Goal: Information Seeking & Learning: Learn about a topic

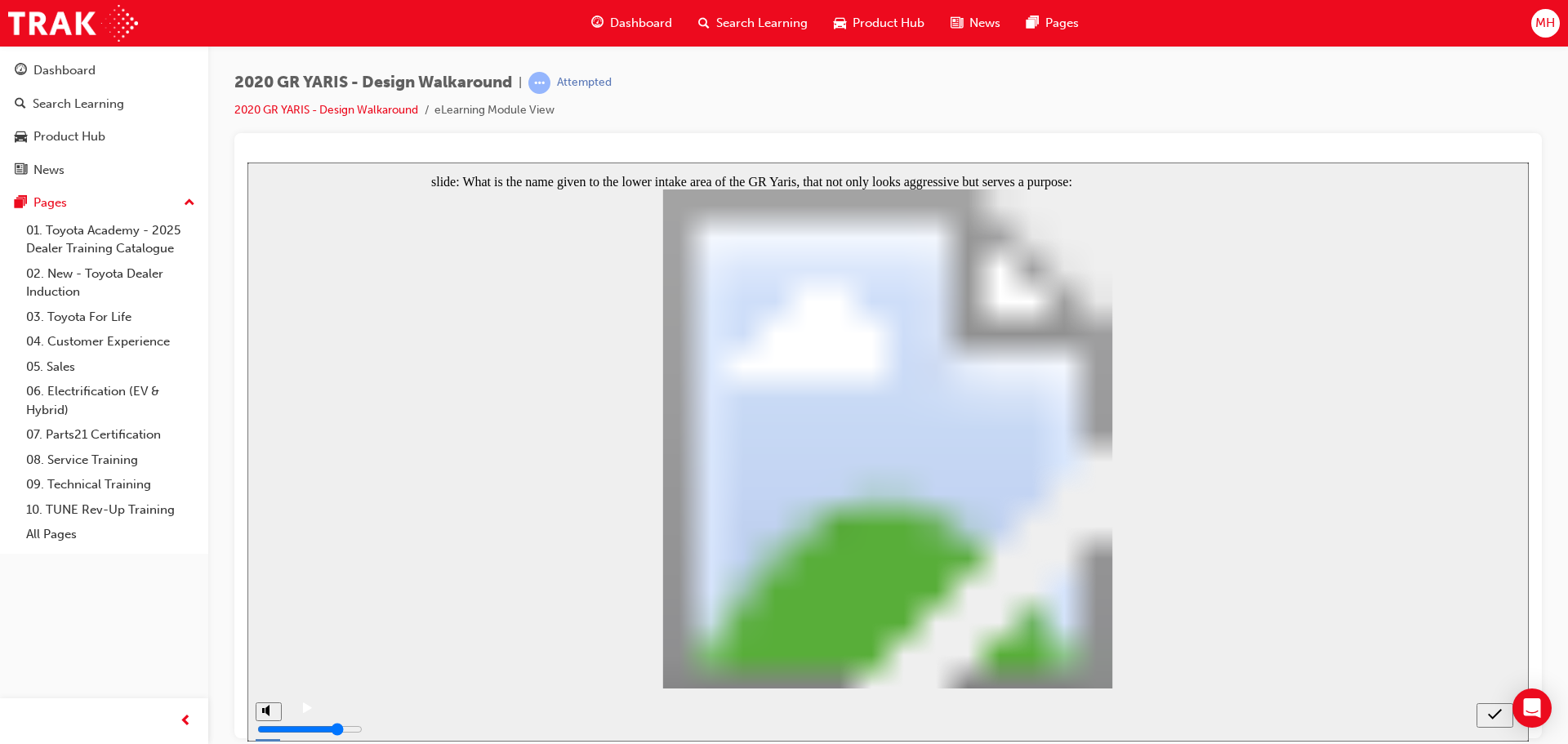
click at [1490, 716] on icon "submit" at bounding box center [1495, 713] width 14 height 11
radio input "false"
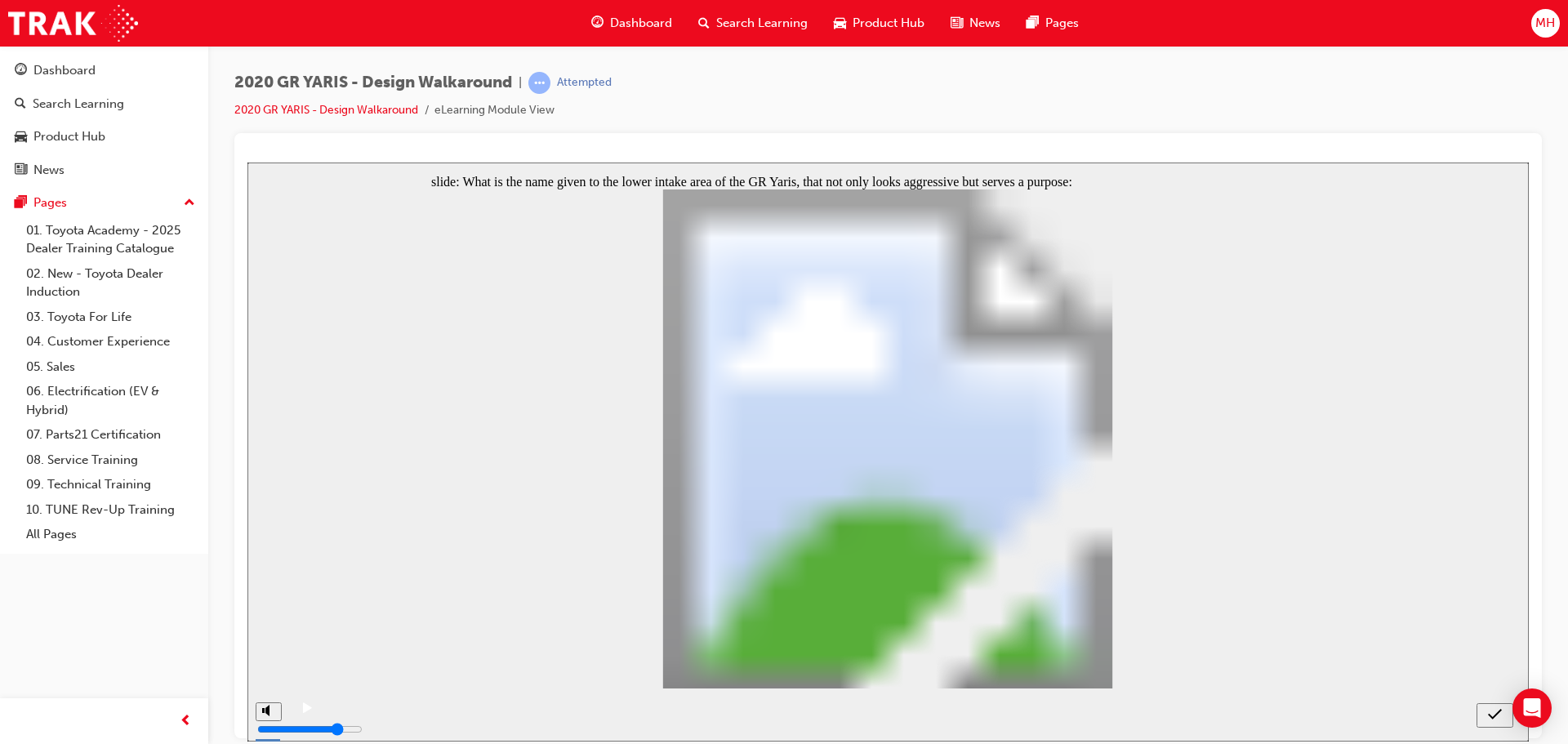
radio input "true"
click at [1489, 711] on icon "submit" at bounding box center [1495, 713] width 14 height 15
radio input "true"
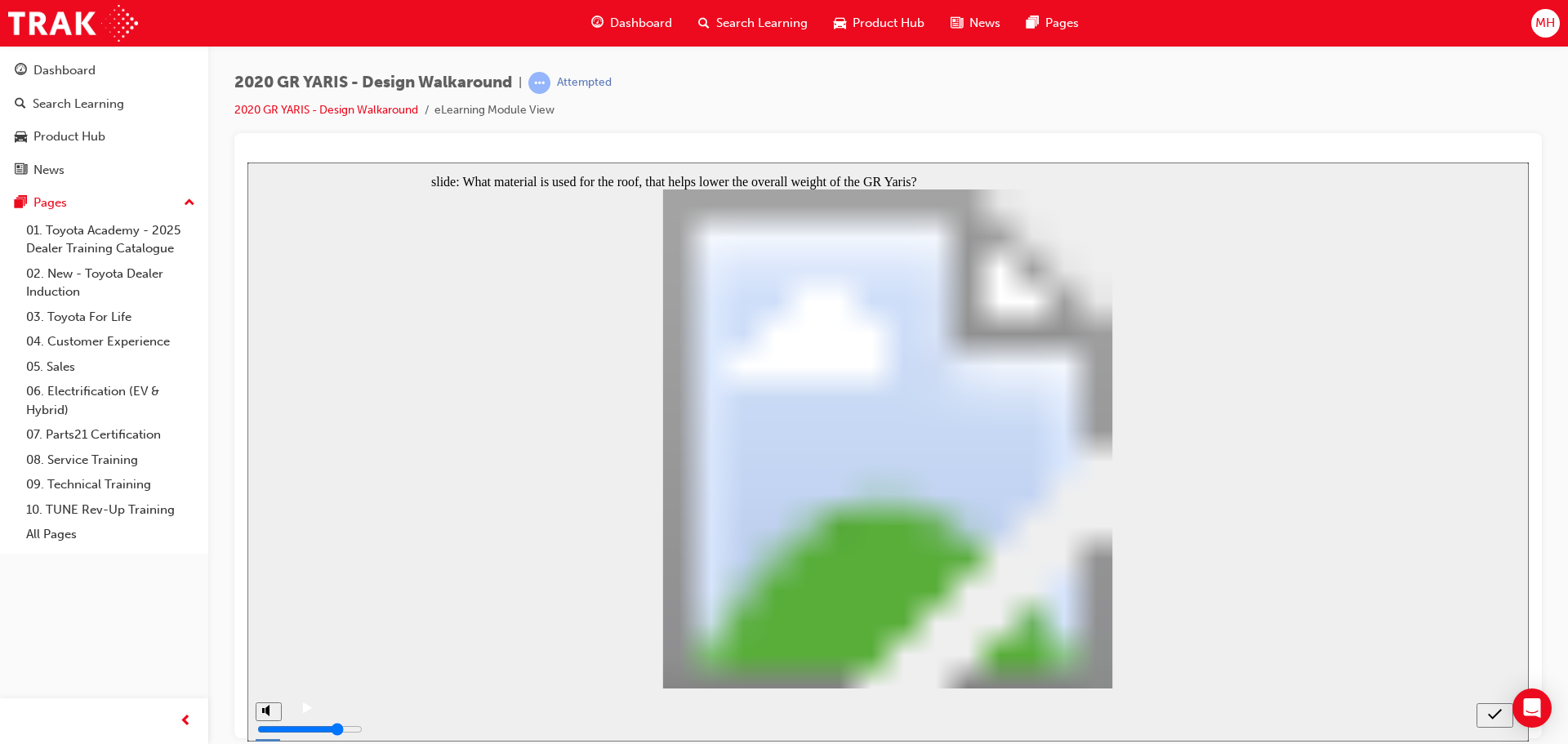
click at [1502, 720] on div "submit" at bounding box center [1494, 714] width 24 height 17
click at [1489, 717] on icon "submit" at bounding box center [1495, 713] width 14 height 15
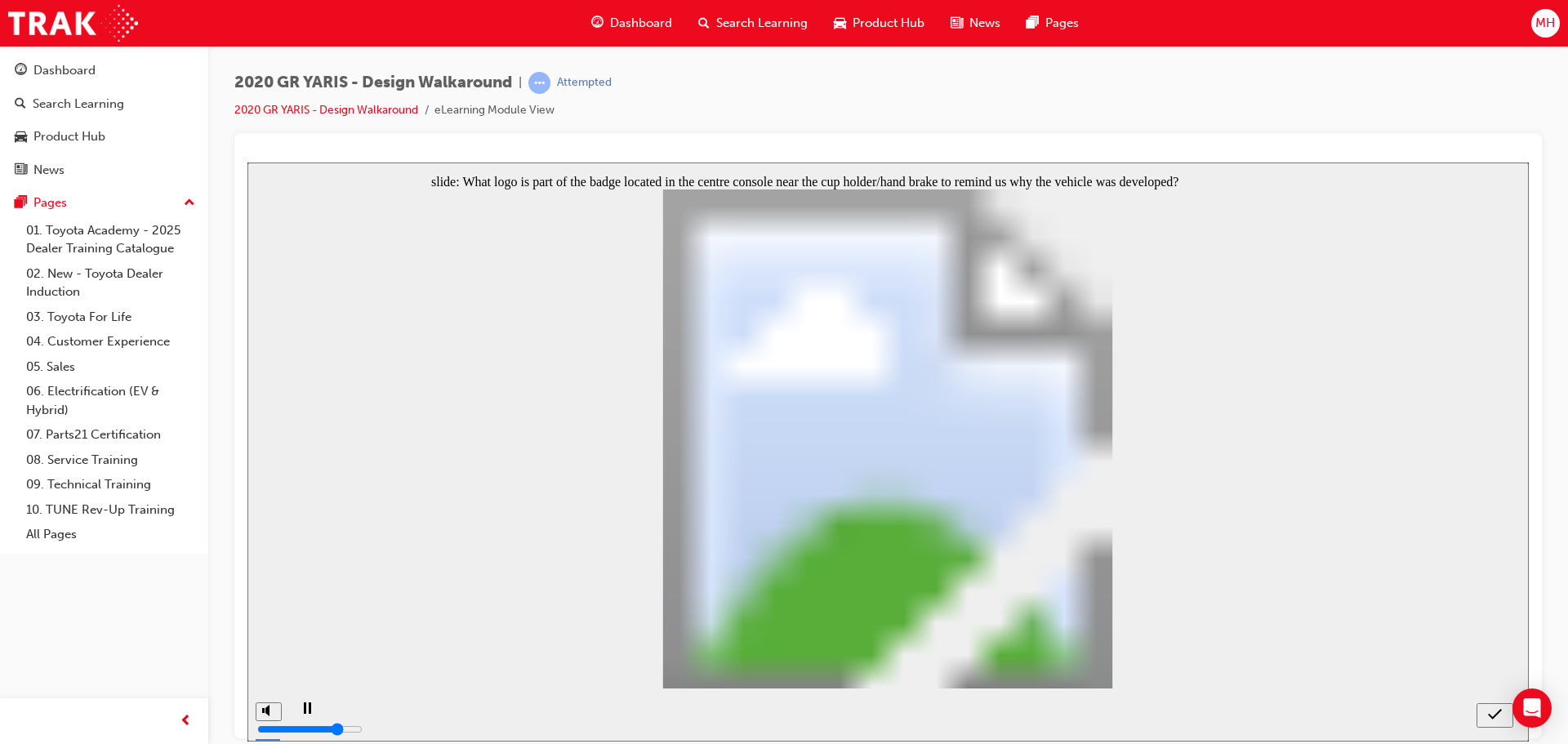
radio input "false"
radio input "true"
click at [1494, 714] on icon "submit" at bounding box center [1495, 713] width 14 height 15
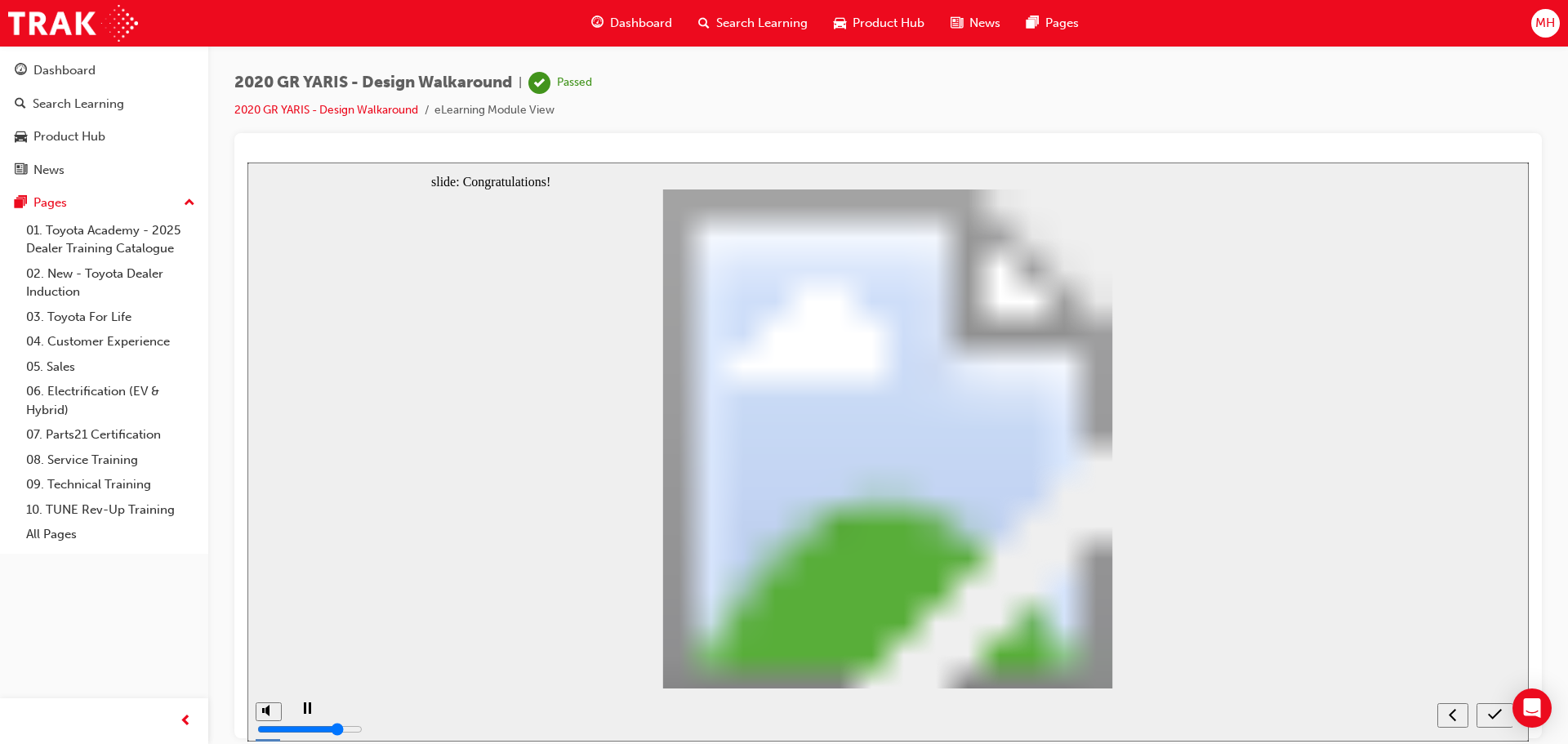
click at [632, 29] on span "Dashboard" at bounding box center [641, 23] width 62 height 19
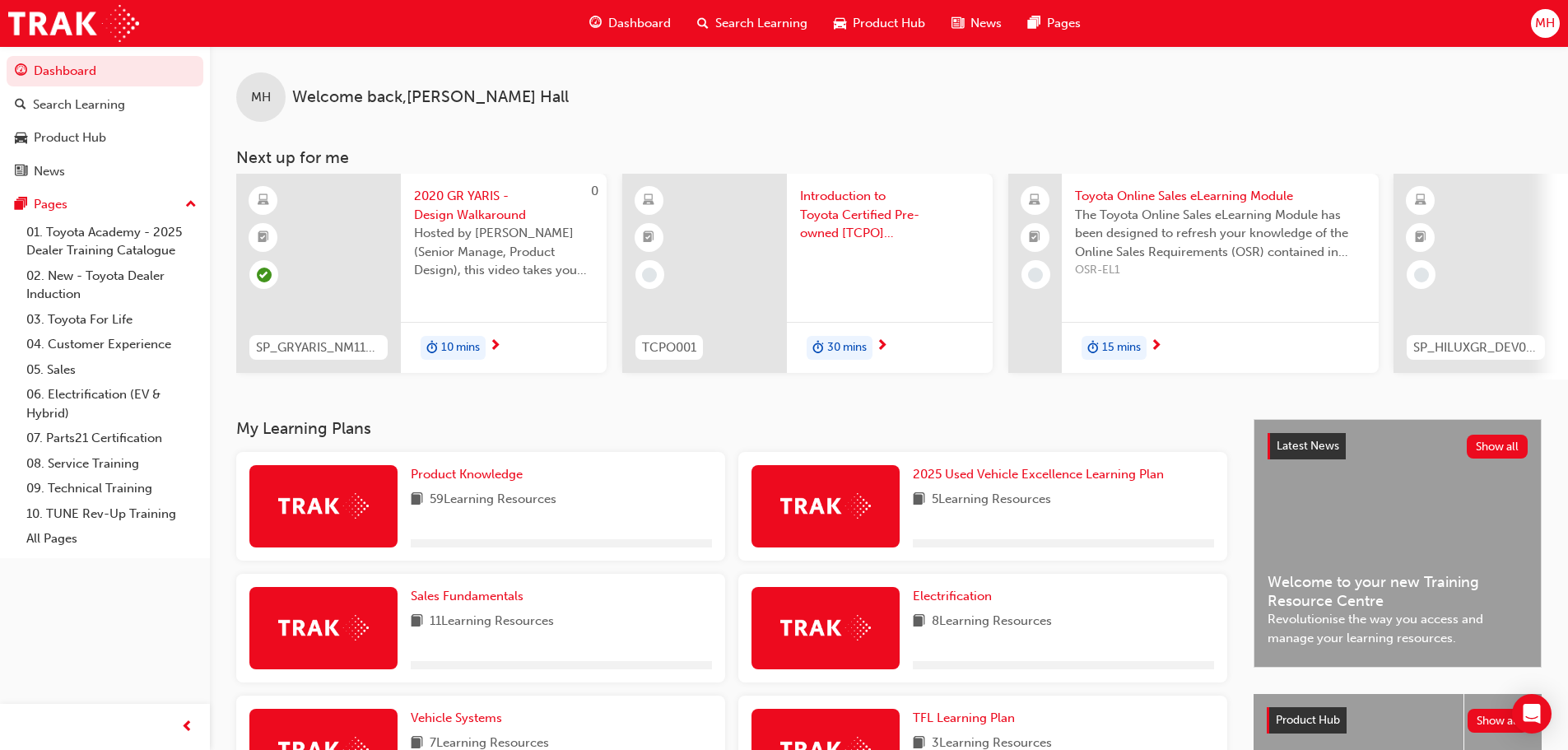
click at [838, 223] on span "Introduction to Toyota Certified Pre-owned [TCPO] eLearning" at bounding box center [889, 214] width 179 height 56
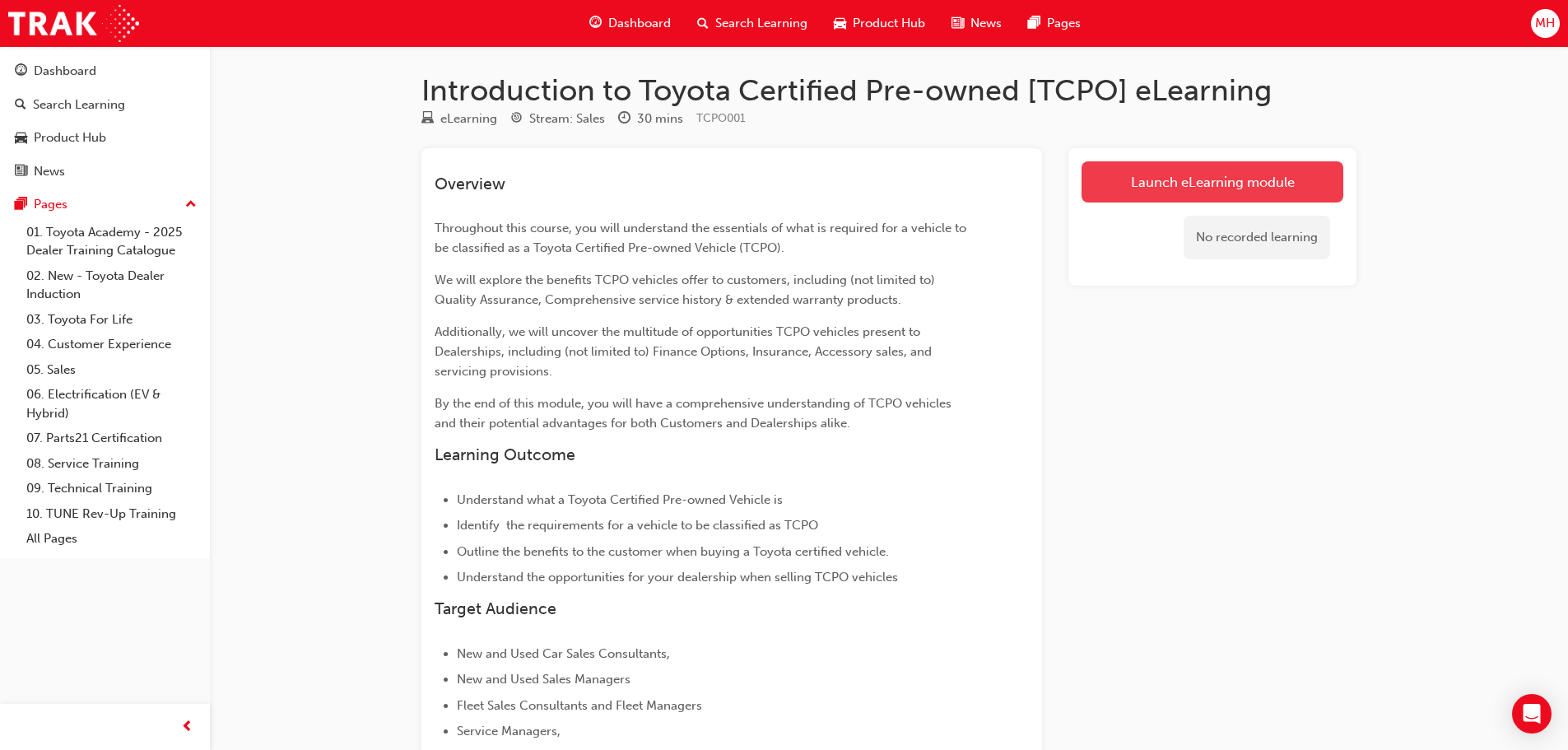
click at [1143, 174] on link "Launch eLearning module" at bounding box center [1212, 182] width 262 height 41
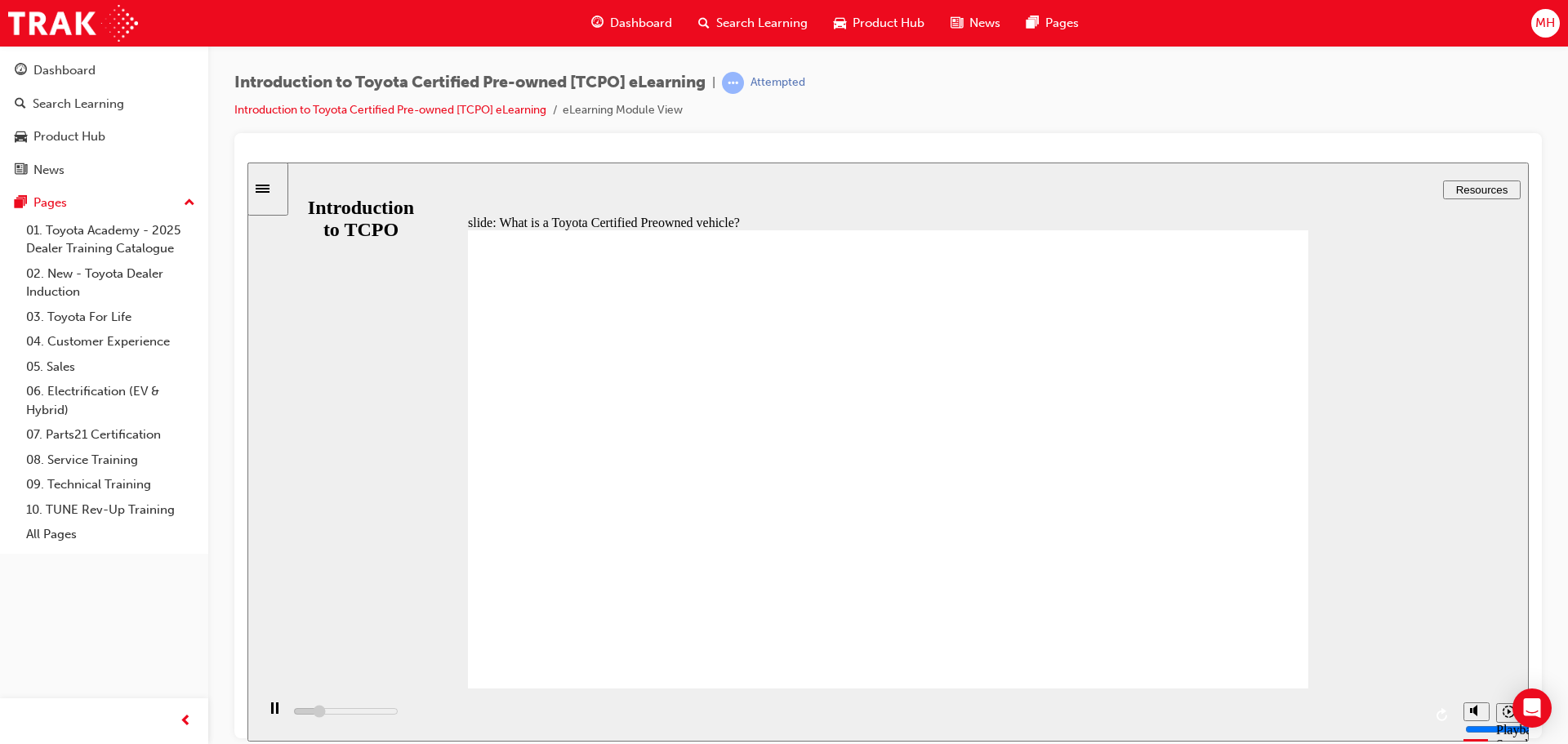
click at [1412, 710] on div "playback controls" at bounding box center [856, 714] width 1199 height 53
click at [1416, 717] on div "playback controls" at bounding box center [856, 714] width 1199 height 53
drag, startPoint x: 778, startPoint y: 713, endPoint x: 1395, endPoint y: 720, distance: 617.0
click at [1395, 720] on div "playback controls" at bounding box center [856, 714] width 1199 height 53
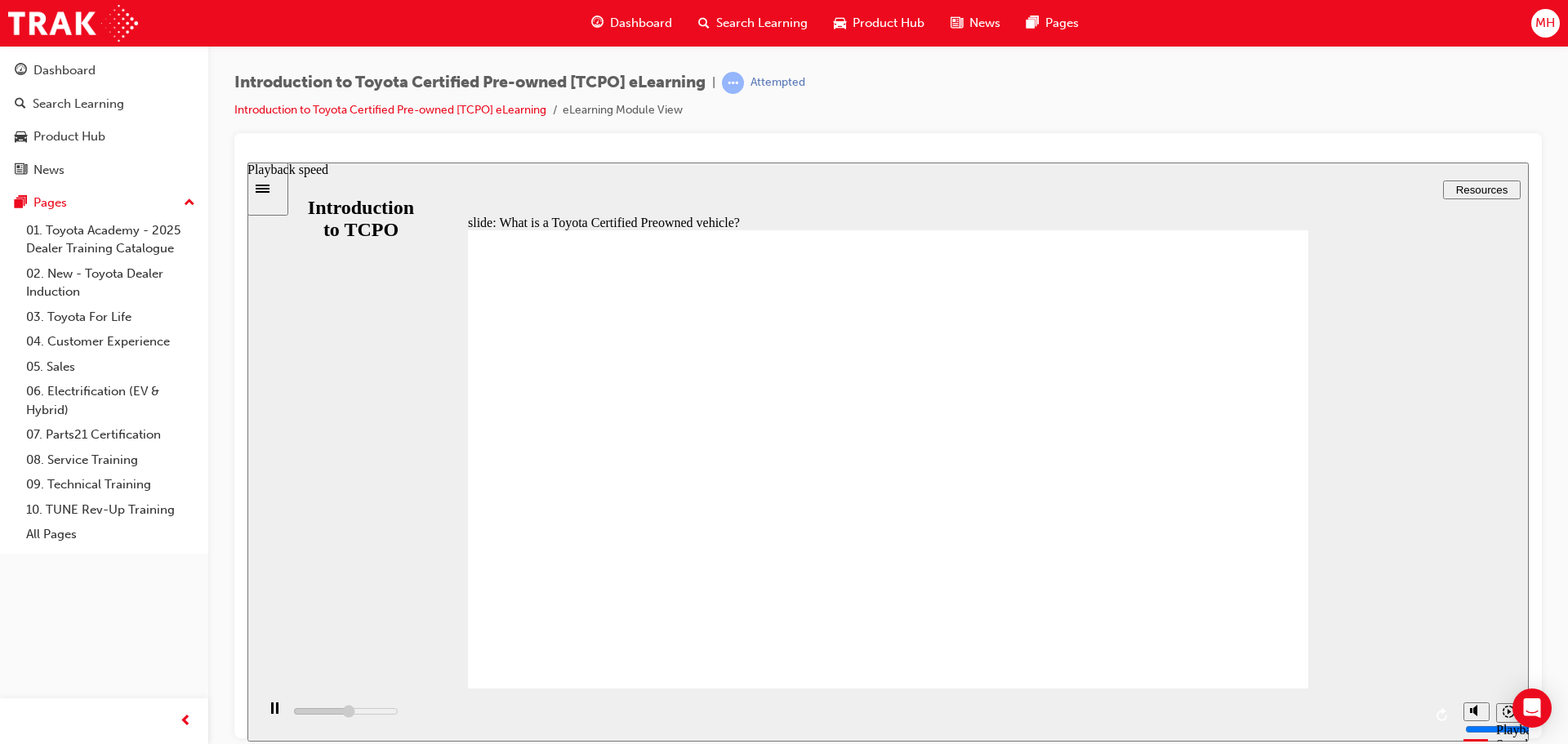
click at [1502, 713] on icon "Playback speed" at bounding box center [1509, 711] width 12 height 12
click at [1504, 717] on icon "Playback speed" at bounding box center [1509, 711] width 12 height 12
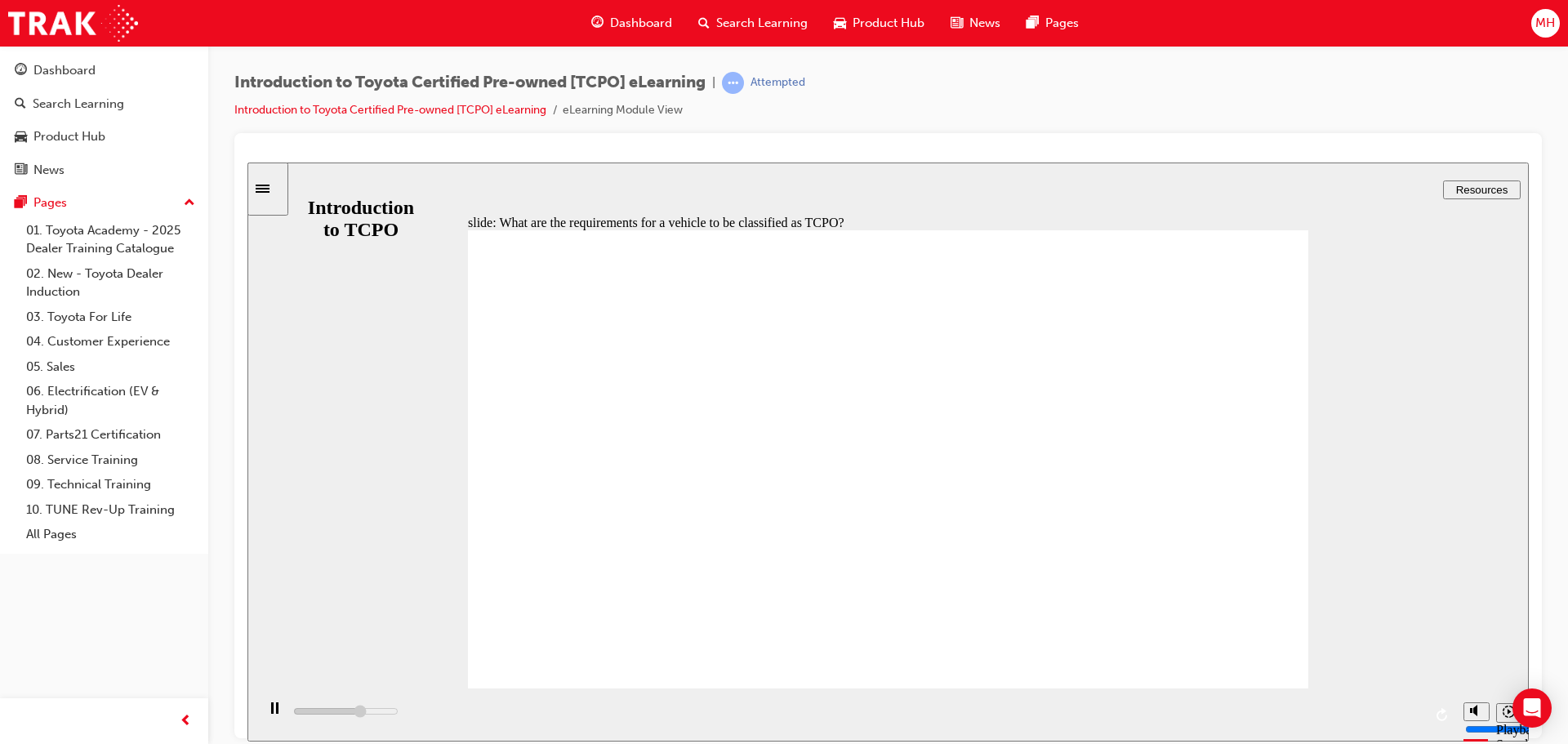
click at [1504, 717] on icon "Playback speed" at bounding box center [1509, 711] width 12 height 12
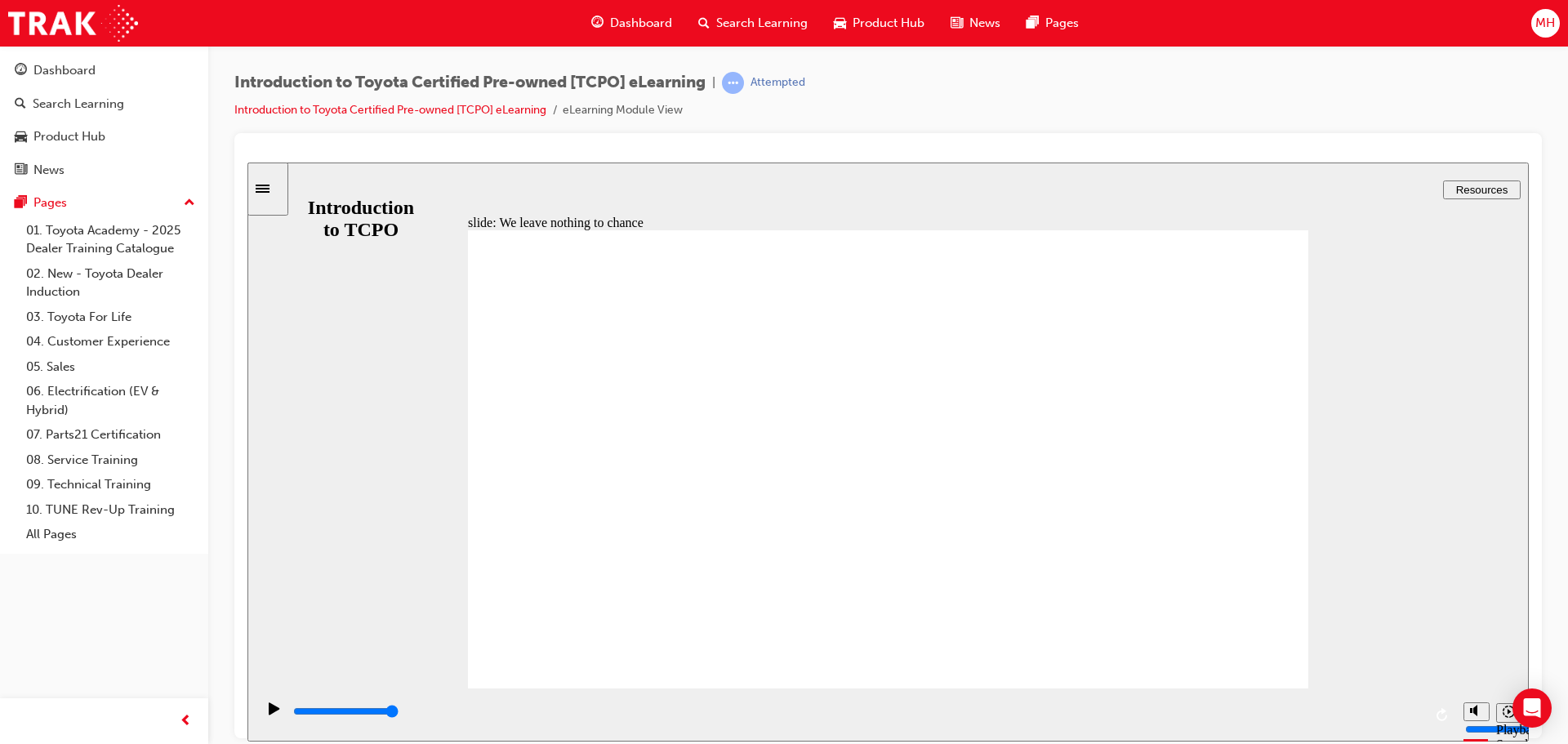
drag, startPoint x: 1202, startPoint y: 283, endPoint x: 1199, endPoint y: 272, distance: 11.4
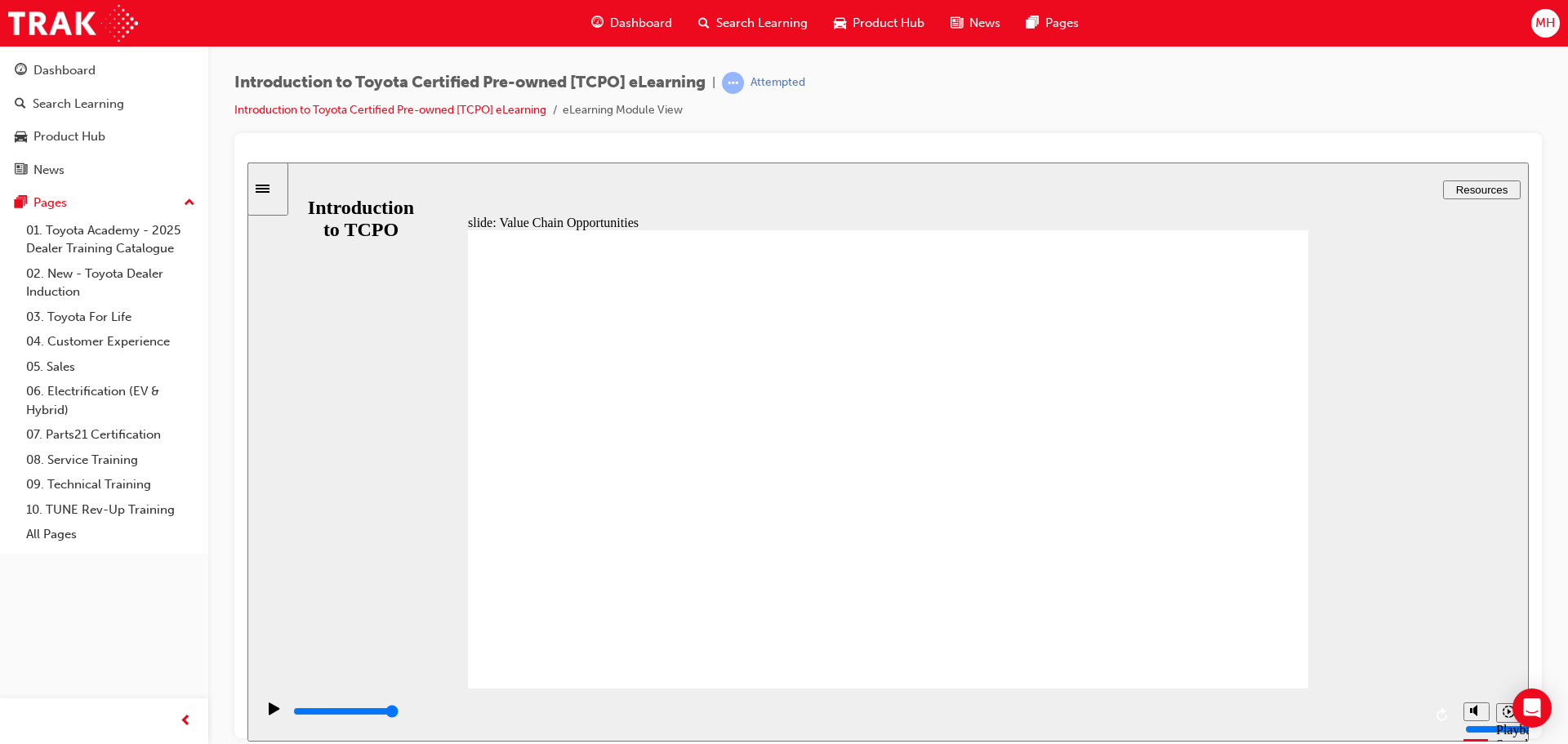
drag, startPoint x: 632, startPoint y: 449, endPoint x: 621, endPoint y: 428, distance: 23.7
drag, startPoint x: 619, startPoint y: 424, endPoint x: 588, endPoint y: 450, distance: 40.5
drag, startPoint x: 581, startPoint y: 457, endPoint x: 564, endPoint y: 448, distance: 19.2
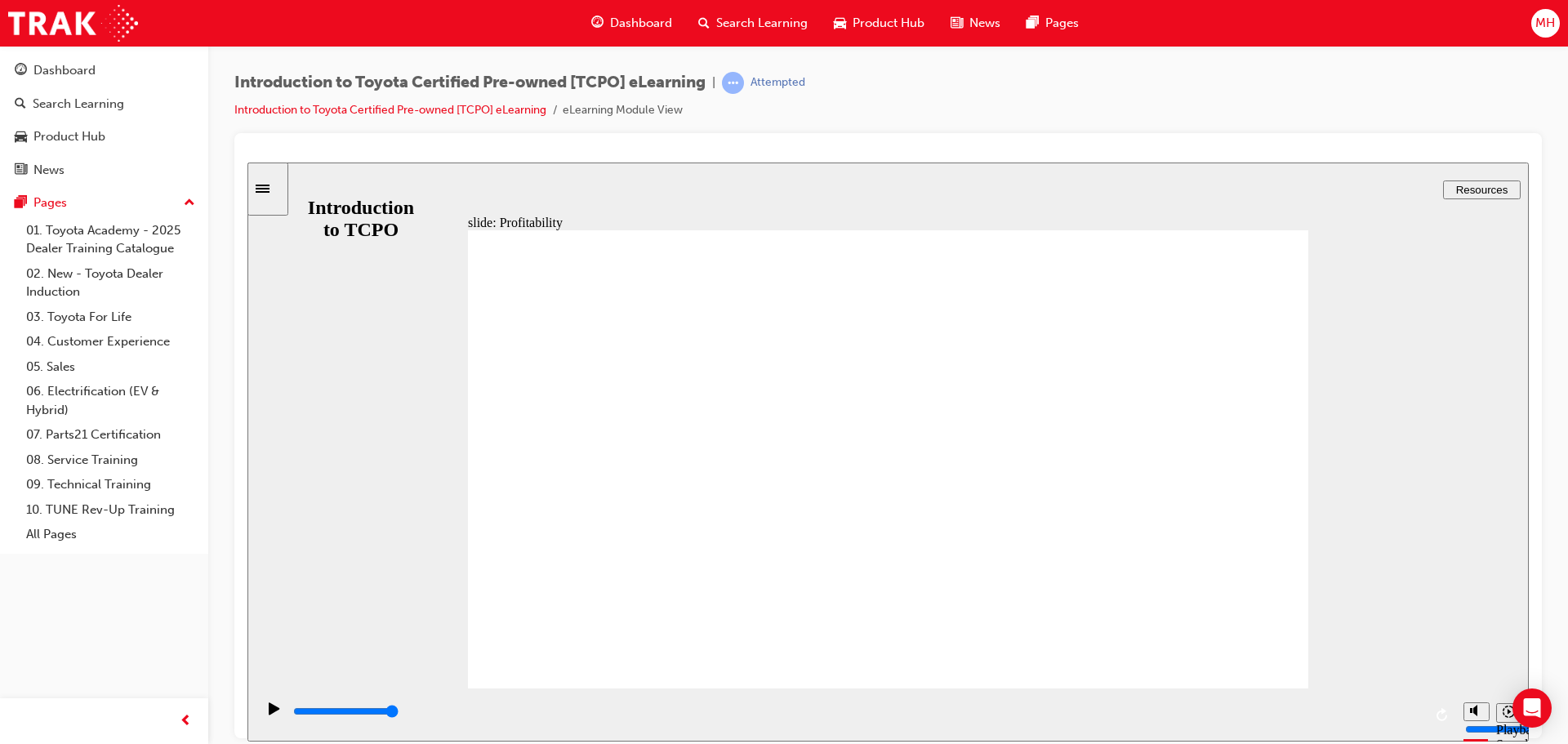
type input "7700"
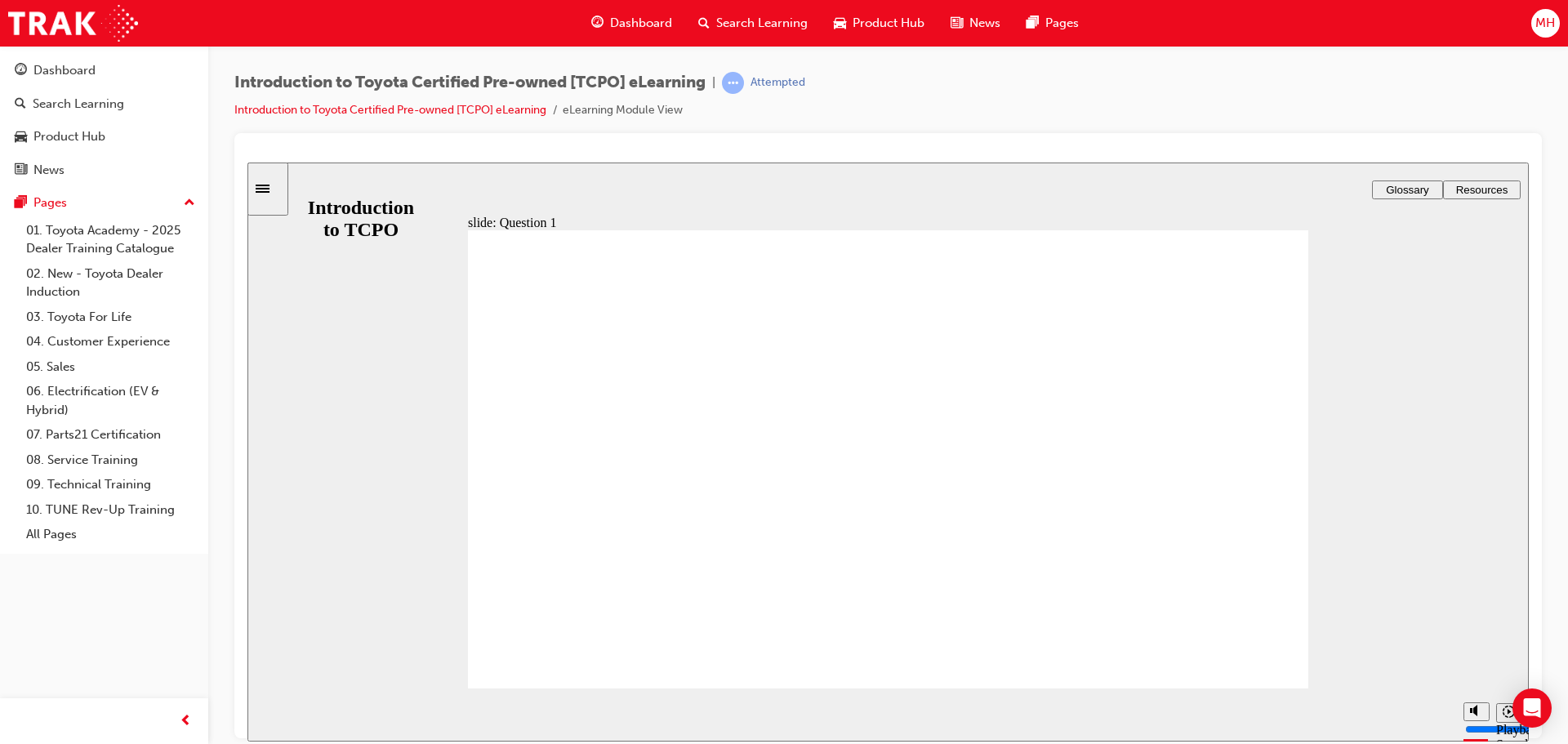
radio input "true"
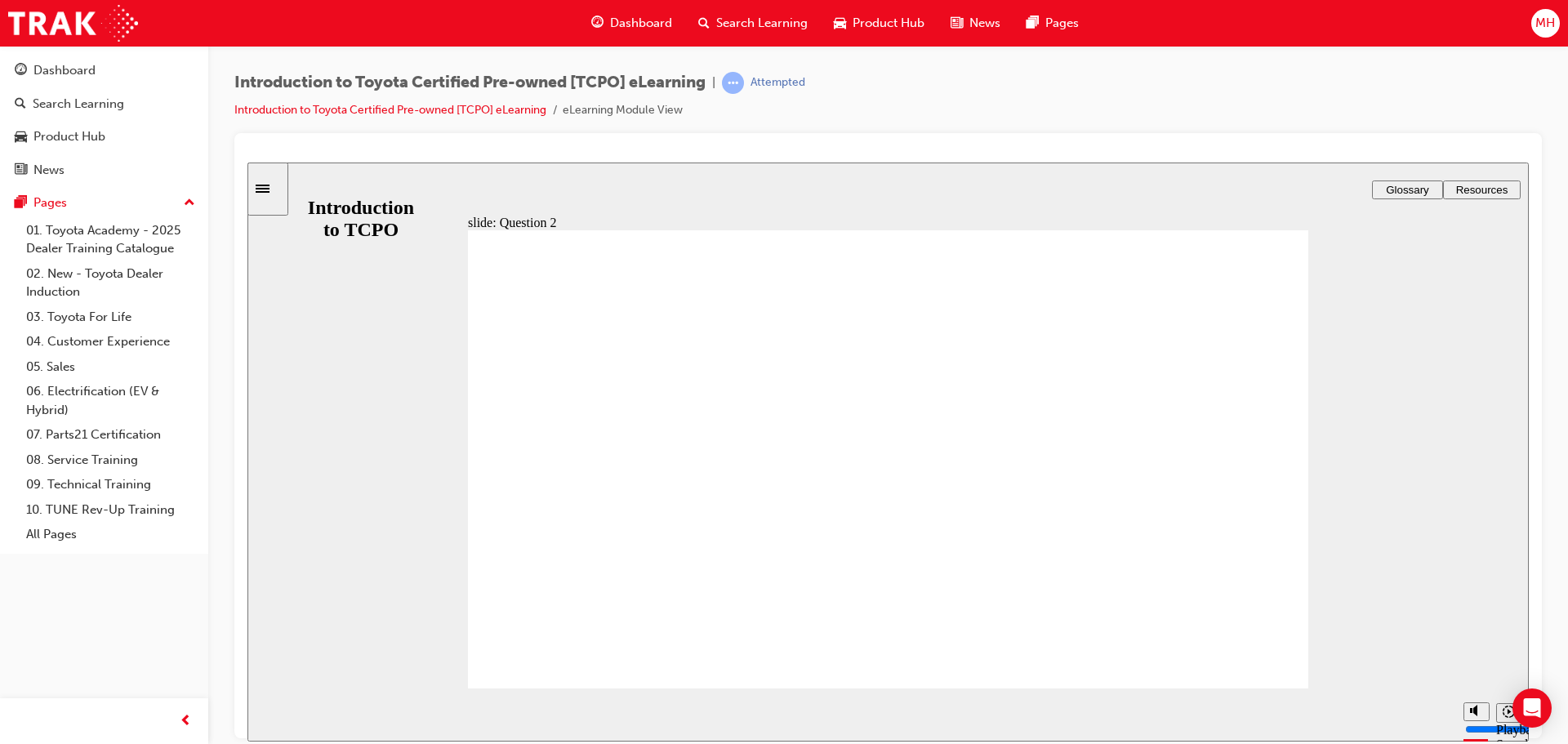
radio input "false"
radio input "true"
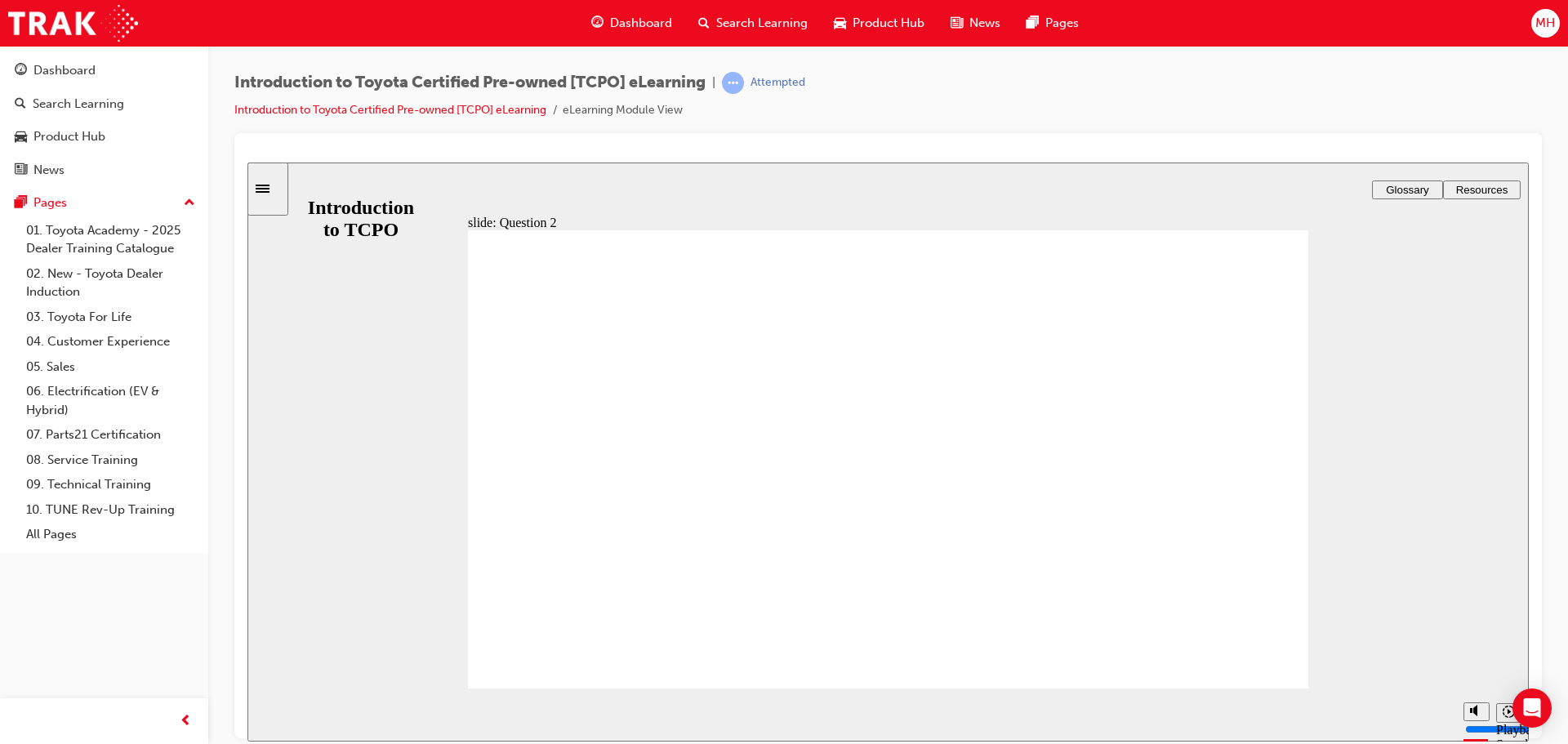
radio input "true"
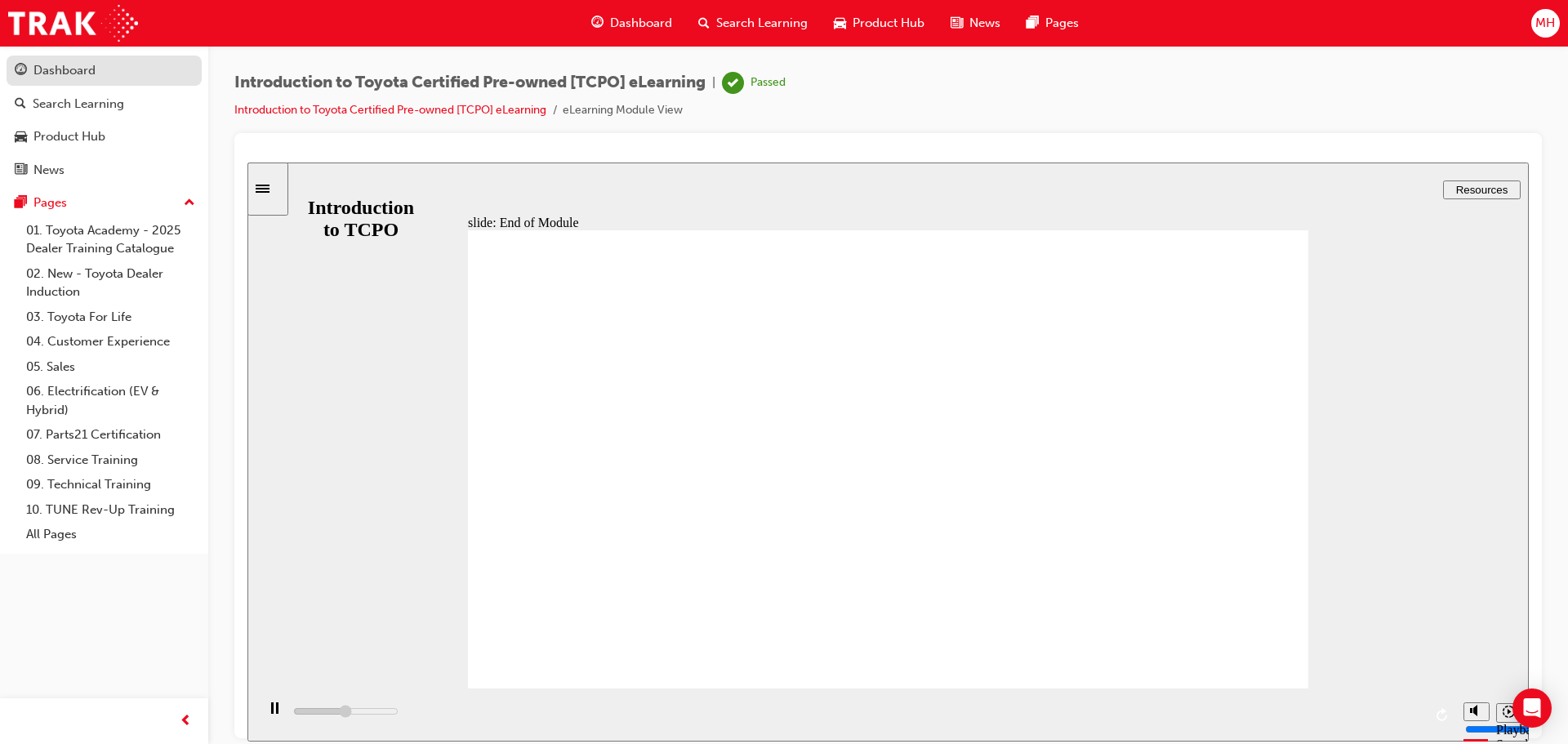
type input "9200"
click at [118, 81] on link "Dashboard" at bounding box center [104, 71] width 195 height 30
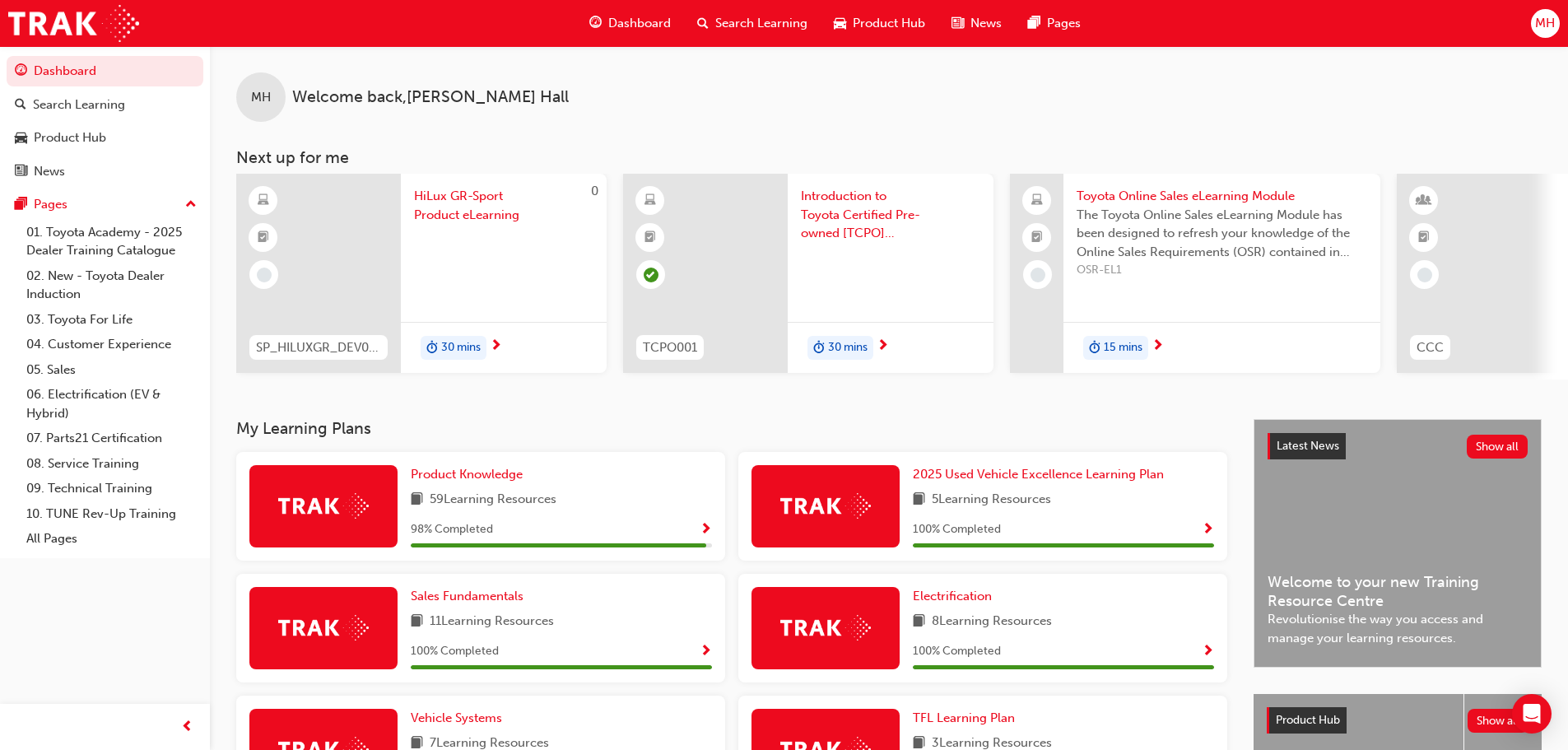
click at [454, 208] on span "HiLux GR-Sport Product eLearning" at bounding box center [504, 204] width 179 height 37
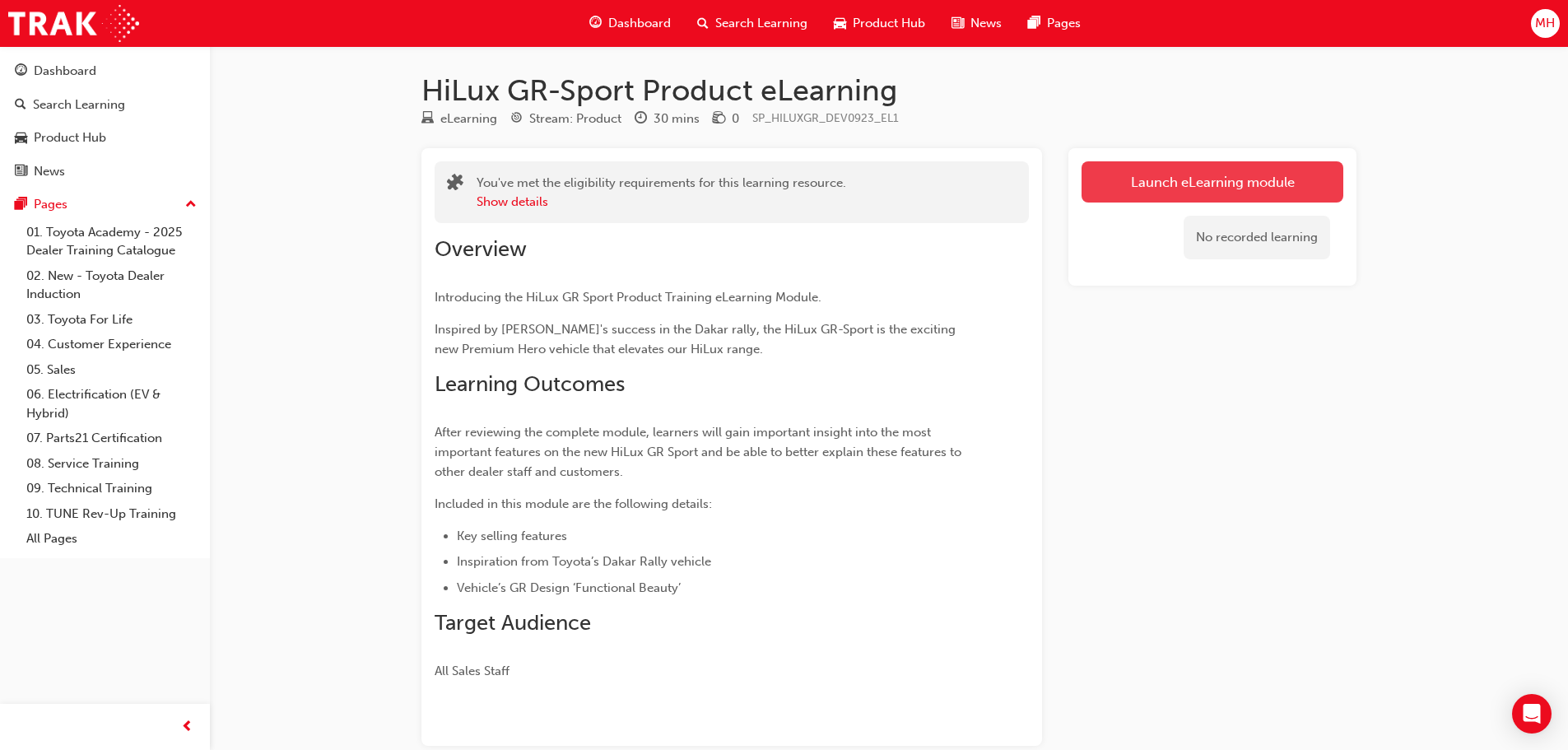
click at [1174, 169] on link "Launch eLearning module" at bounding box center [1212, 182] width 262 height 41
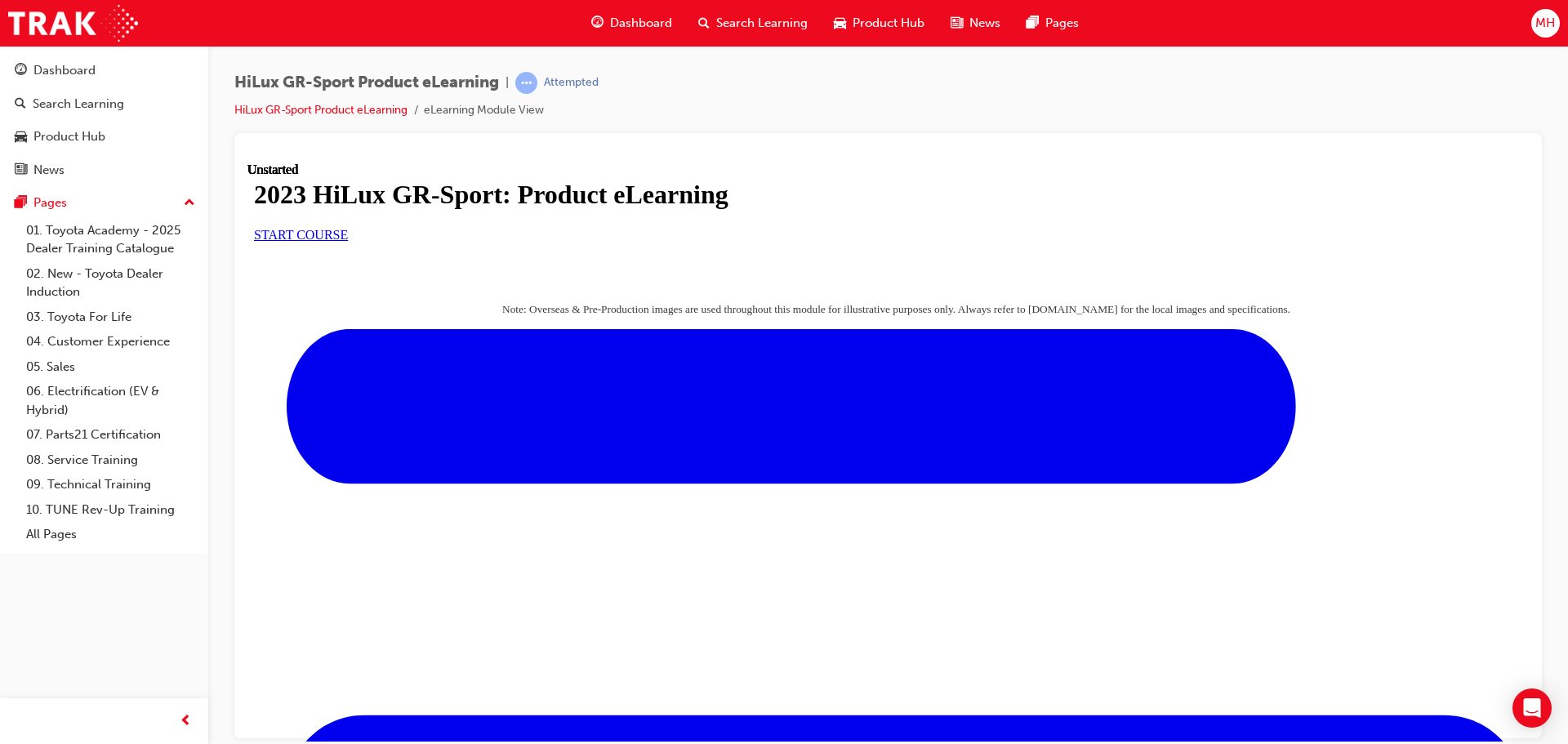
click at [348, 241] on link "START COURSE" at bounding box center [301, 234] width 94 height 14
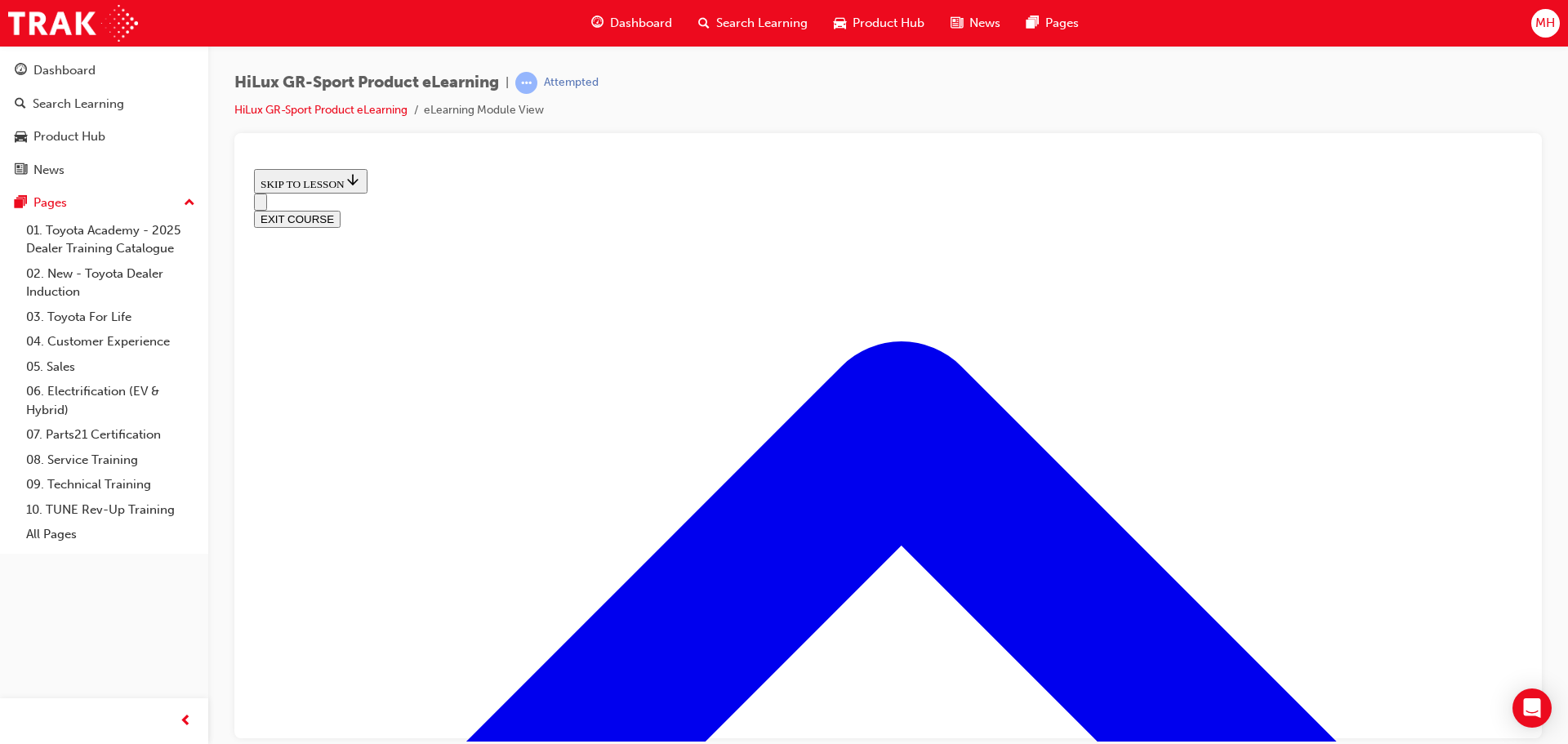
scroll to position [716, 0]
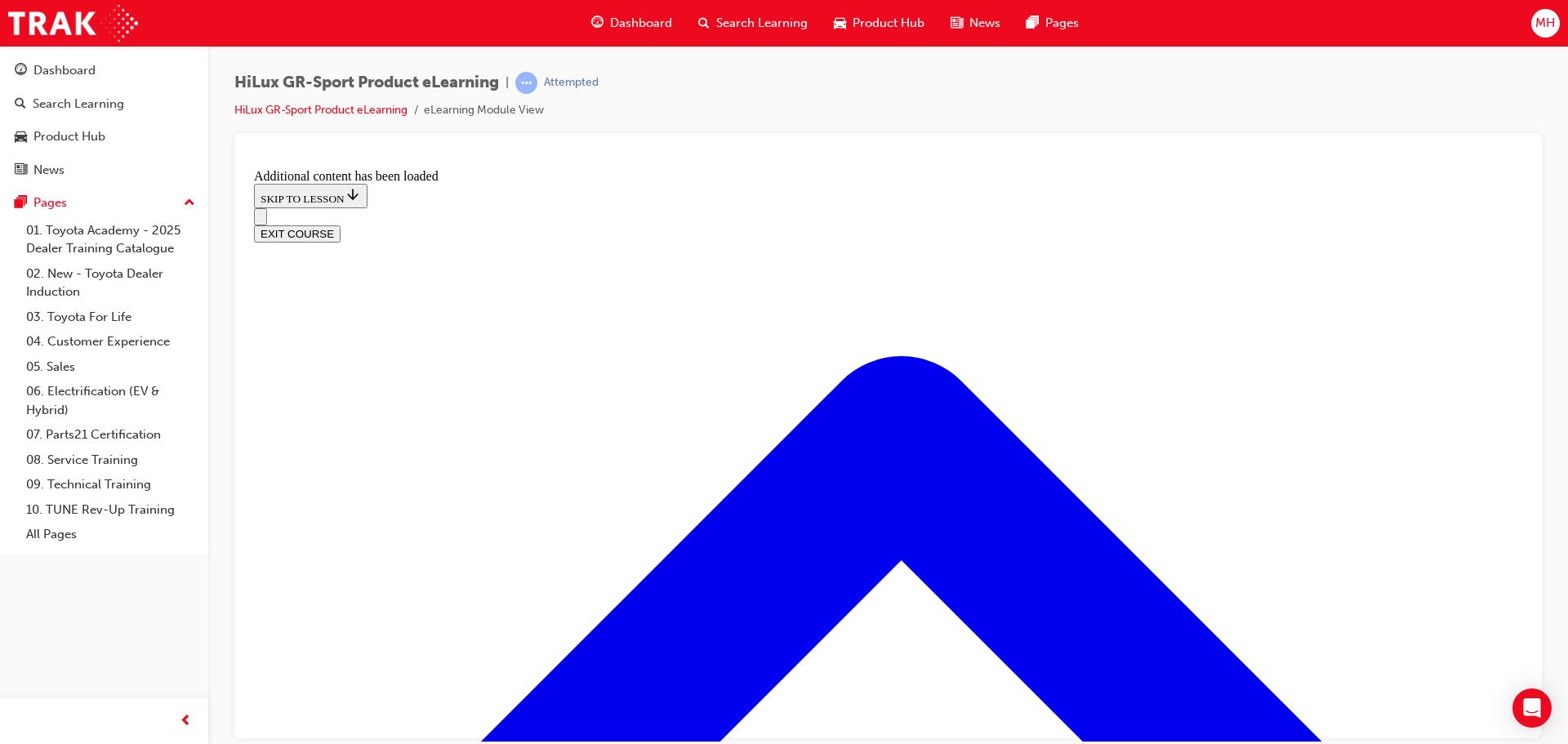
scroll to position [1624, 0]
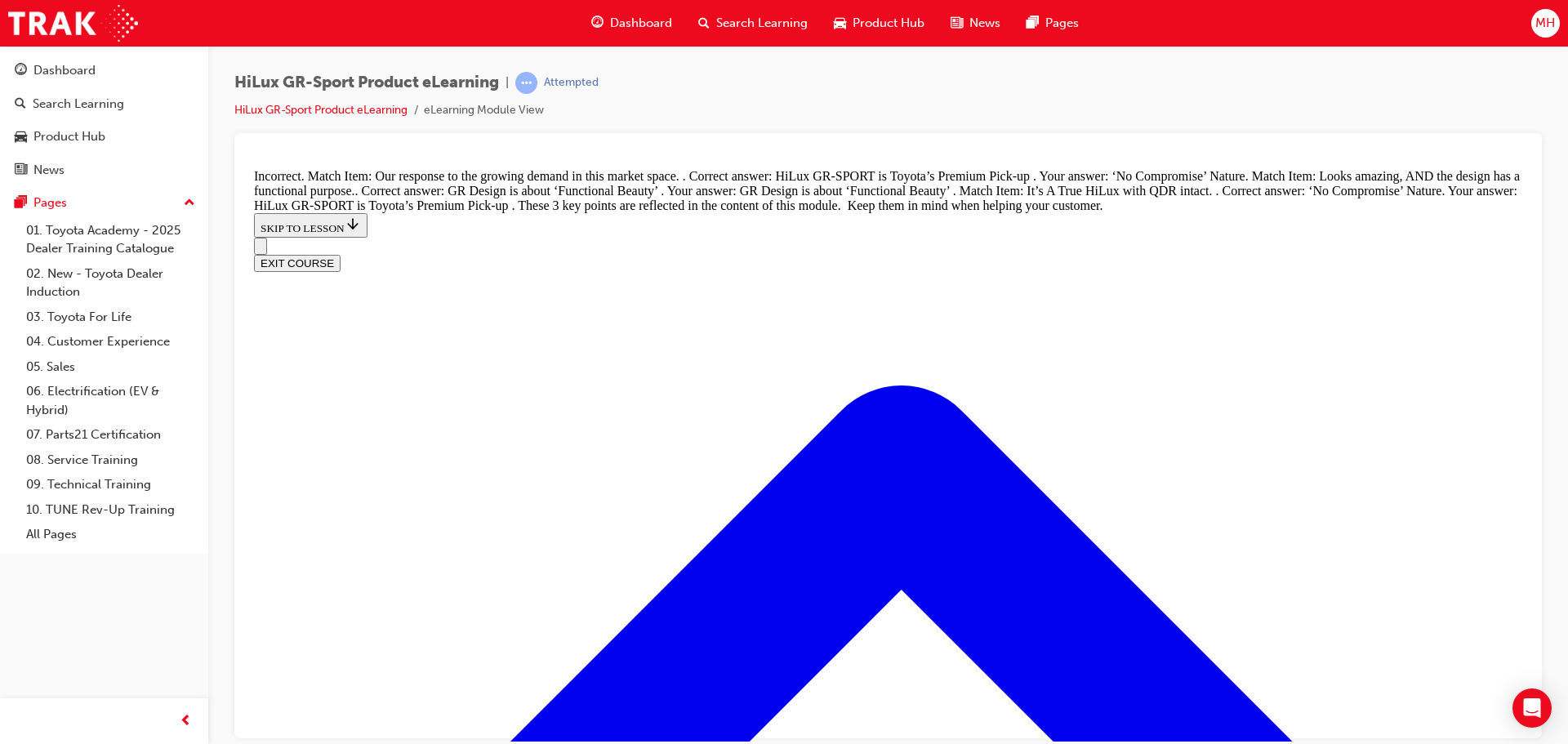
scroll to position [1951, 0]
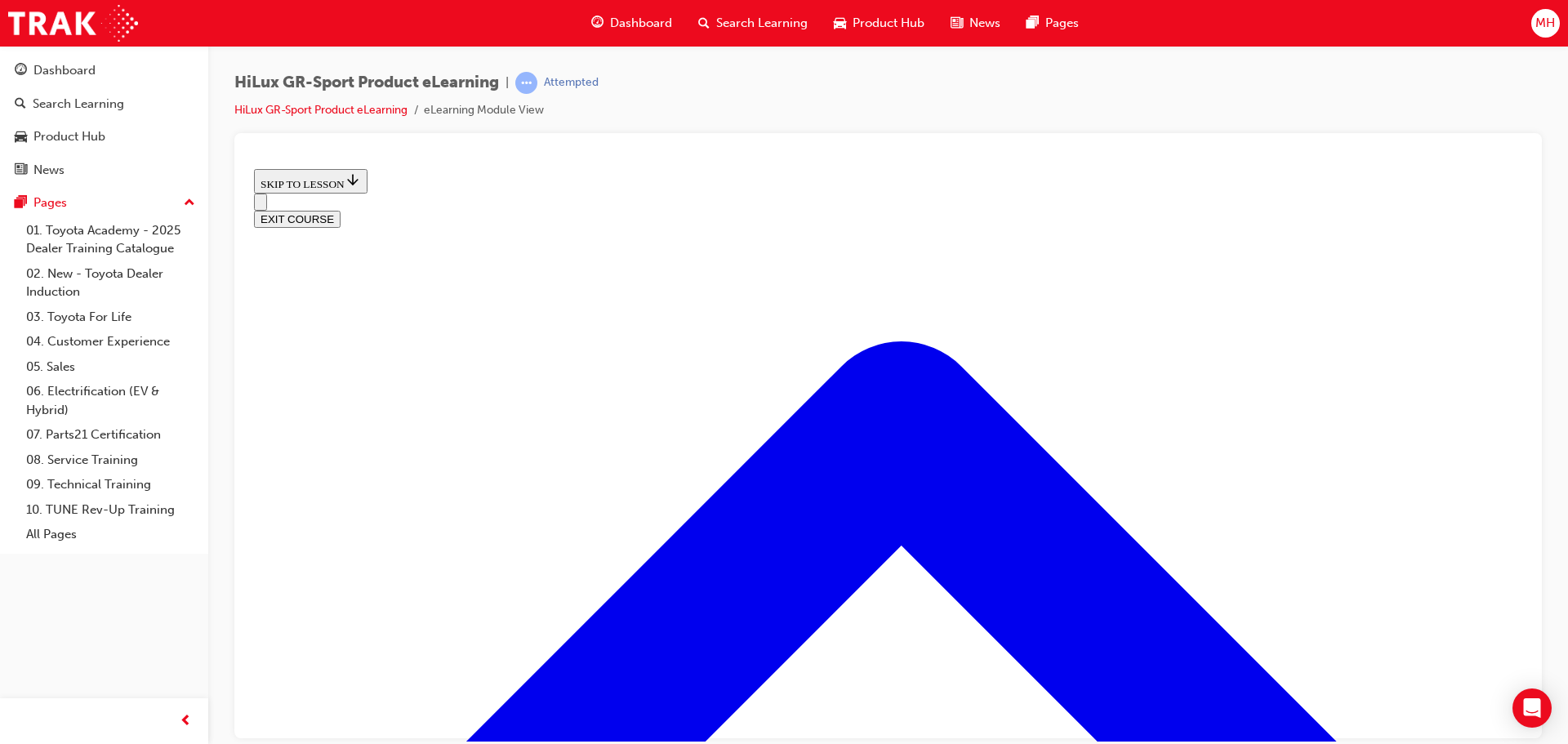
scroll to position [539, 0]
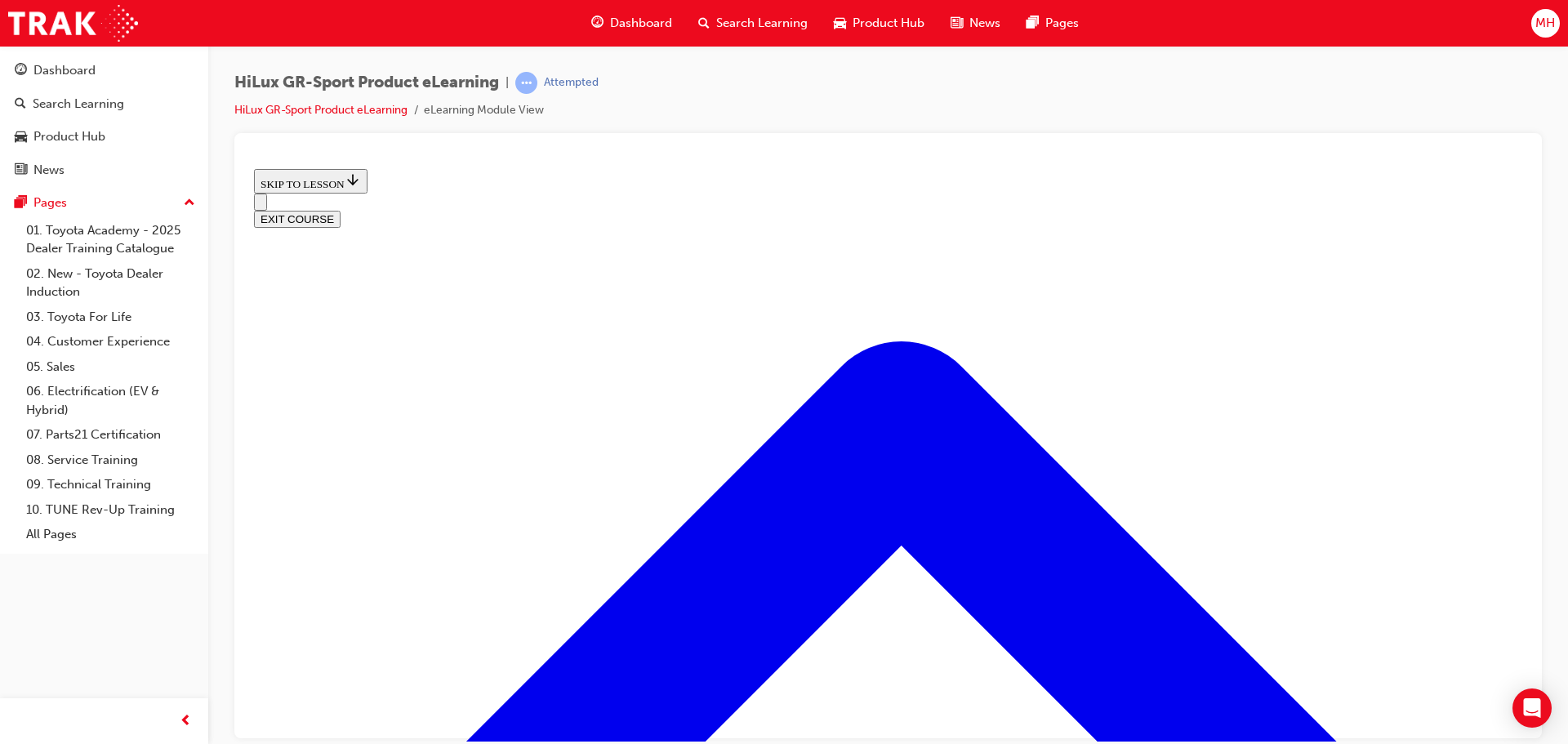
scroll to position [620, 0]
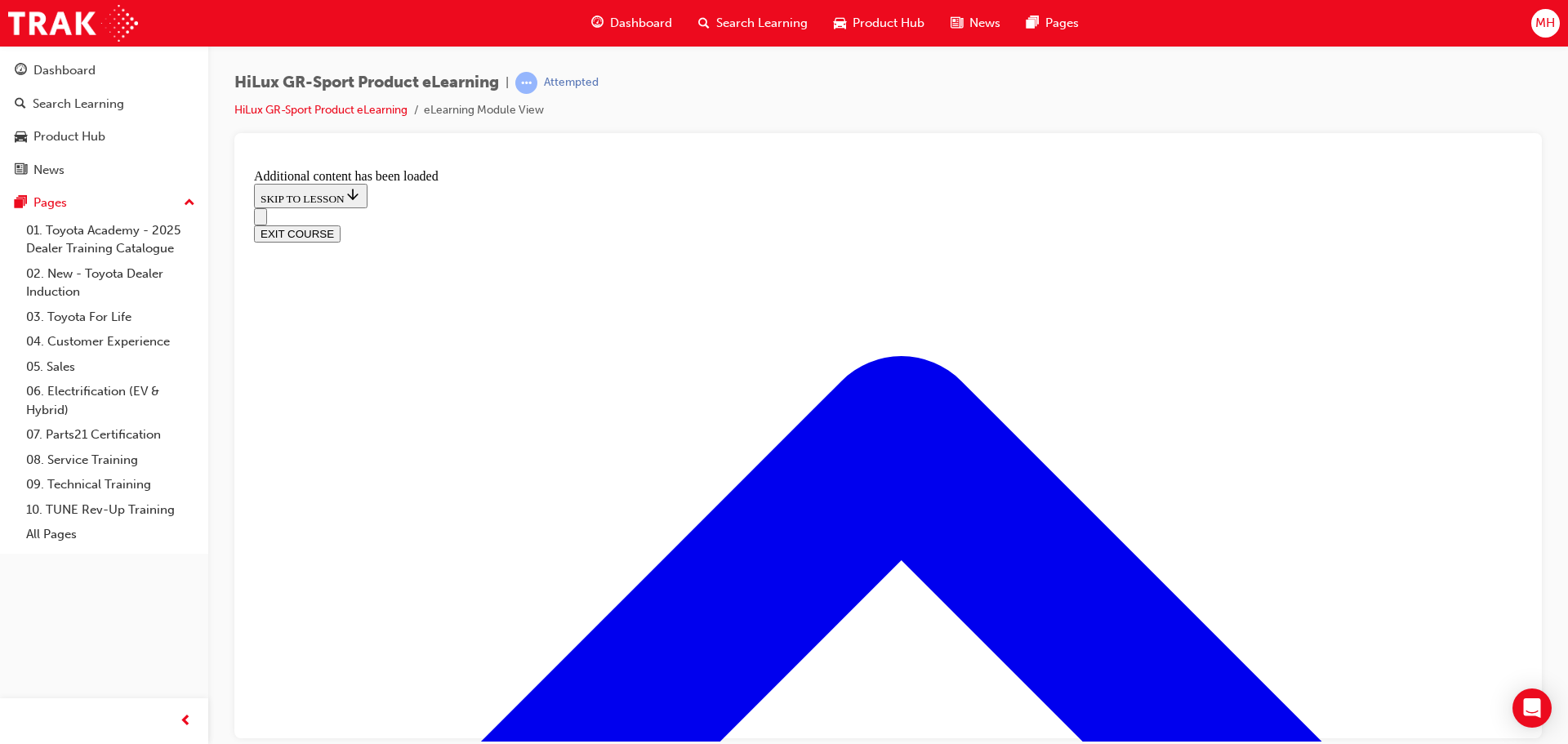
scroll to position [1370, 0]
radio input "true"
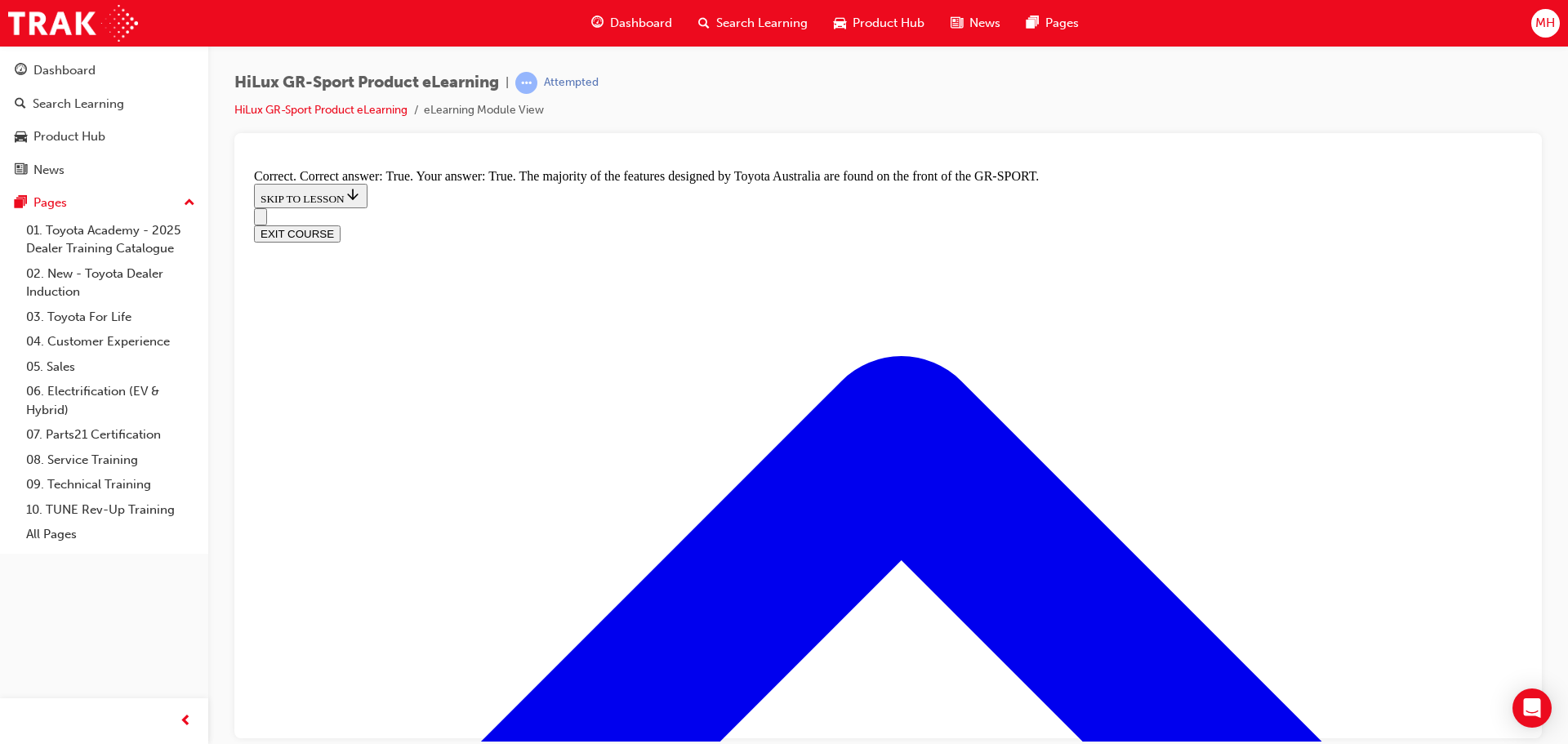
scroll to position [2105, 0]
radio input "true"
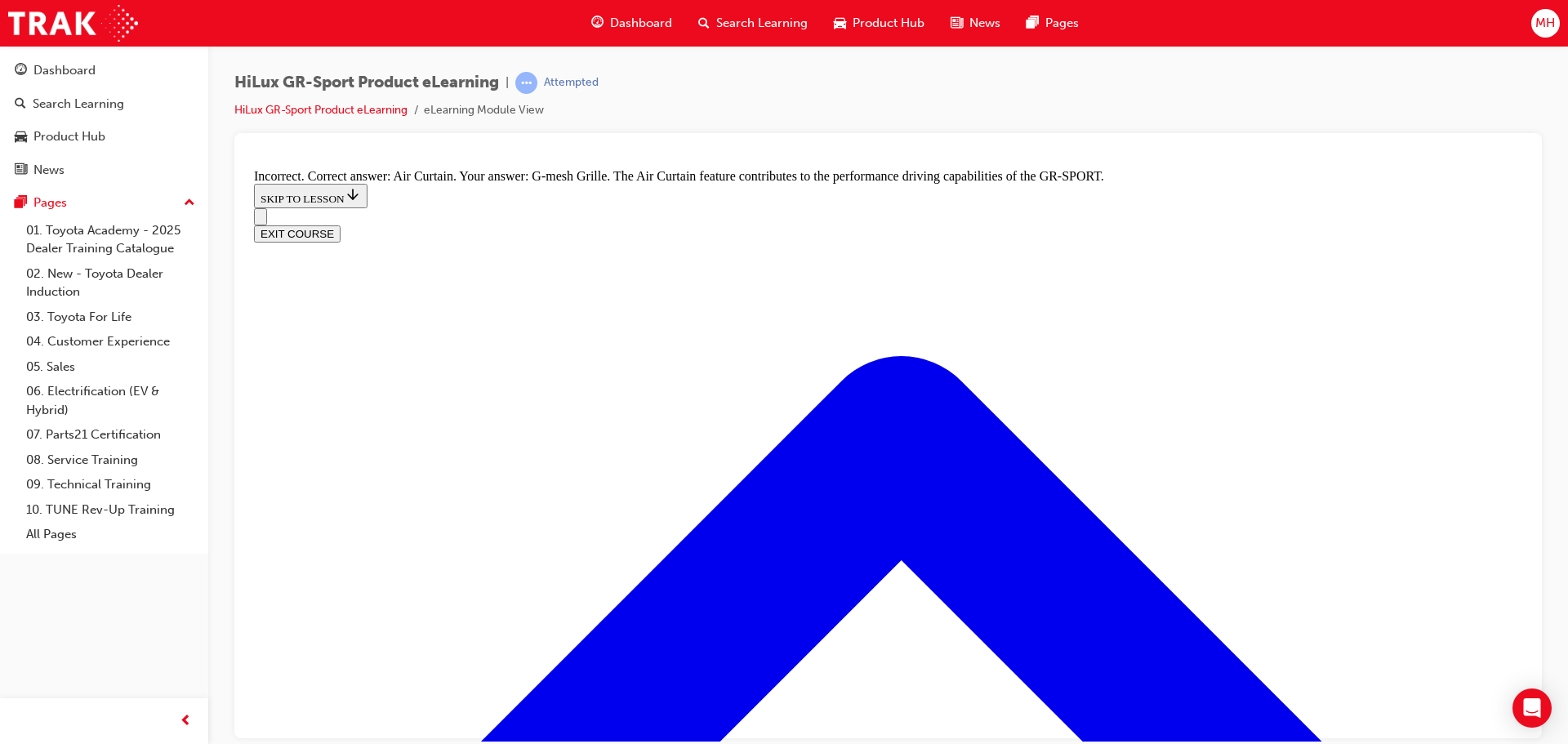
scroll to position [2431, 0]
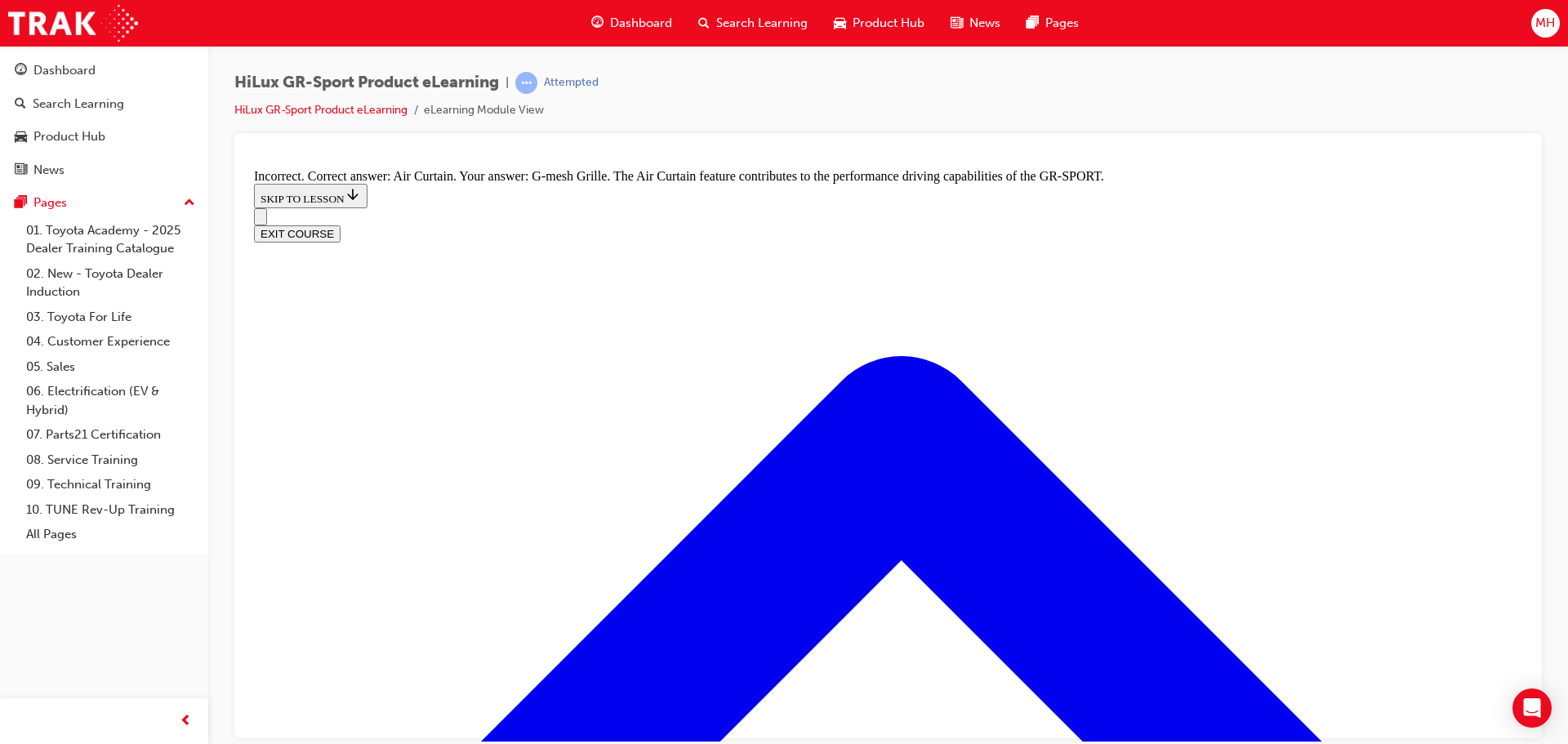
radio input "true"
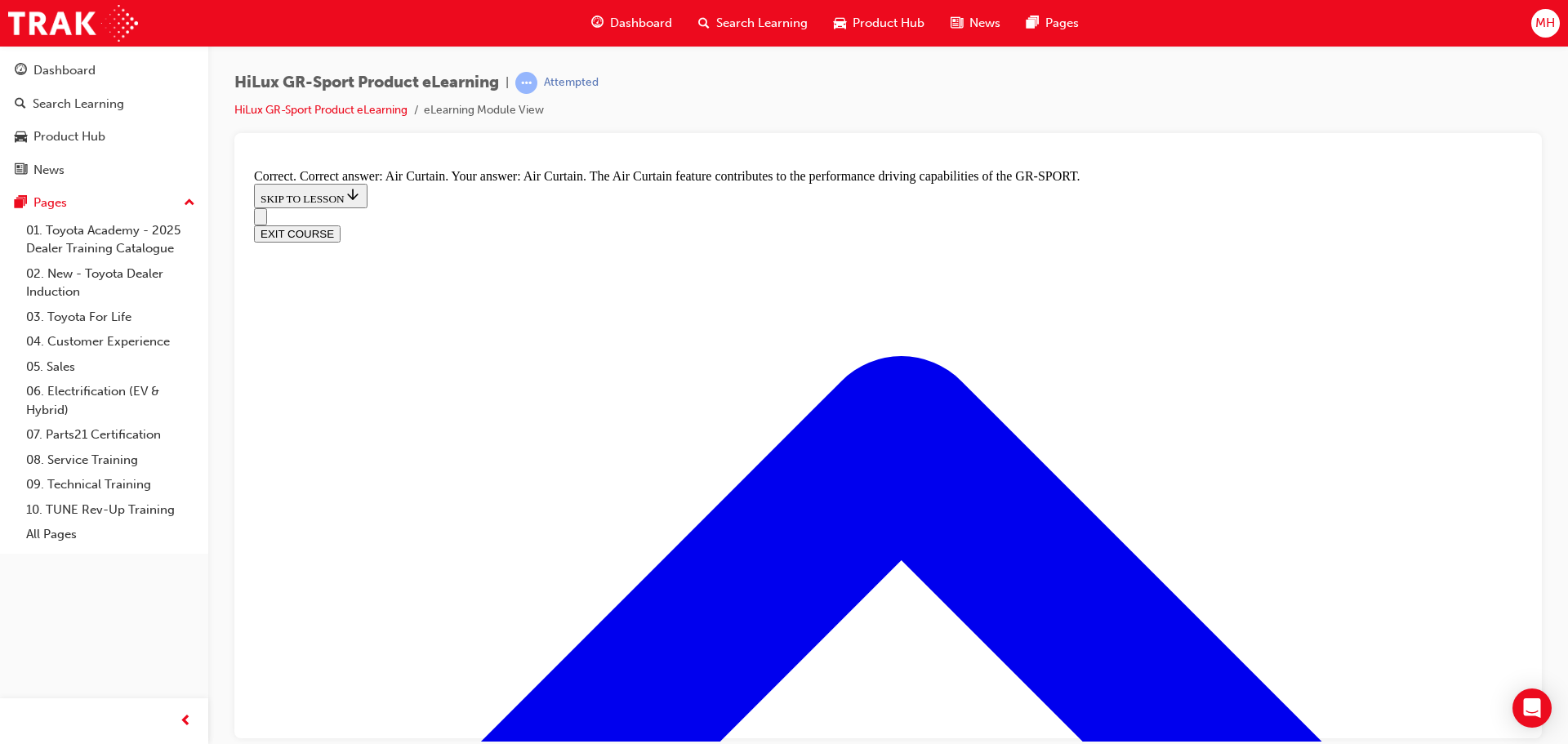
radio input "true"
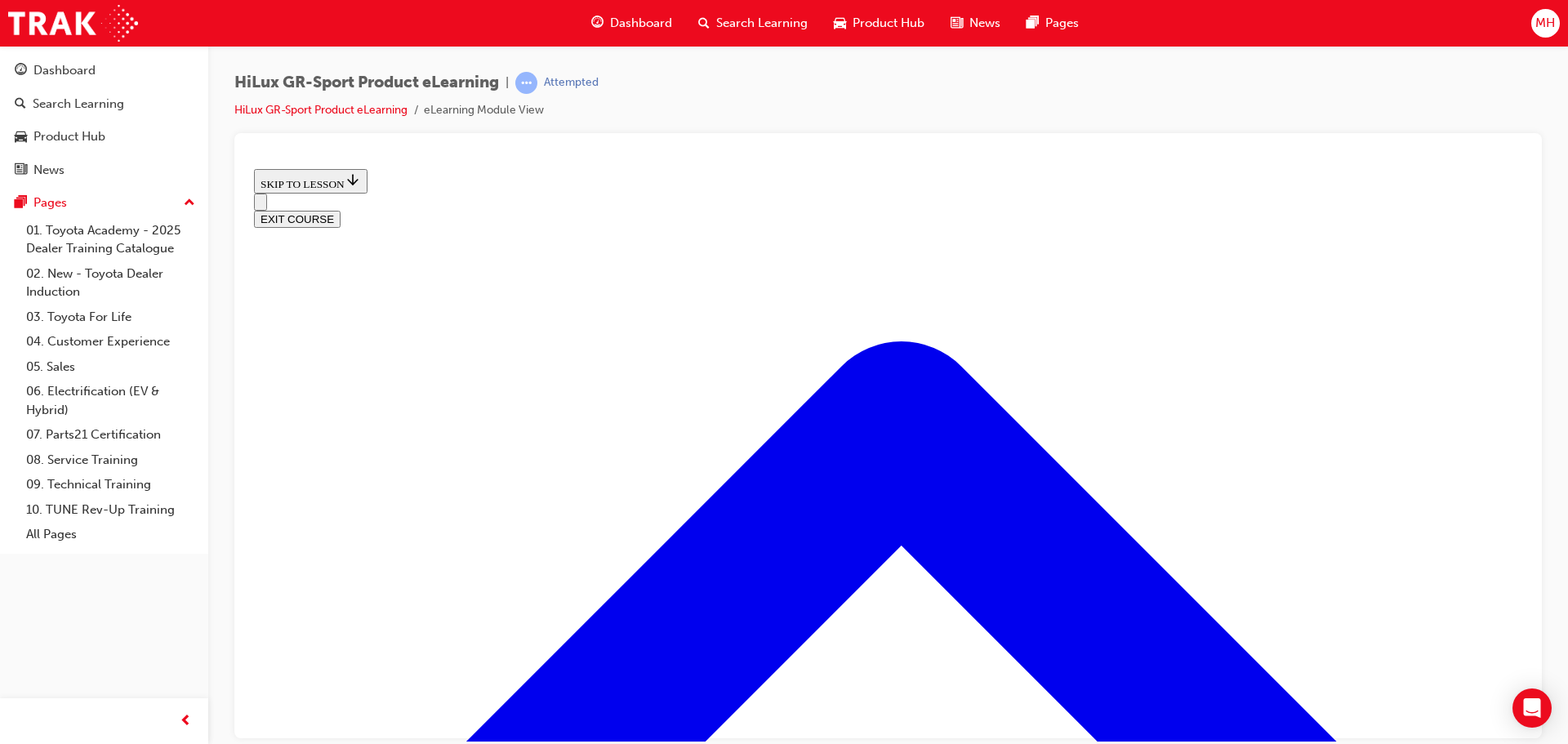
scroll to position [214, 0]
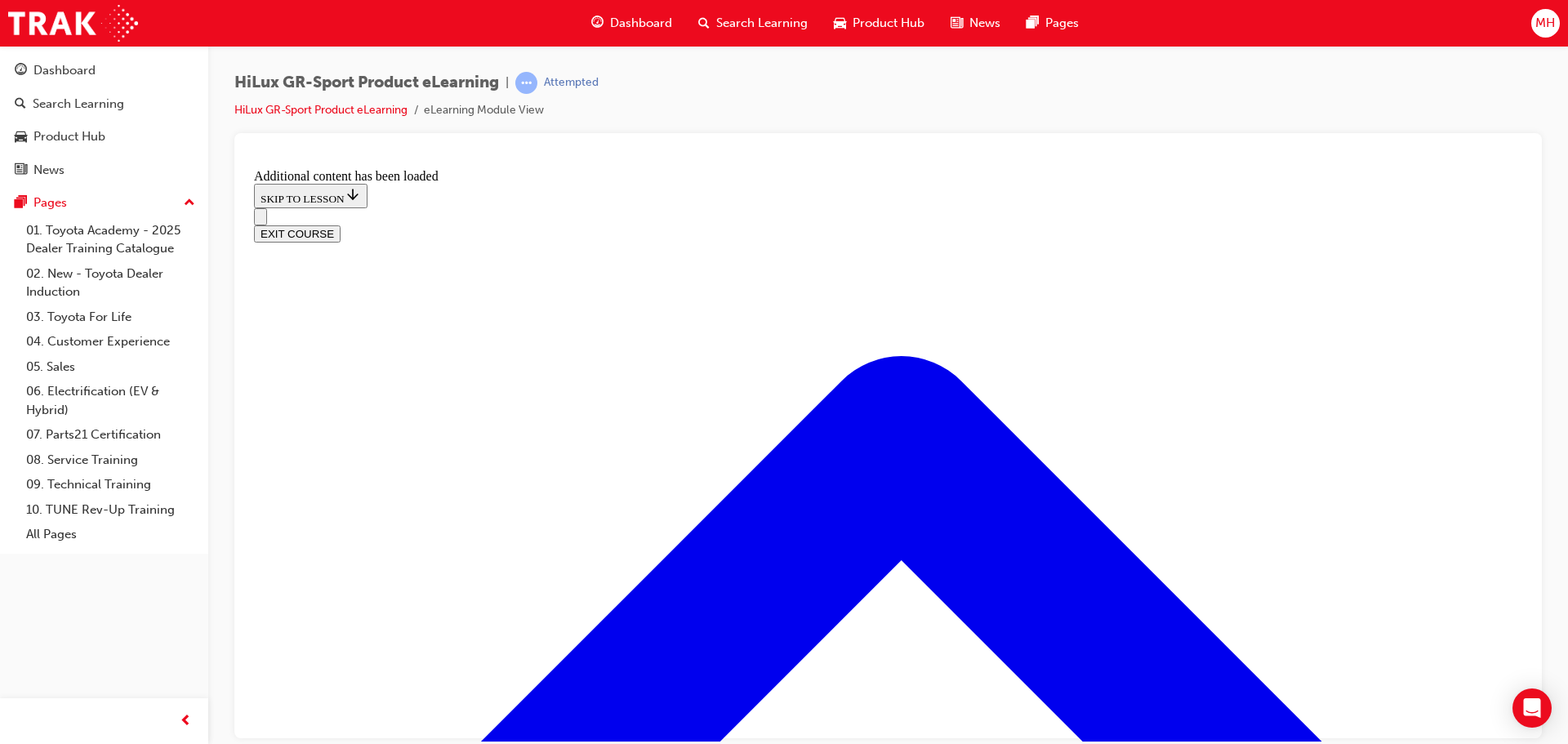
scroll to position [874, 0]
radio input "true"
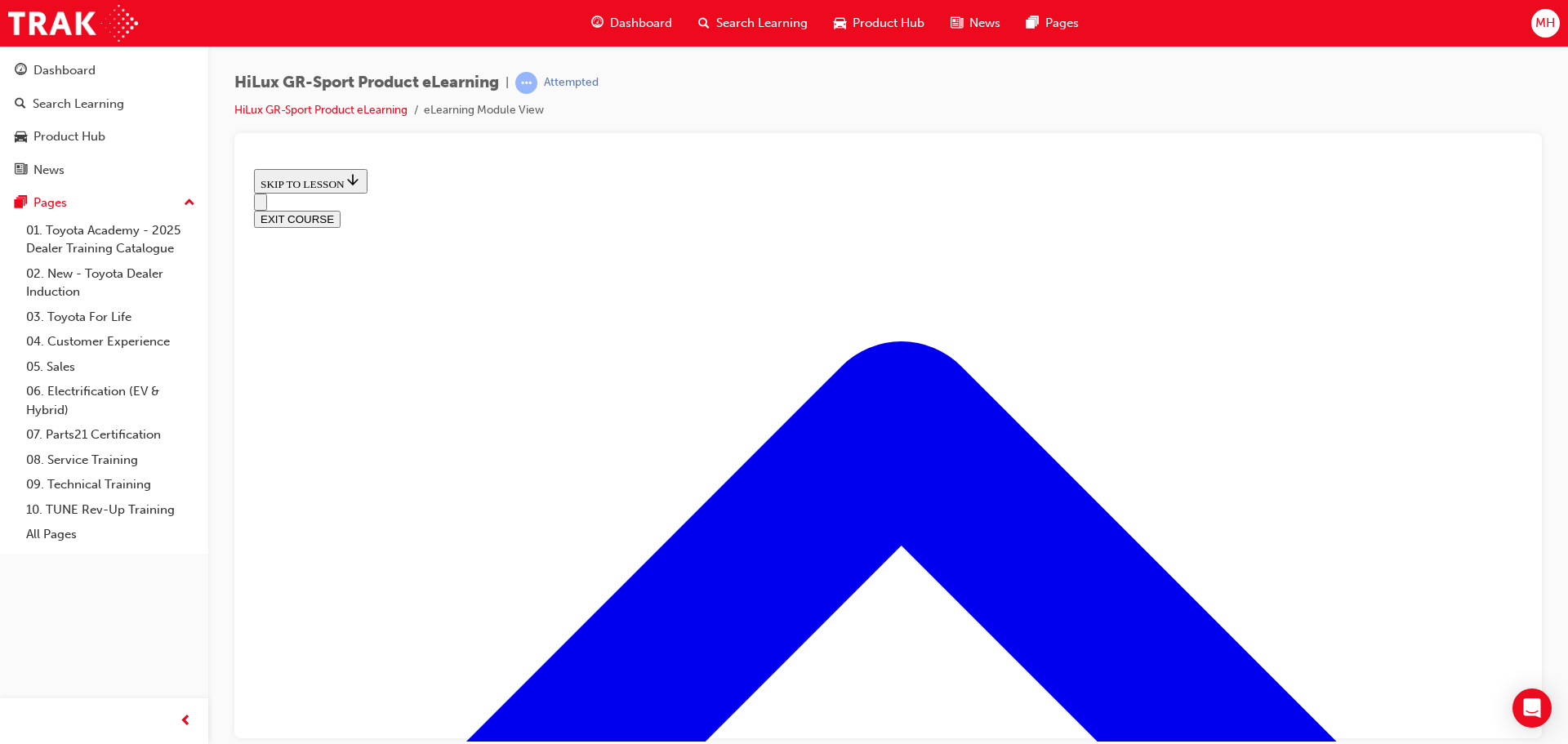
scroll to position [50, 0]
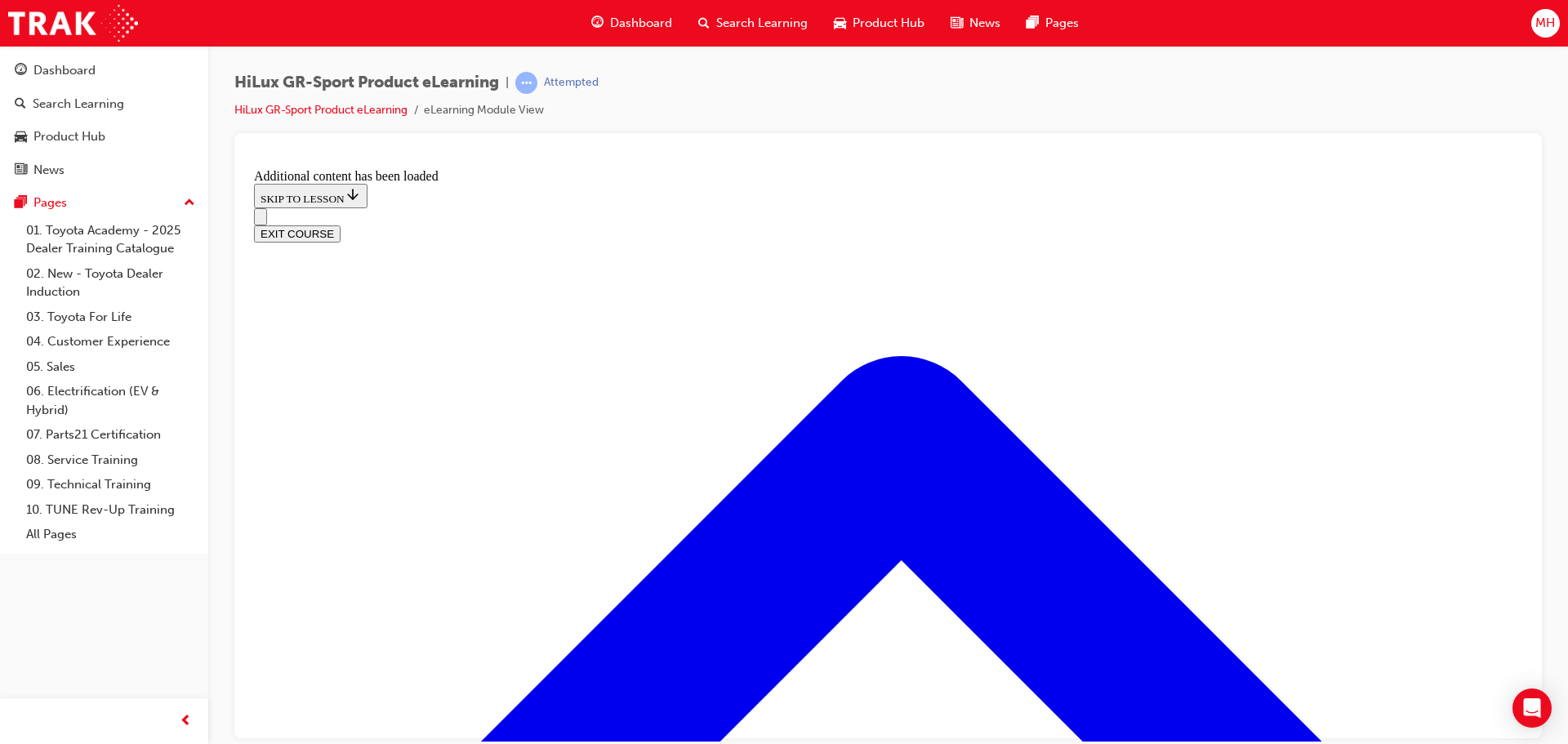
scroll to position [2127, 0]
checkbox input "true"
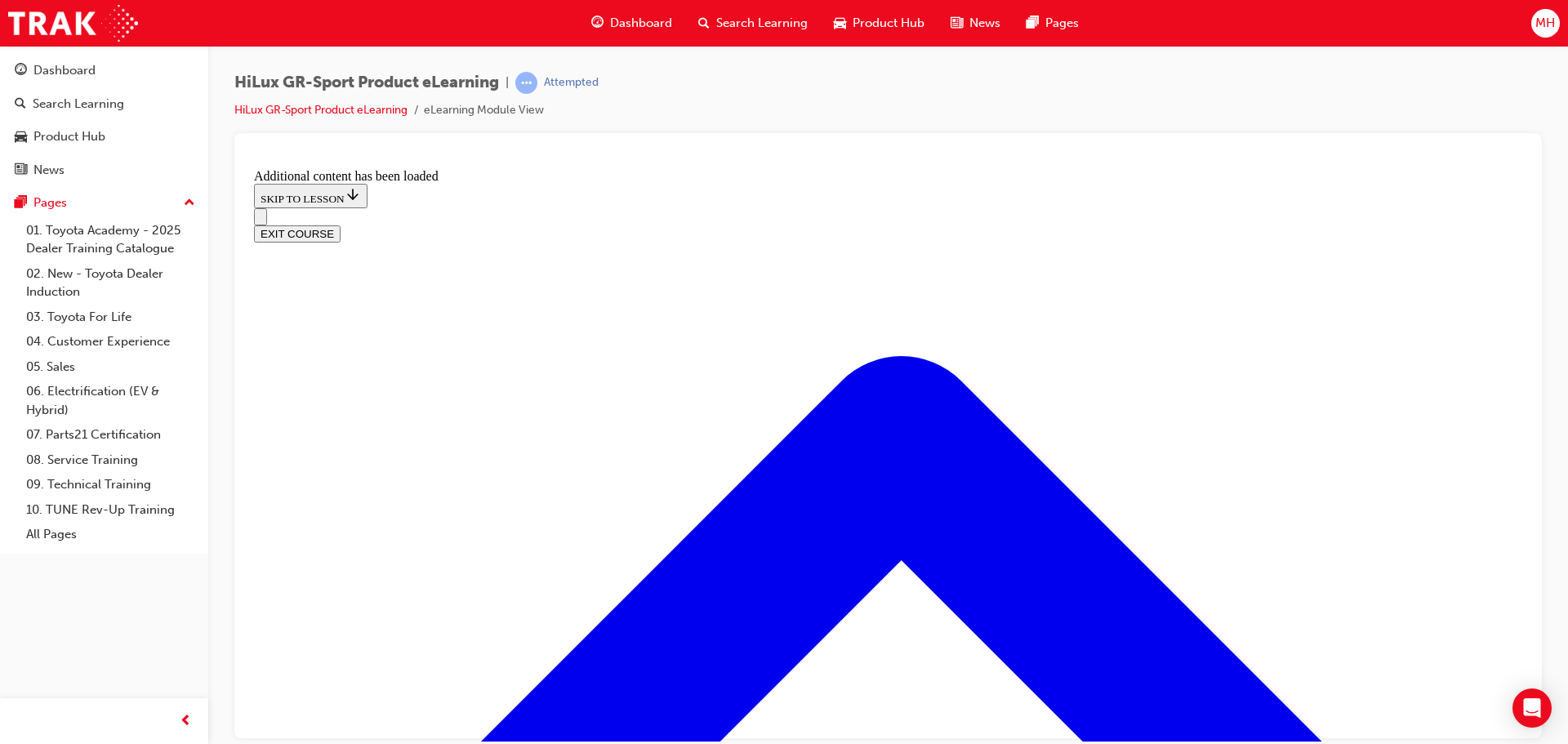
checkbox input "true"
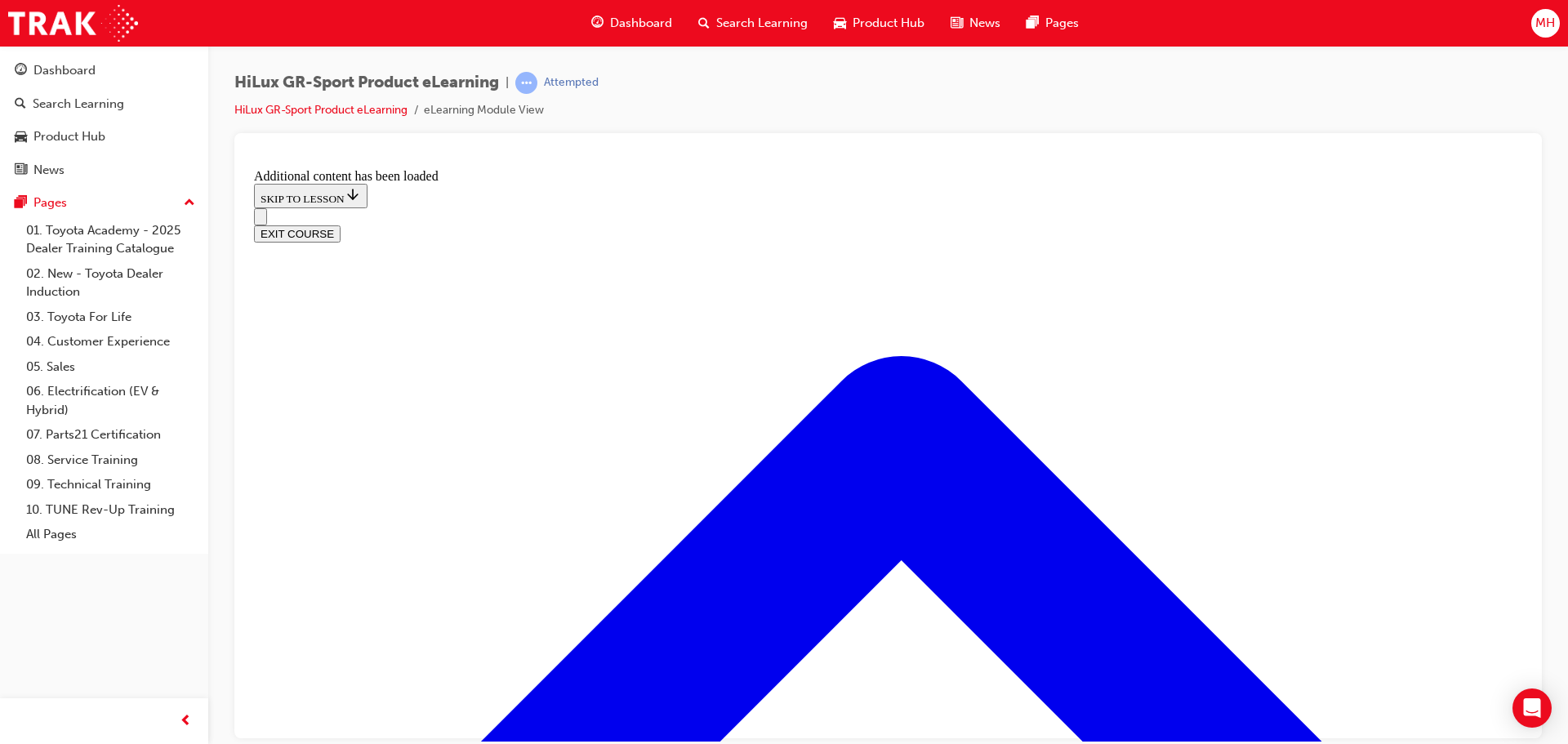
checkbox input "true"
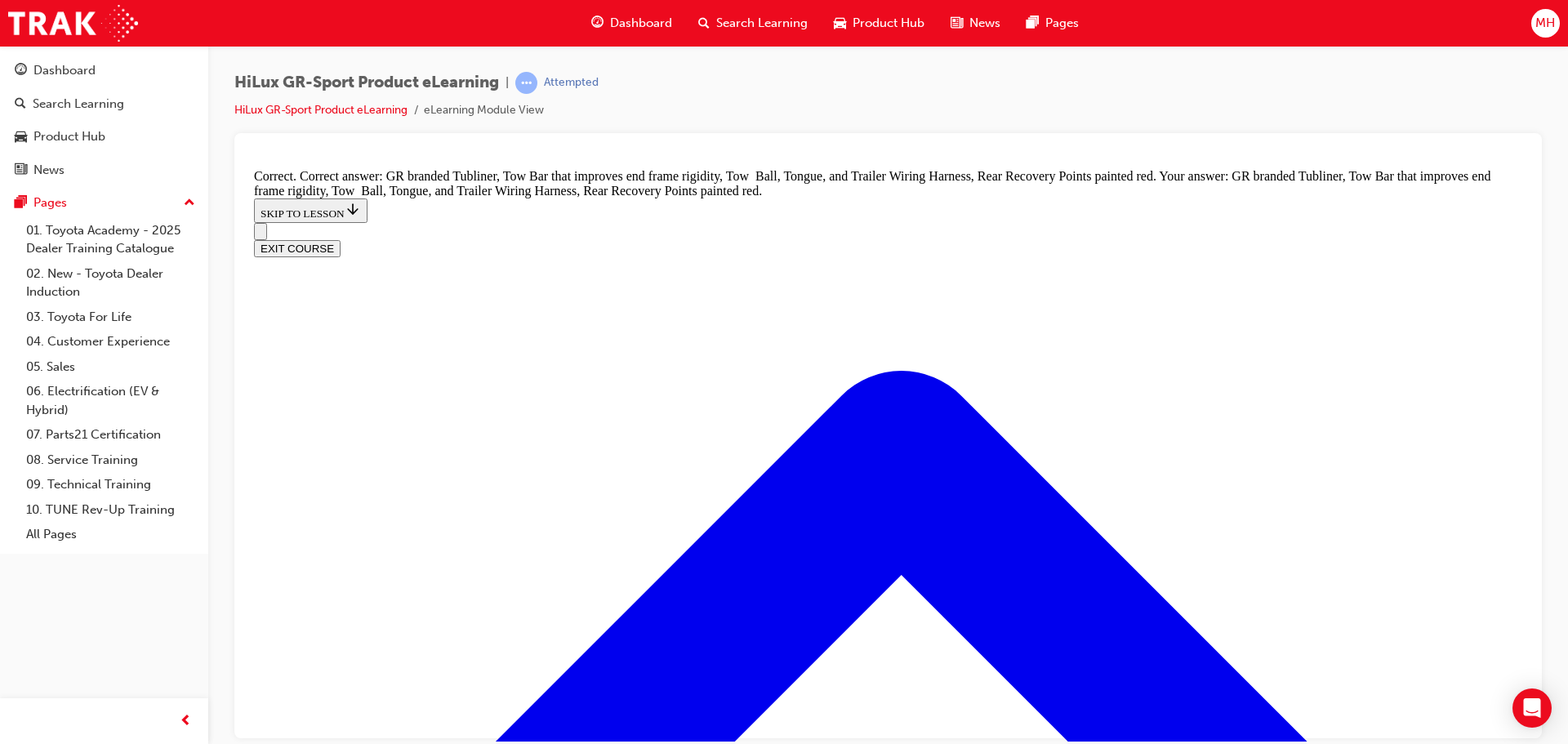
scroll to position [2364, 0]
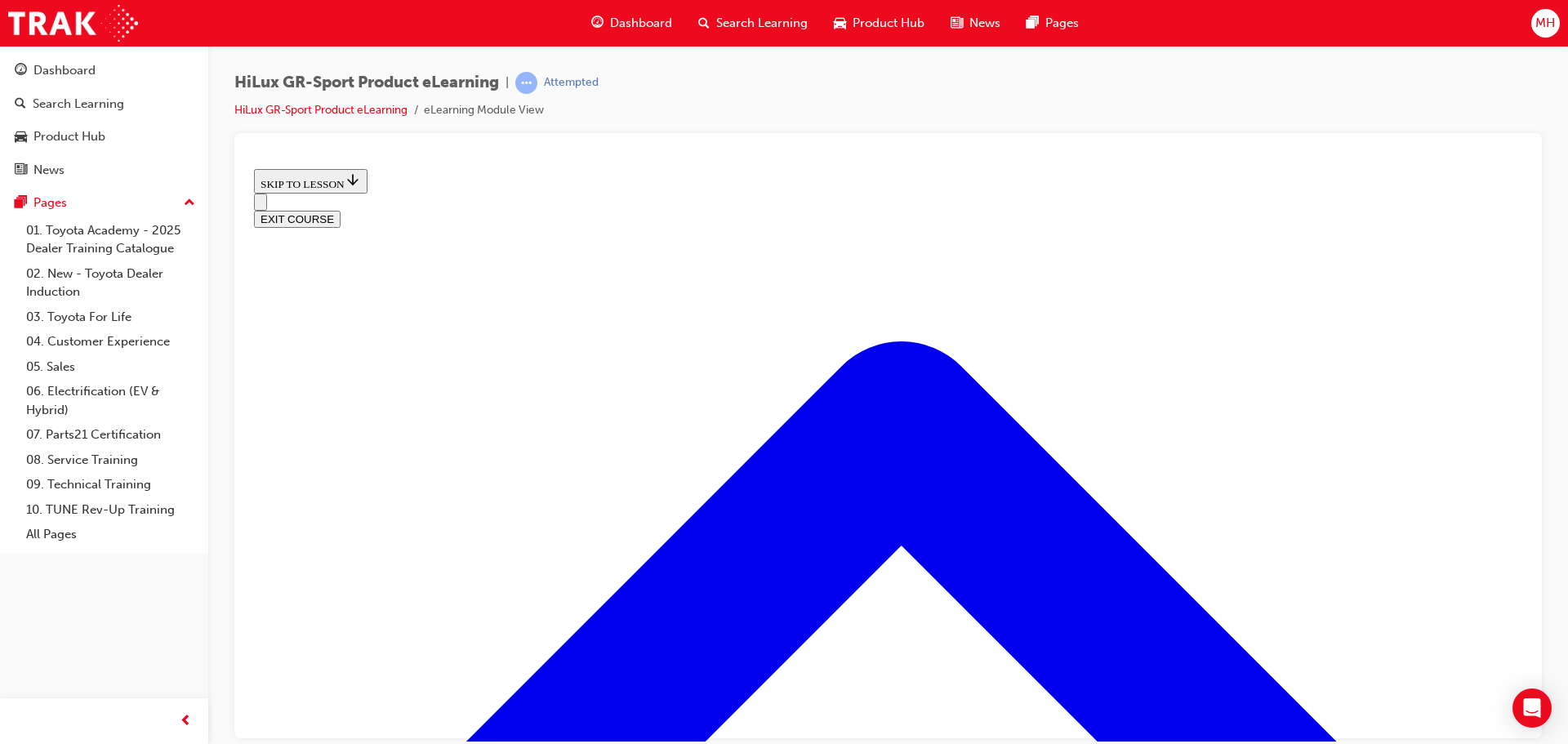
scroll to position [540, 0]
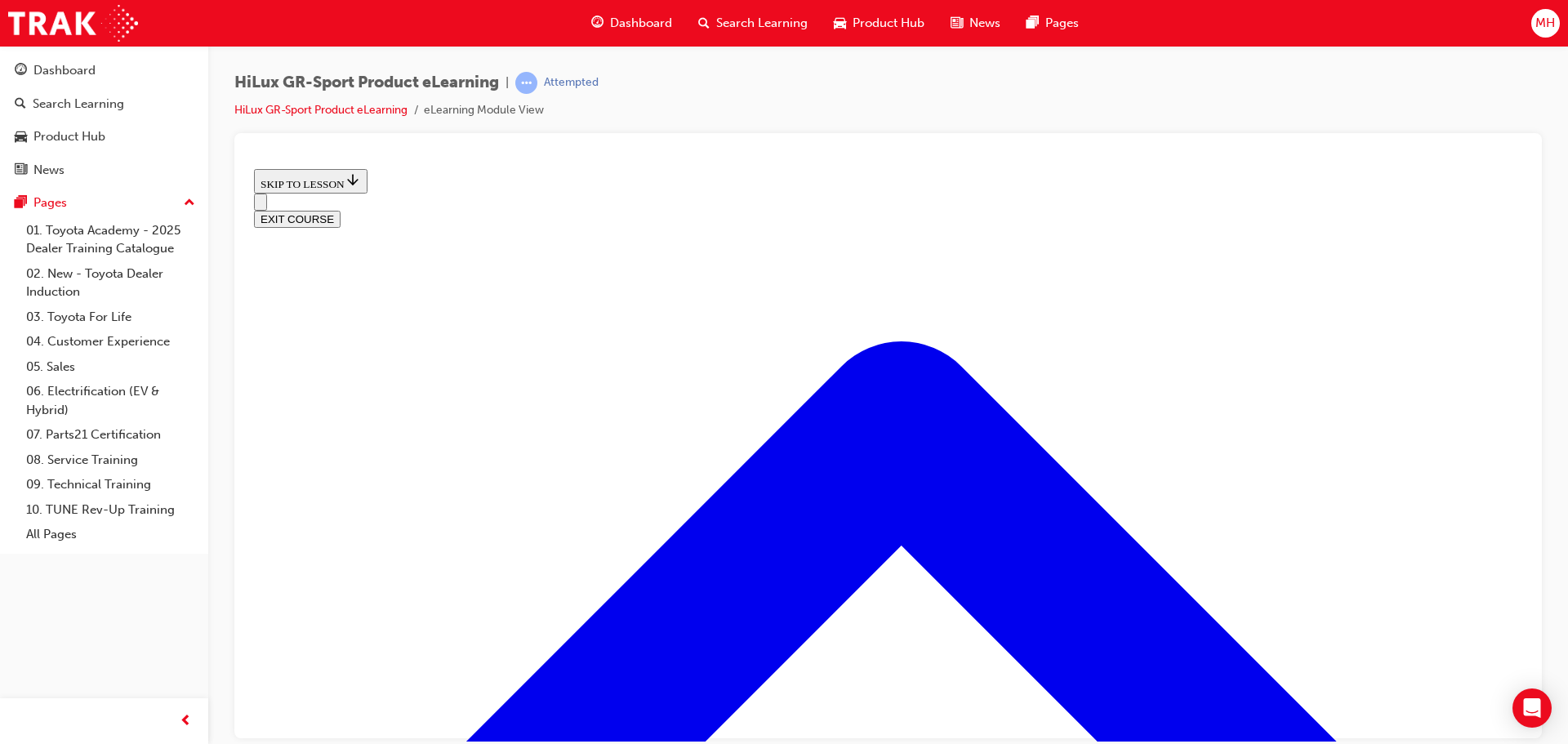
scroll to position [786, 0]
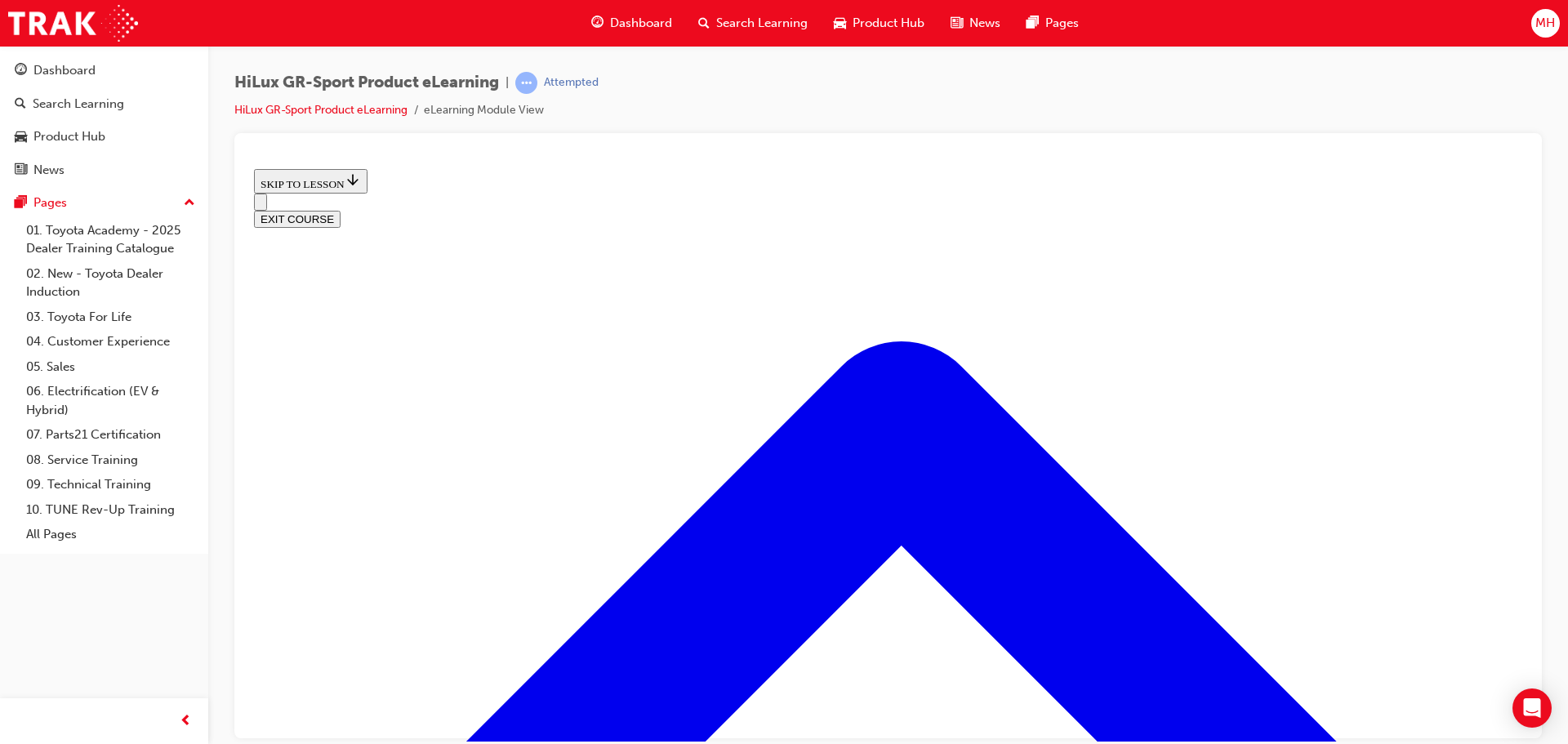
scroll to position [622, 0]
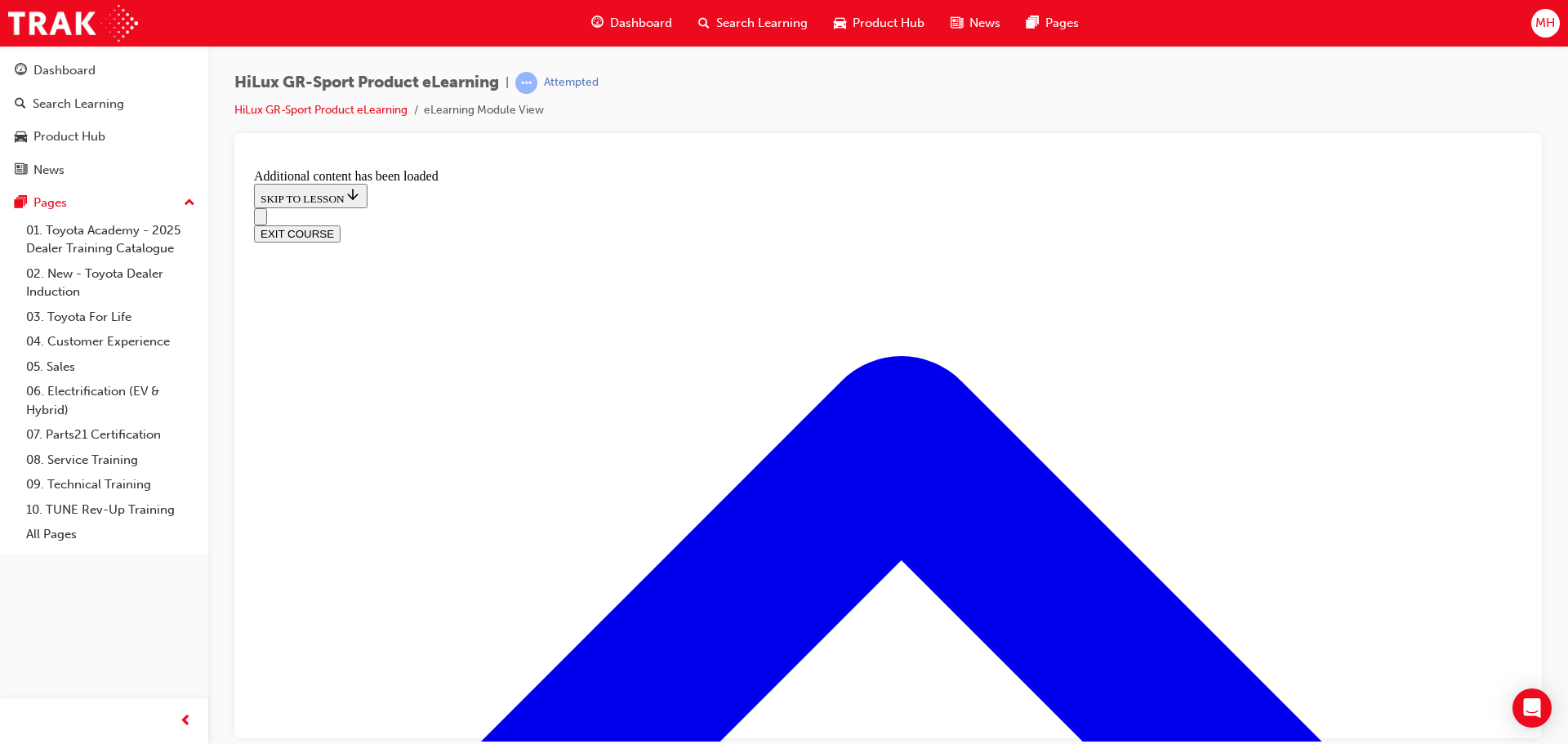
scroll to position [1396, 0]
drag, startPoint x: 704, startPoint y: 363, endPoint x: 720, endPoint y: 368, distance: 16.8
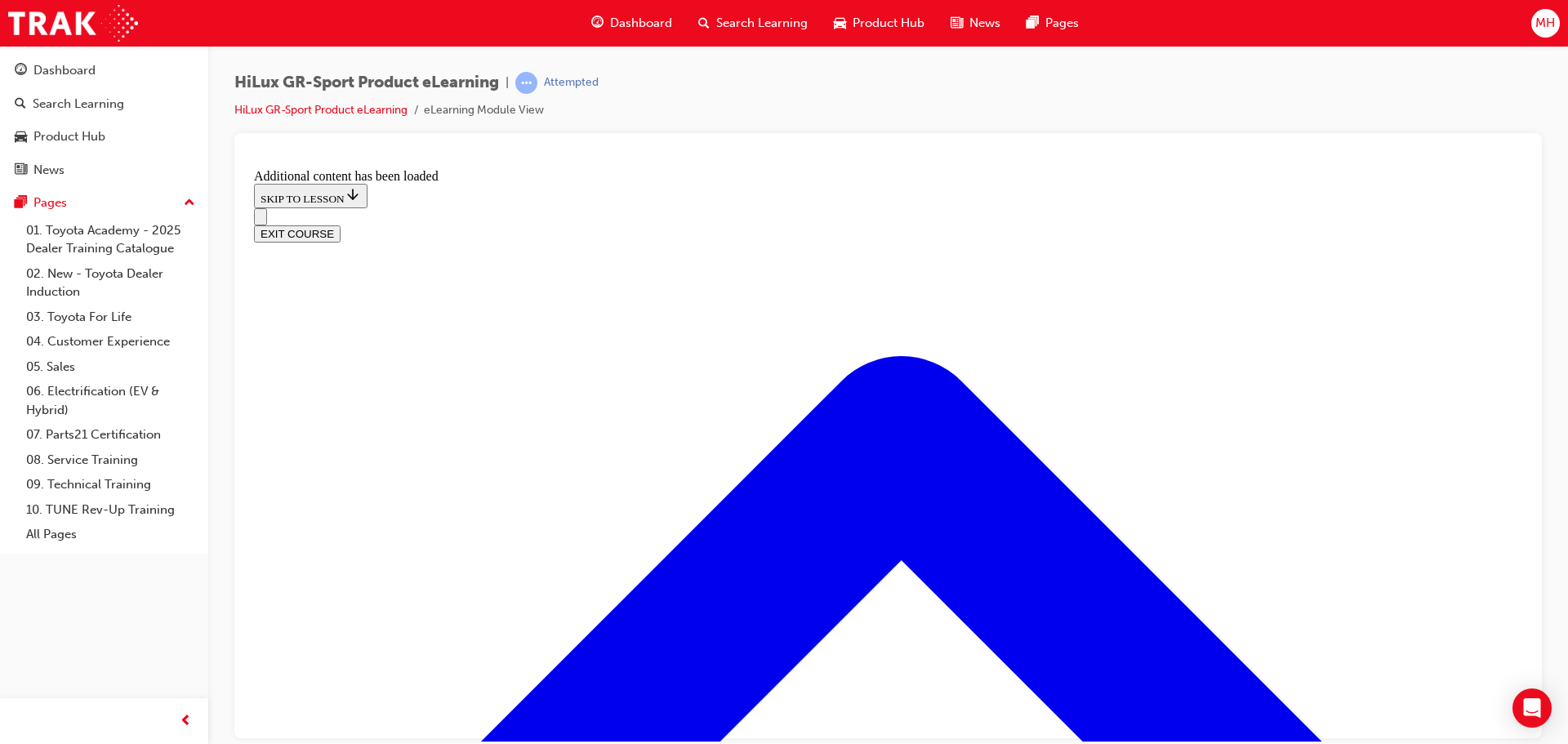
checkbox input "true"
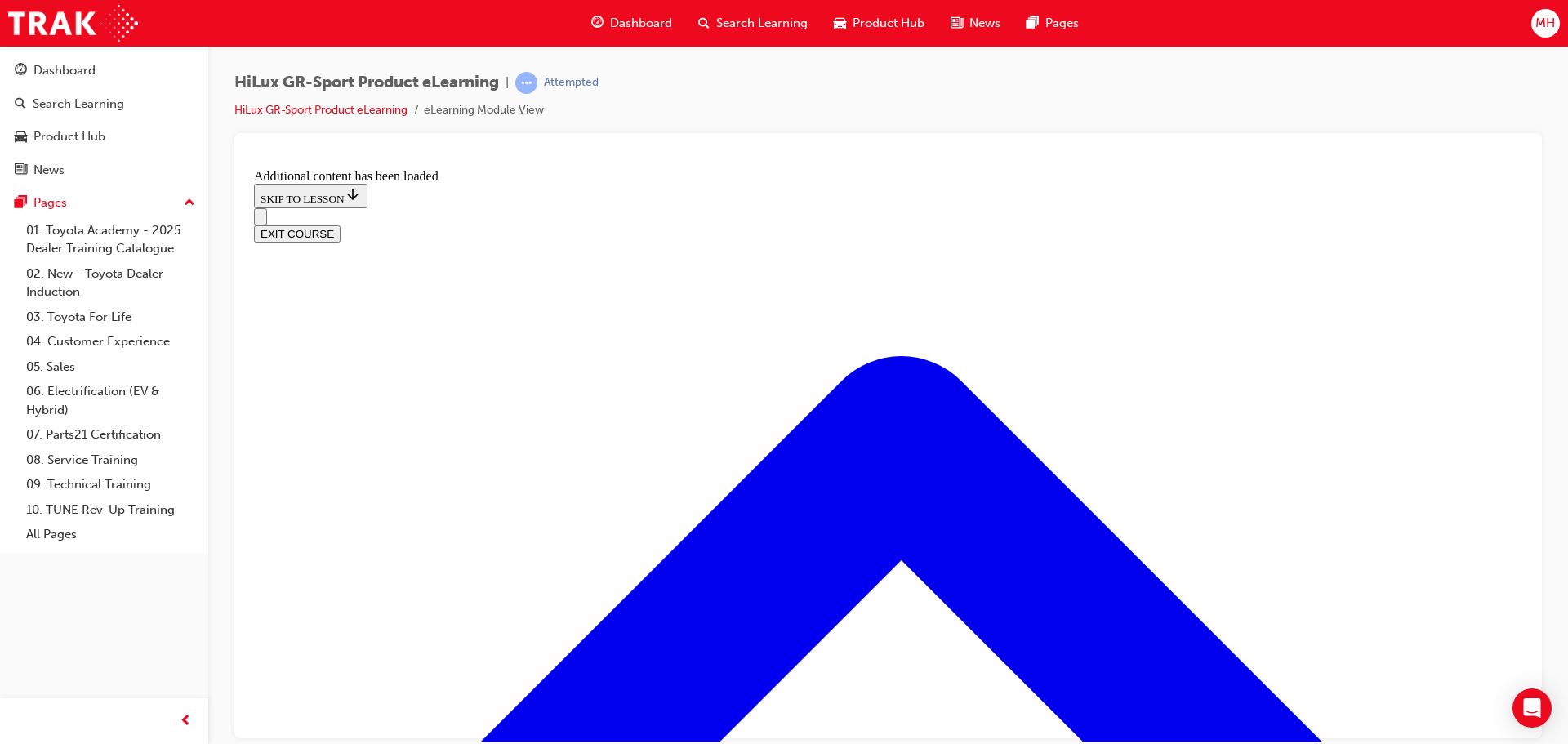
checkbox input "true"
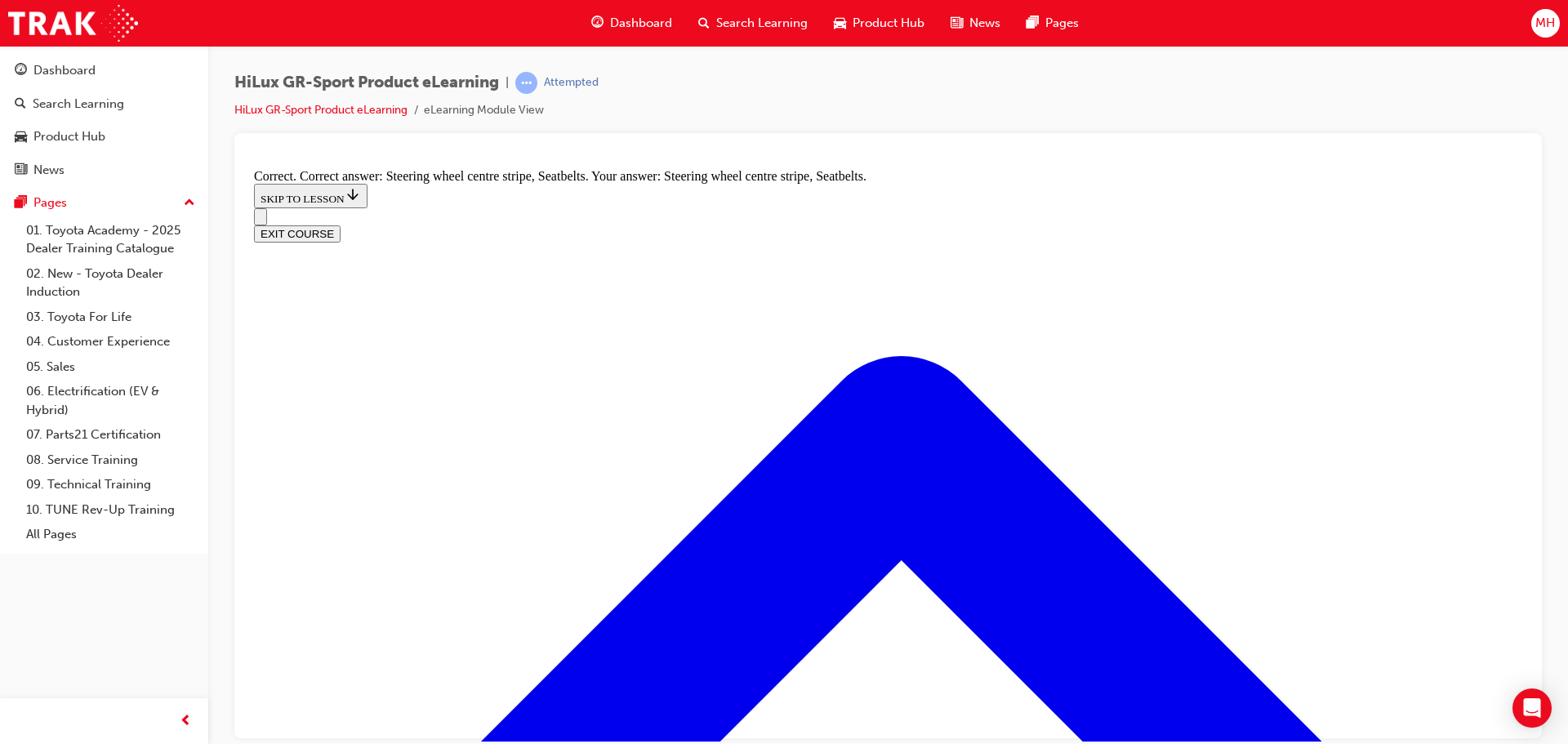
radio input "true"
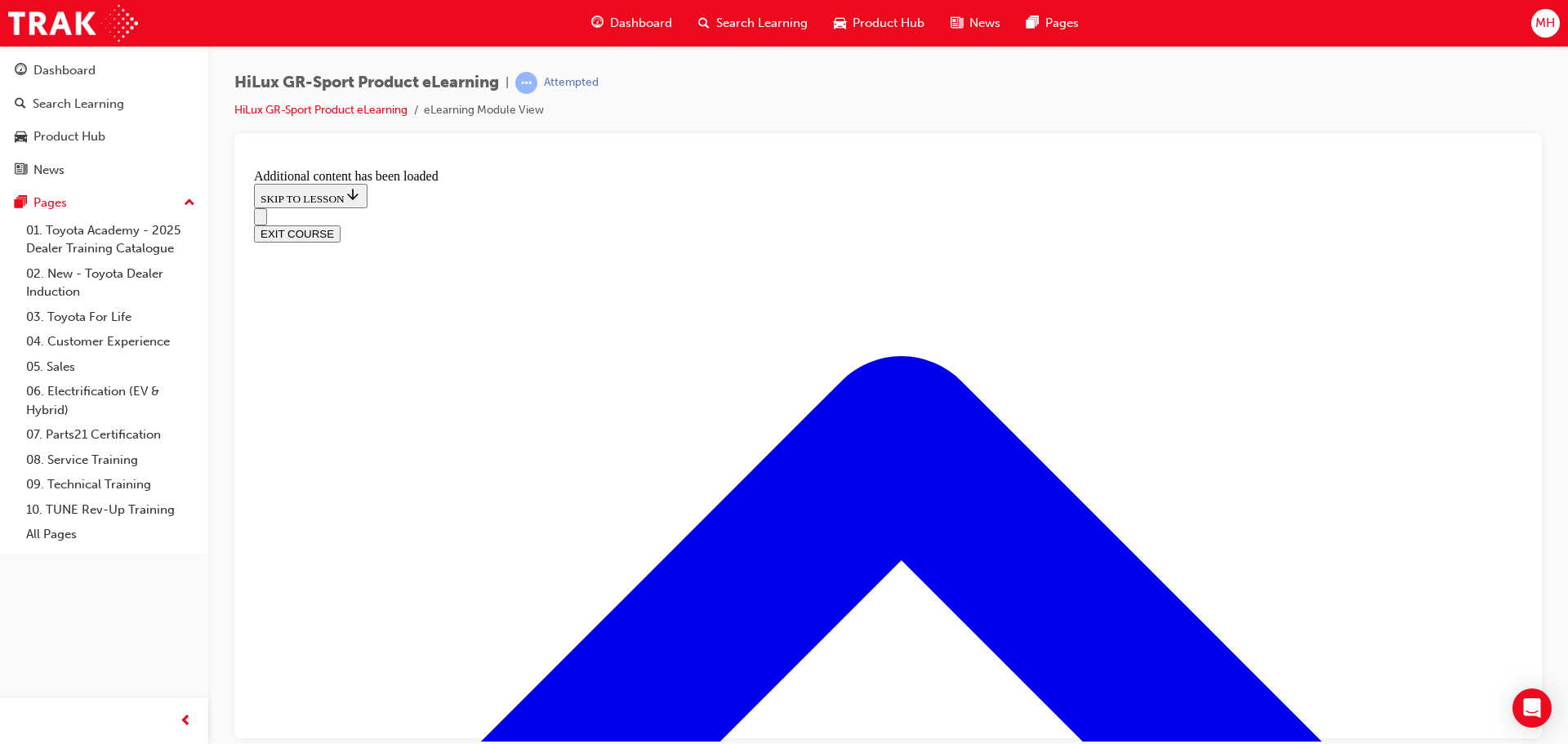
scroll to position [1112, 0]
radio input "true"
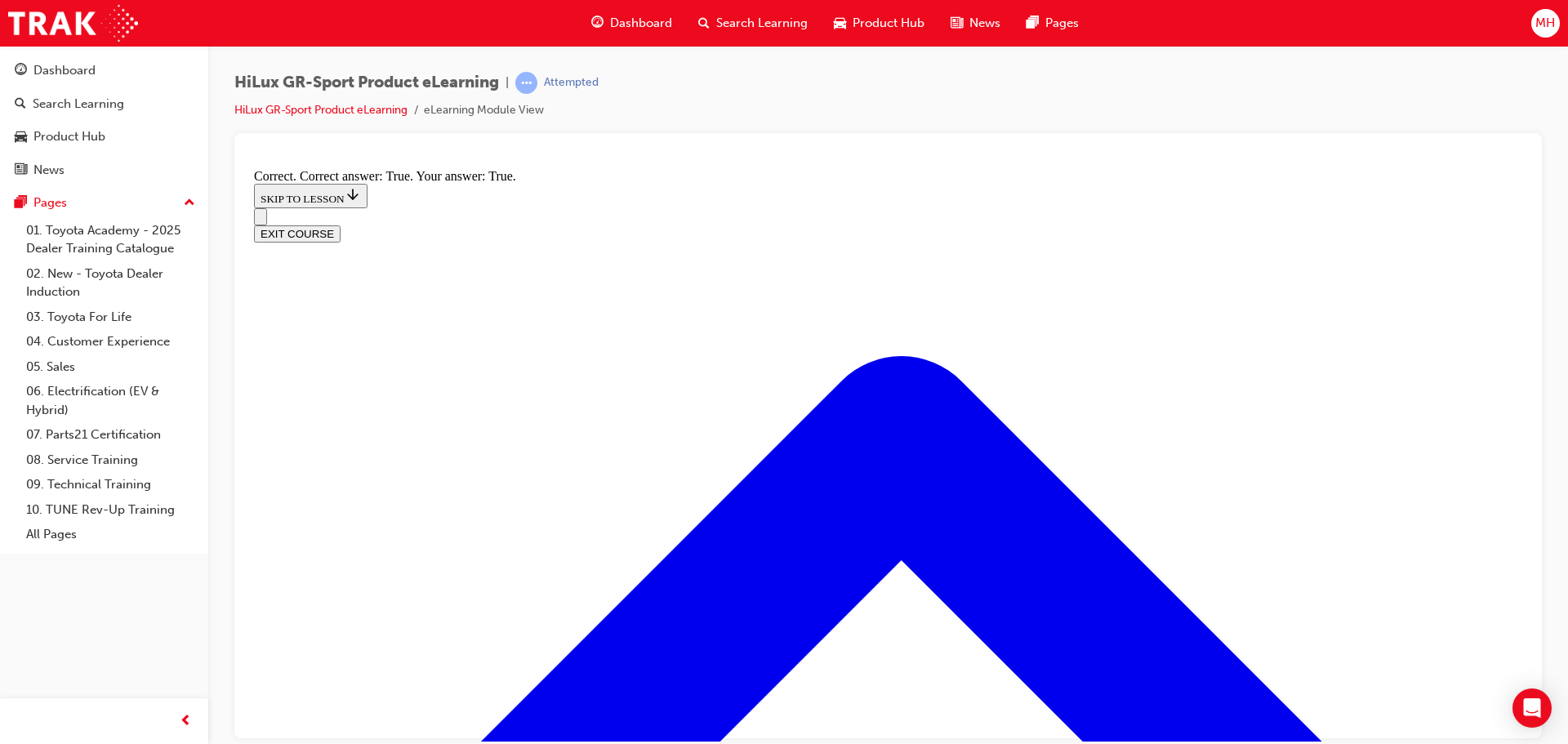
scroll to position [1316, 0]
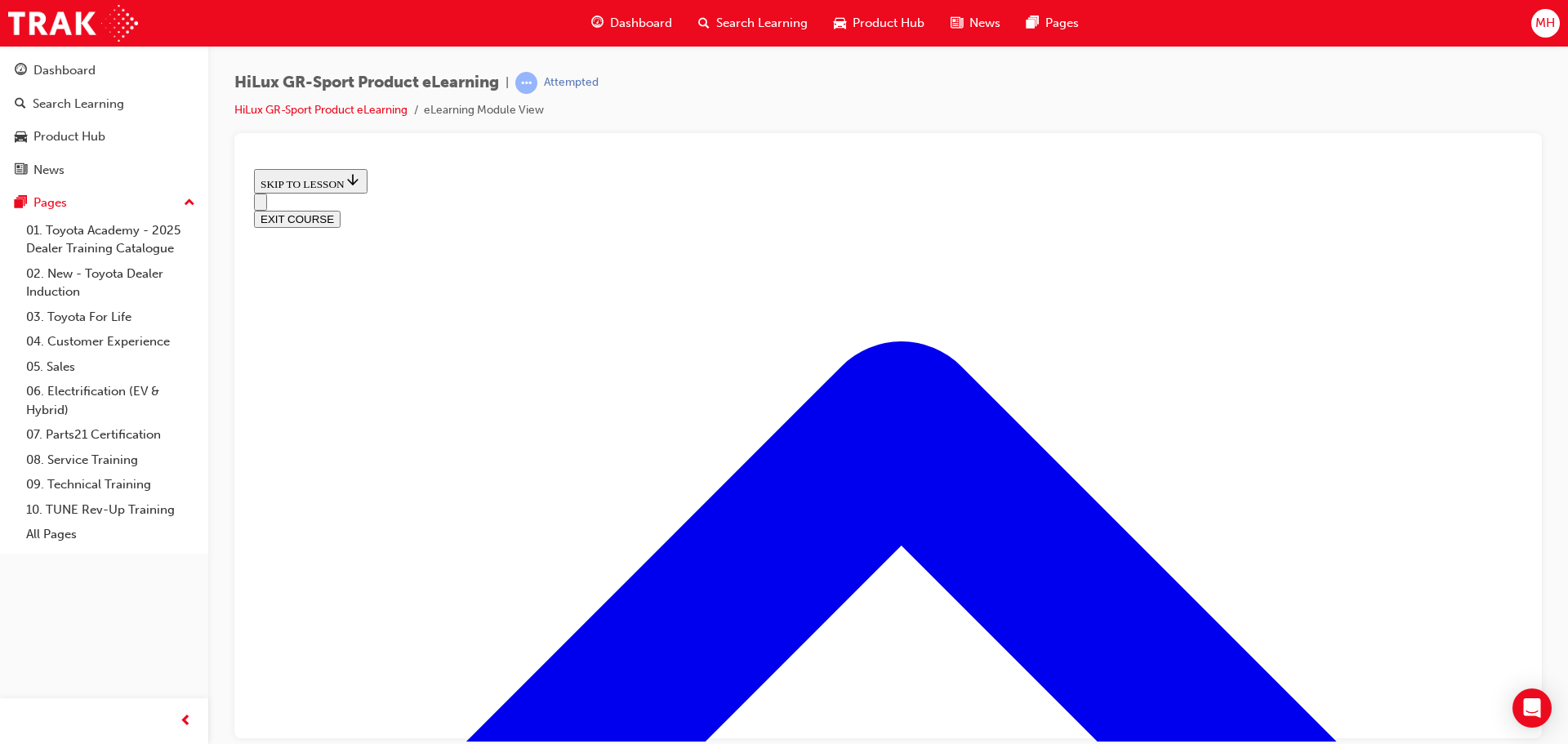
scroll to position [2132, 0]
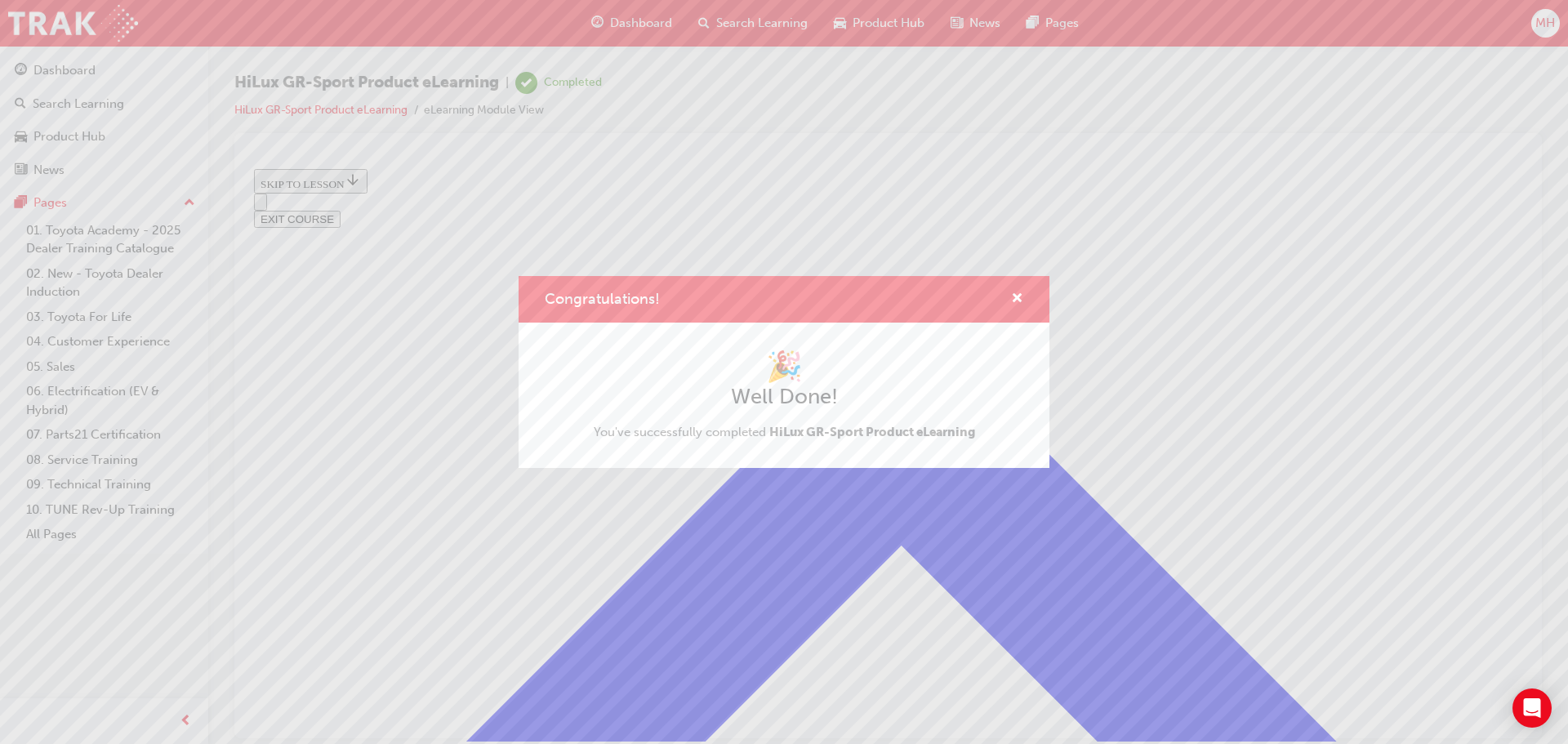
click at [1023, 302] on div "Congratulations!" at bounding box center [783, 299] width 531 height 47
click at [1019, 301] on span "cross-icon" at bounding box center [1017, 299] width 12 height 15
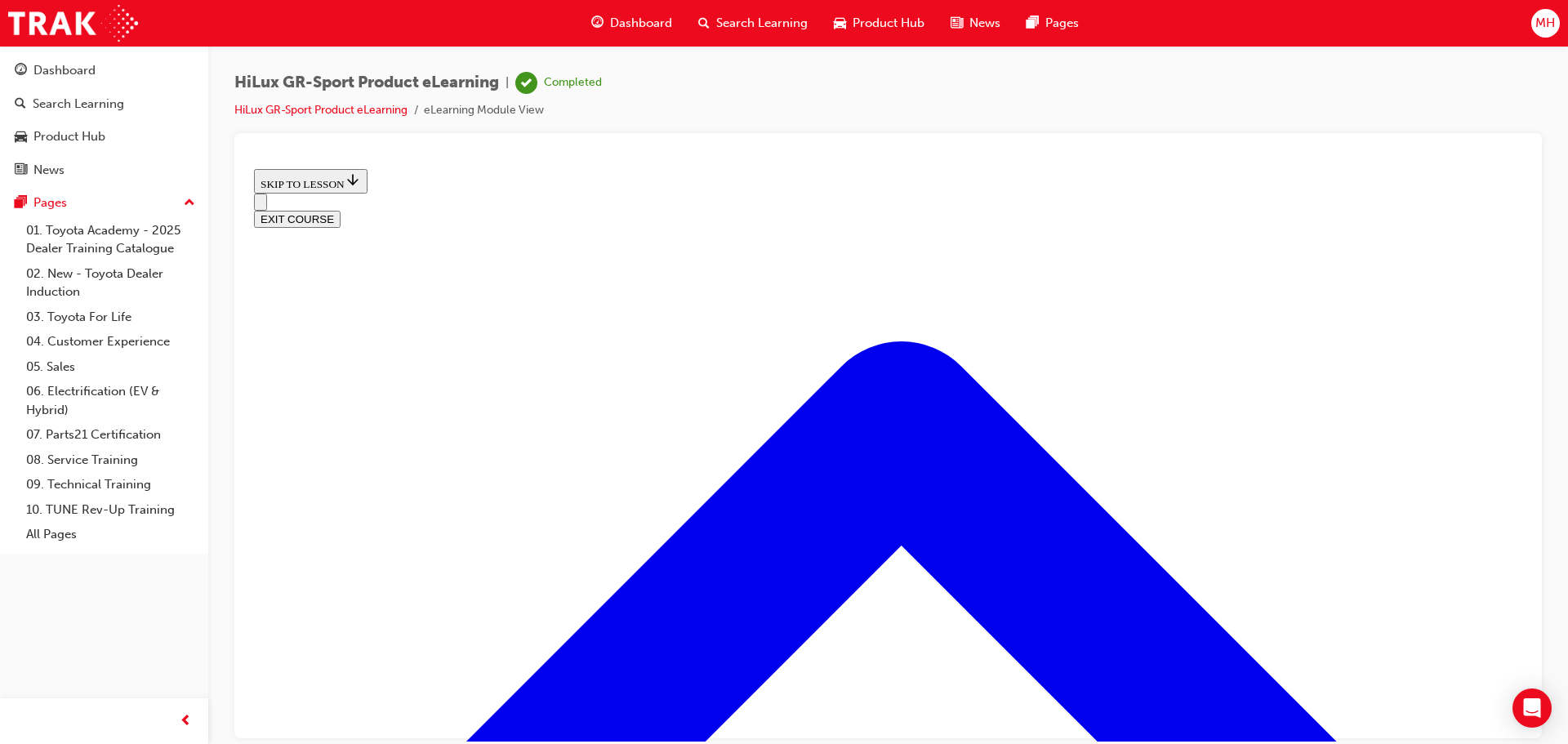
click at [1504, 210] on div "EXIT COURSE" at bounding box center [889, 218] width 1269 height 17
click at [340, 210] on button "EXIT COURSE" at bounding box center [298, 218] width 87 height 17
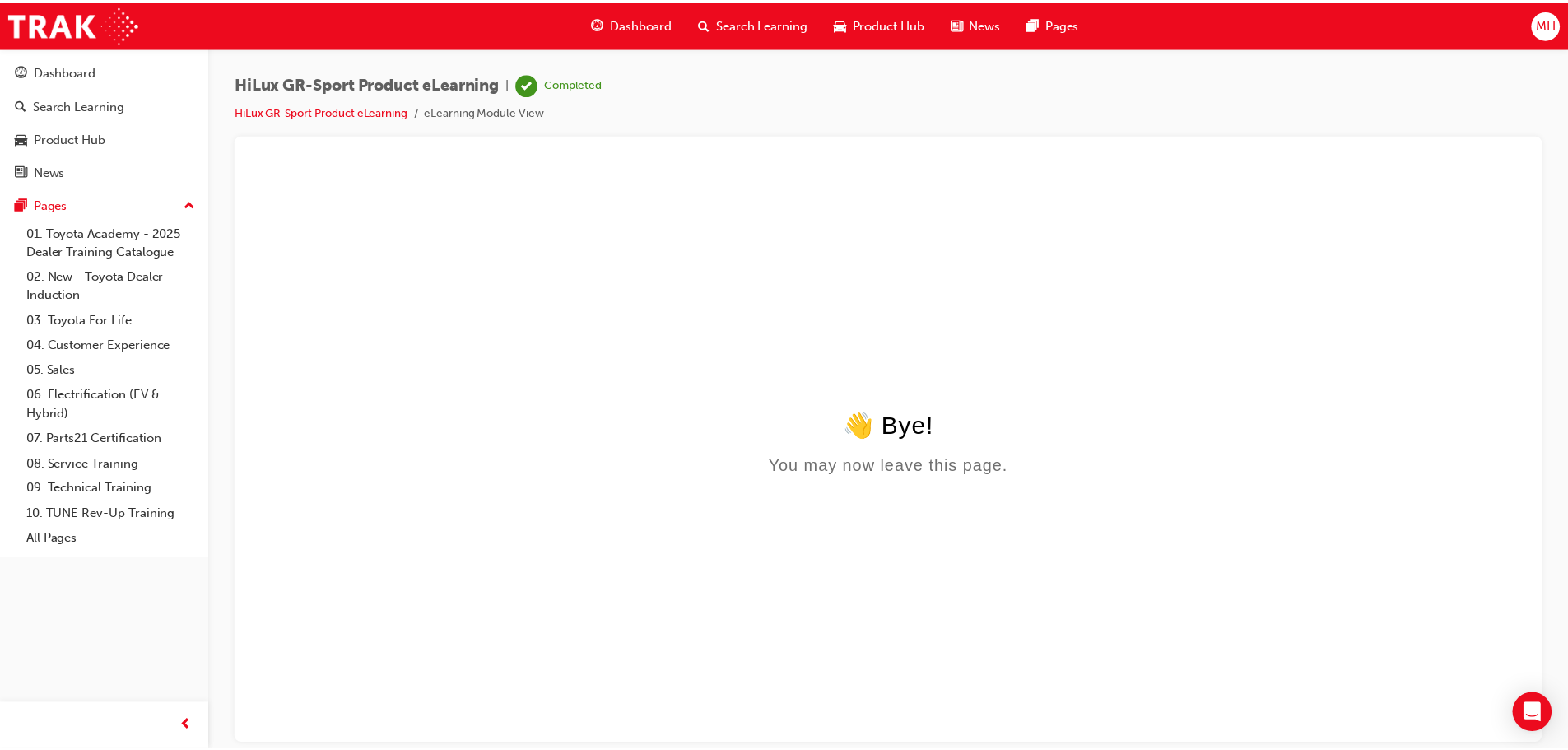
scroll to position [0, 0]
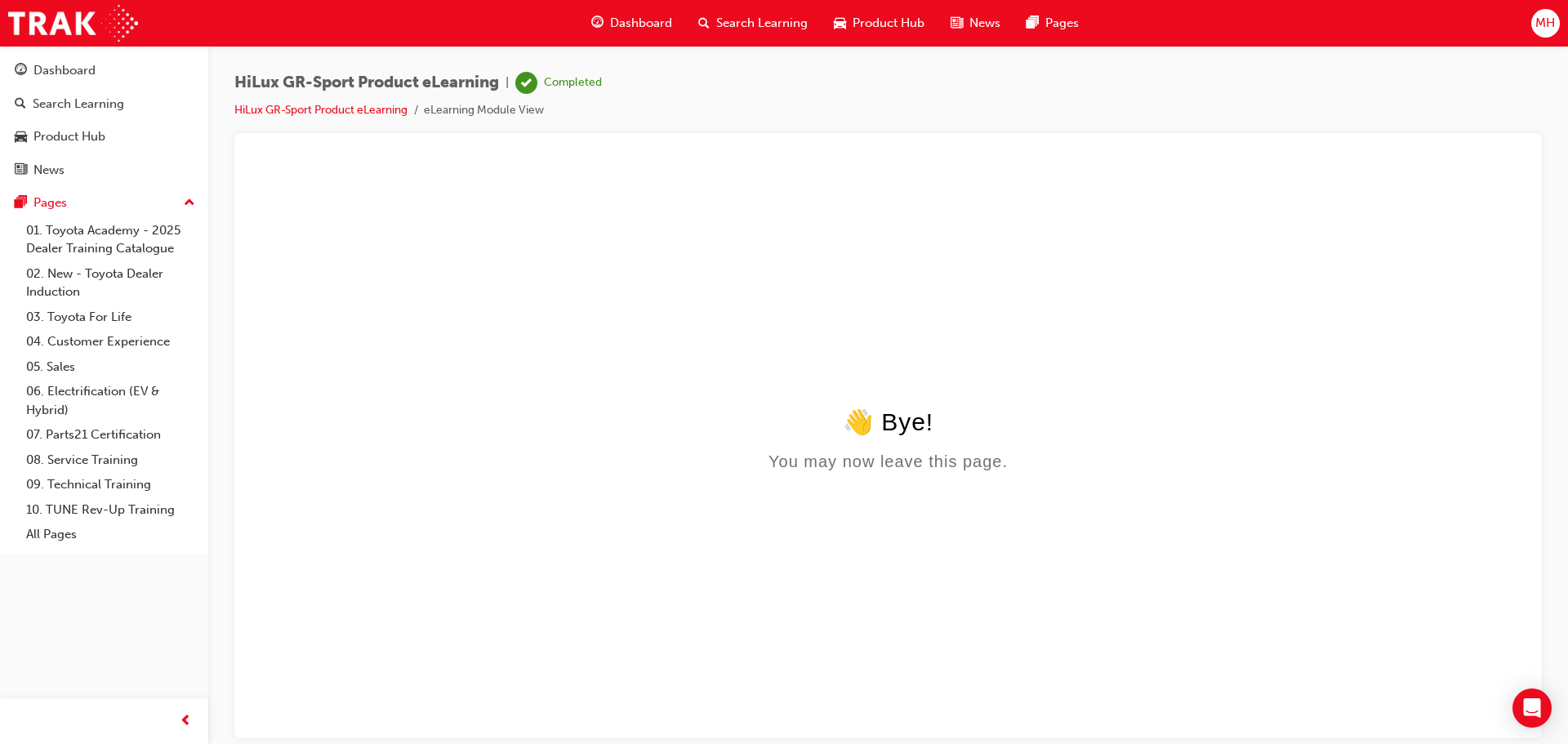
click at [609, 24] on div "Dashboard" at bounding box center [632, 23] width 107 height 34
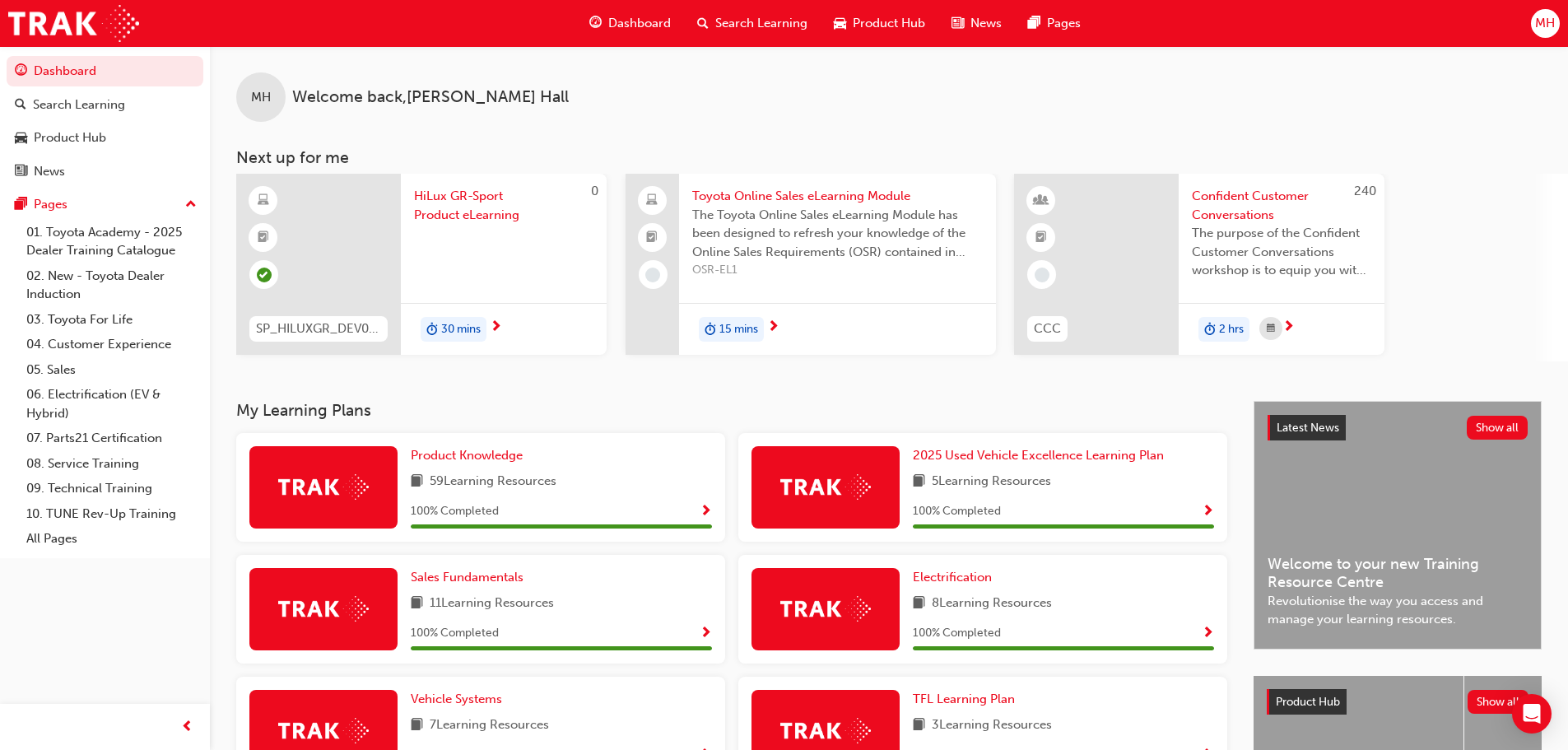
click at [804, 205] on div "Toyota Online Sales eLearning Module The Toyota Online Sales eLearning Module h…" at bounding box center [838, 229] width 317 height 111
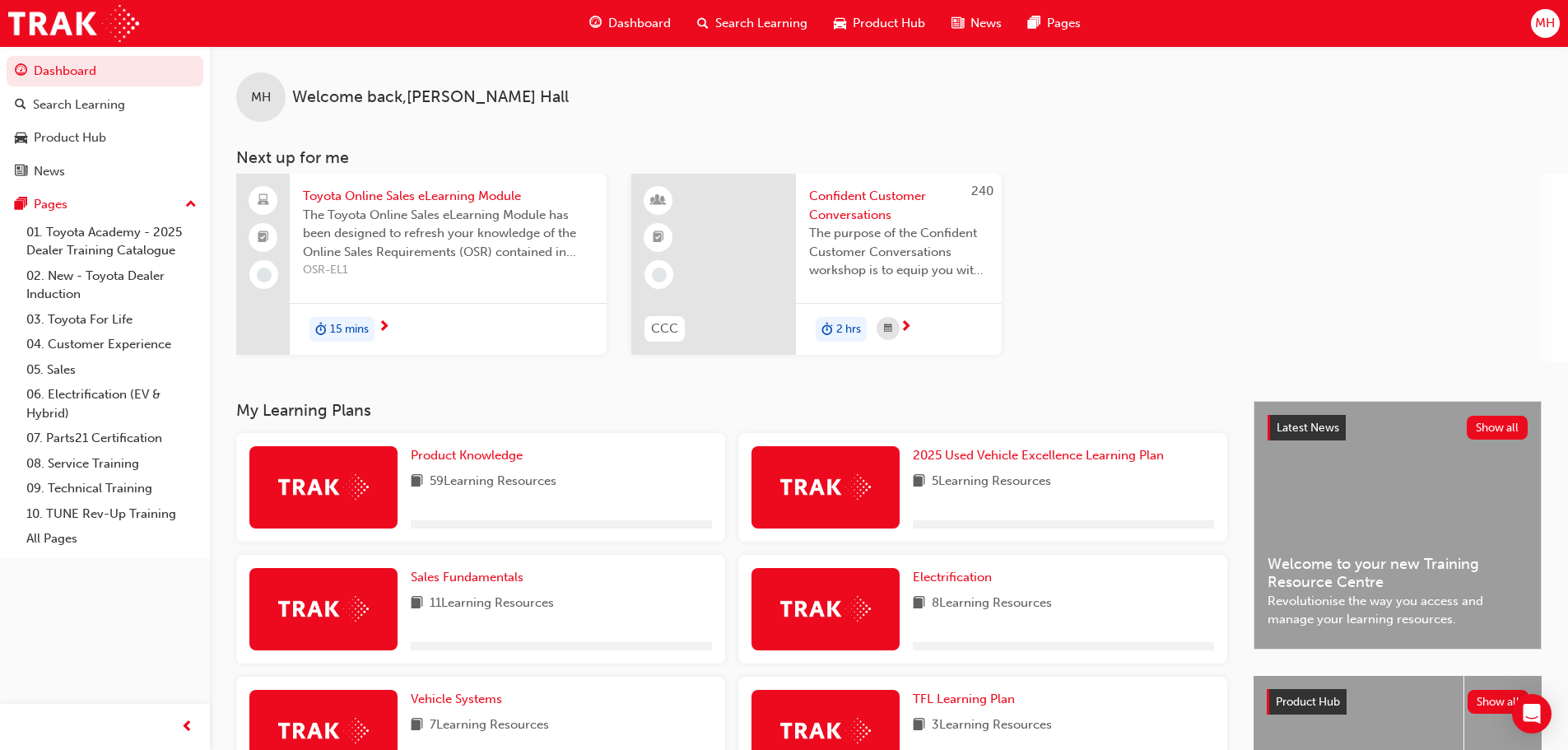
click at [395, 203] on span "Toyota Online Sales eLearning Module" at bounding box center [447, 196] width 290 height 19
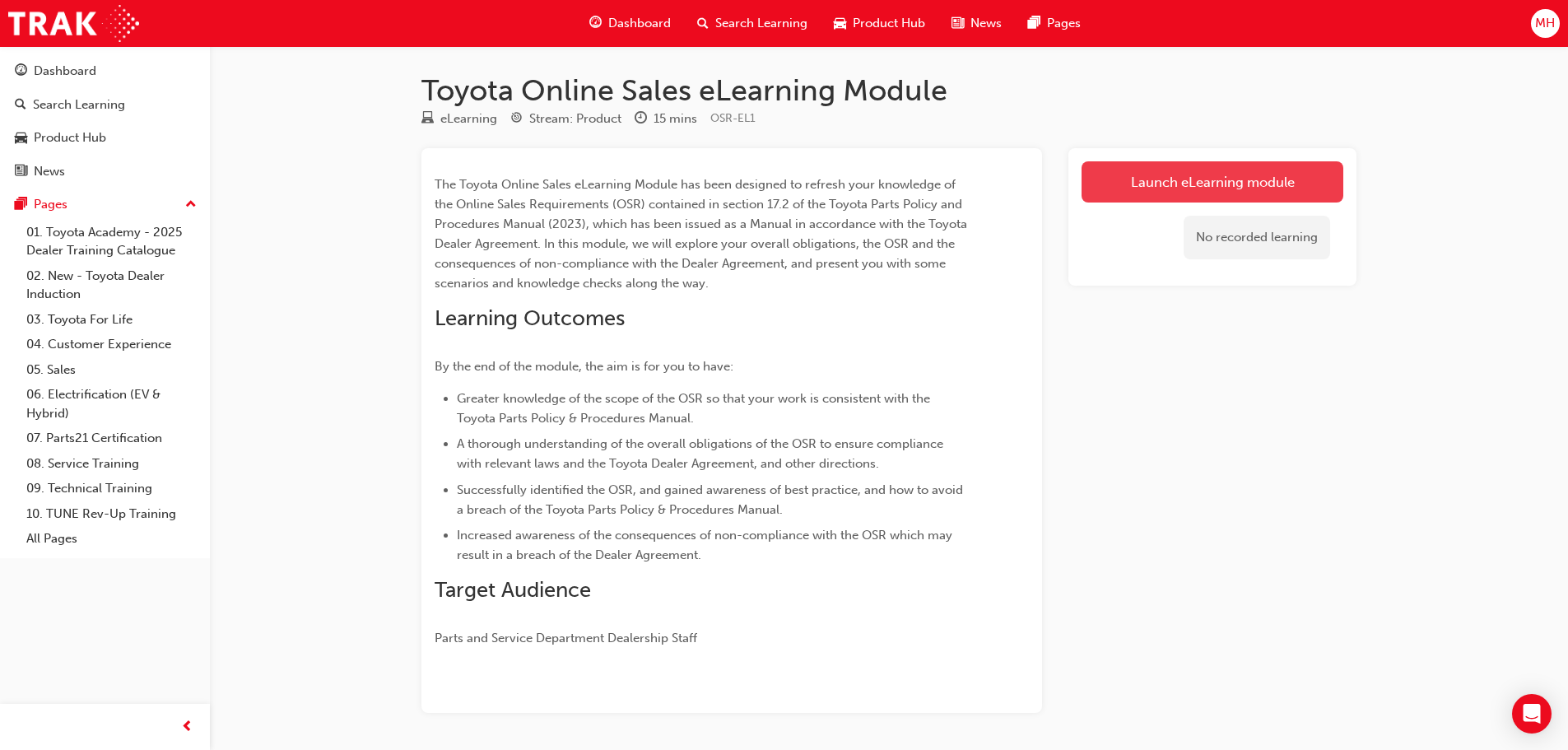
click at [1223, 183] on link "Launch eLearning module" at bounding box center [1212, 182] width 262 height 41
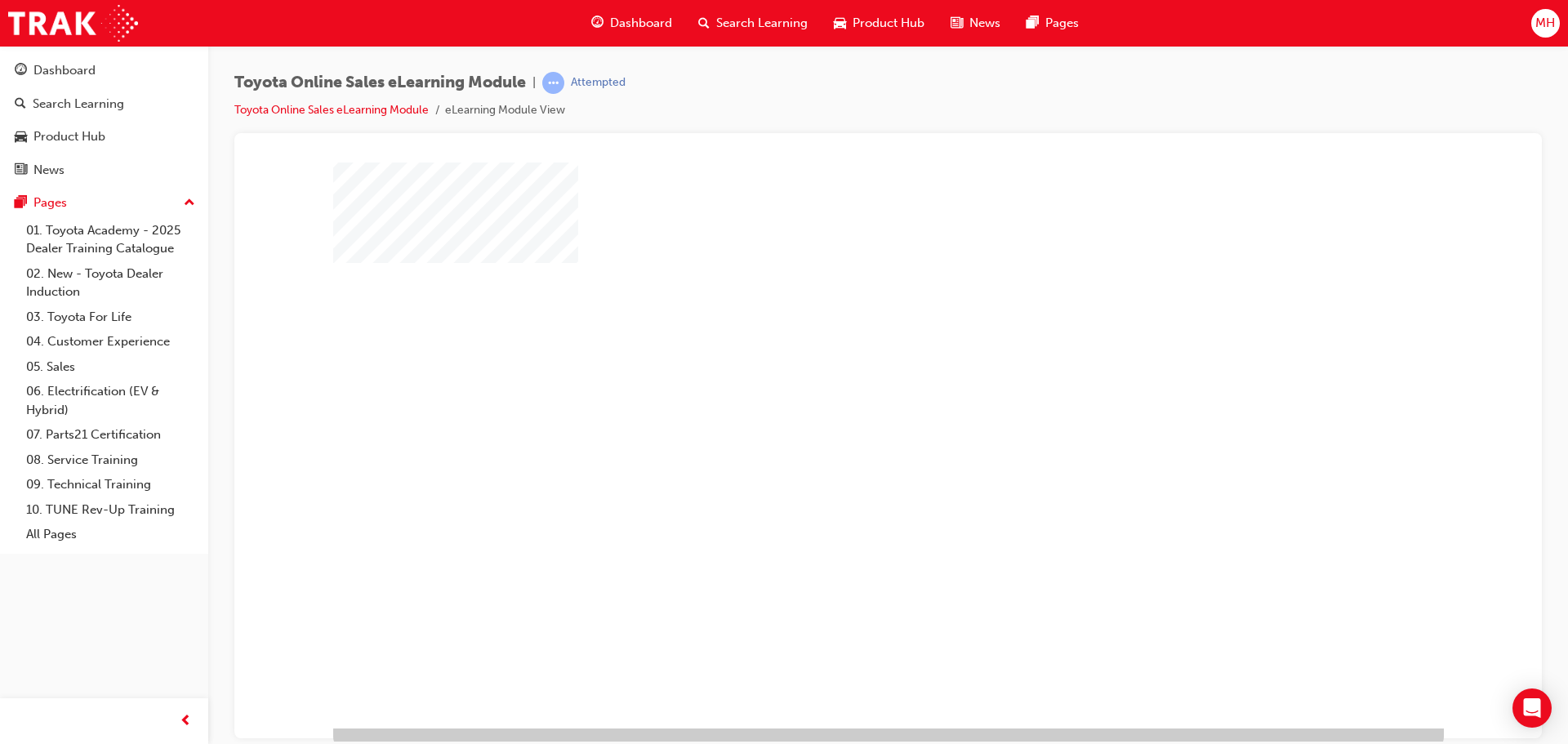
scroll to position [34, 0]
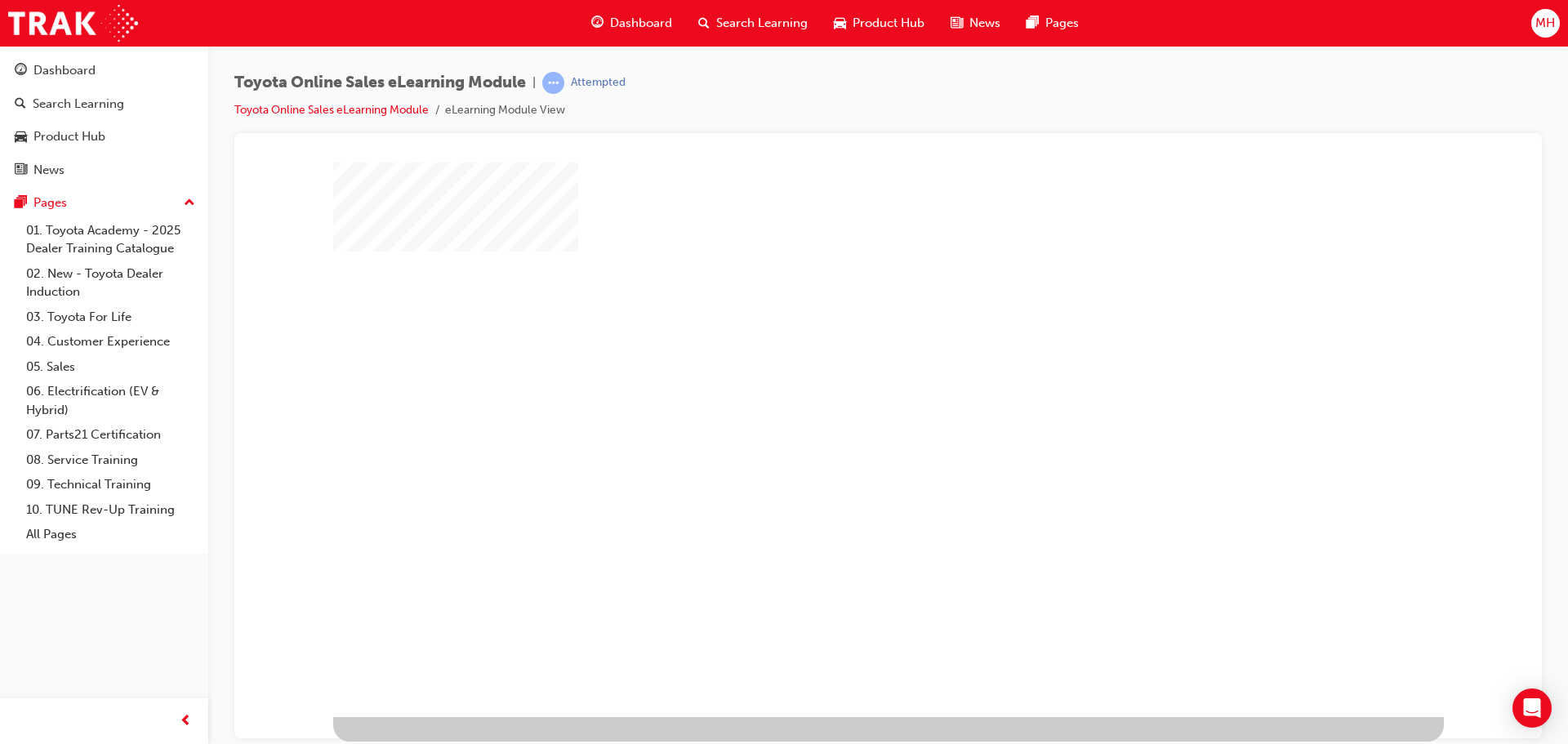
click at [842, 371] on div "play" at bounding box center [842, 371] width 0 height 0
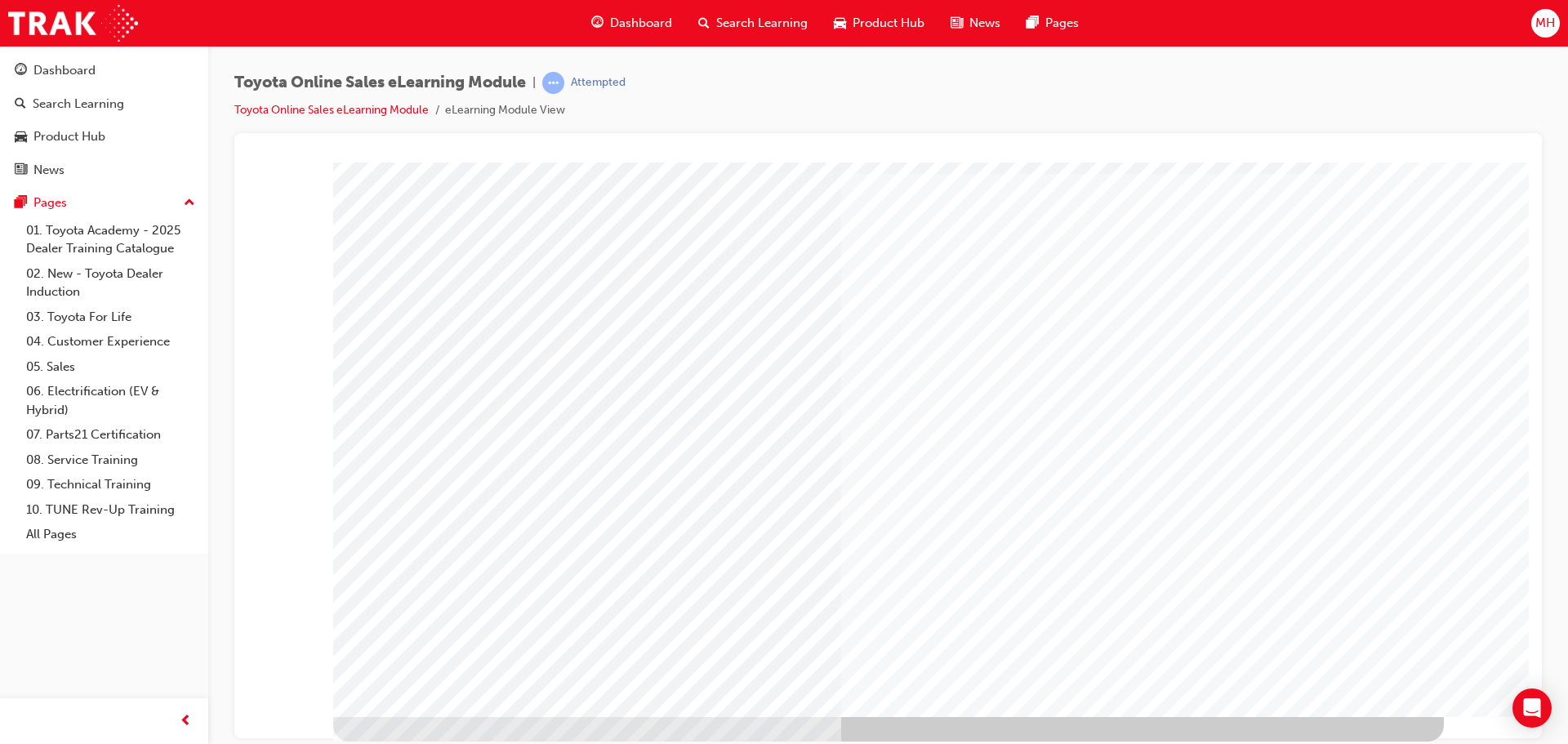
scroll to position [0, 0]
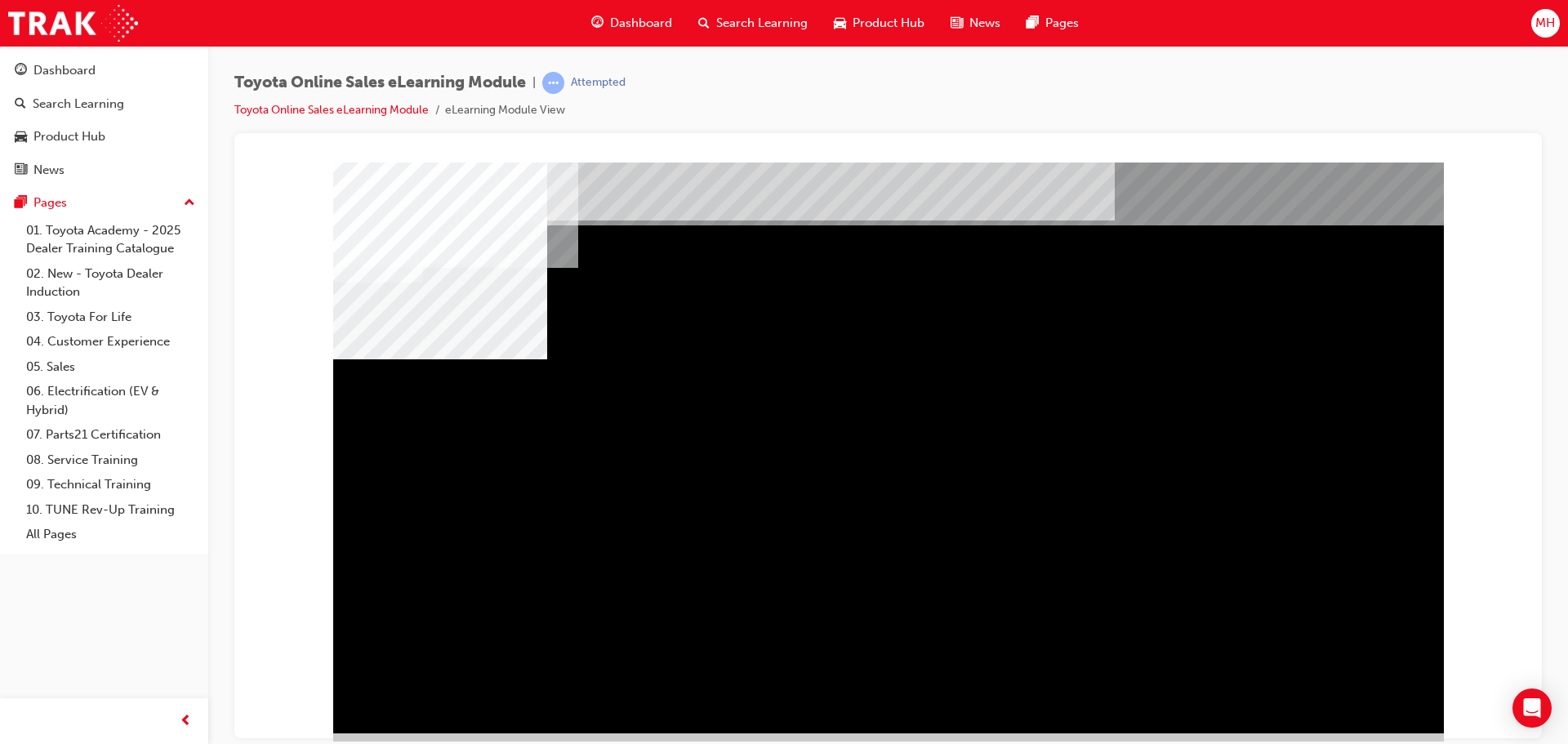
scroll to position [34, 0]
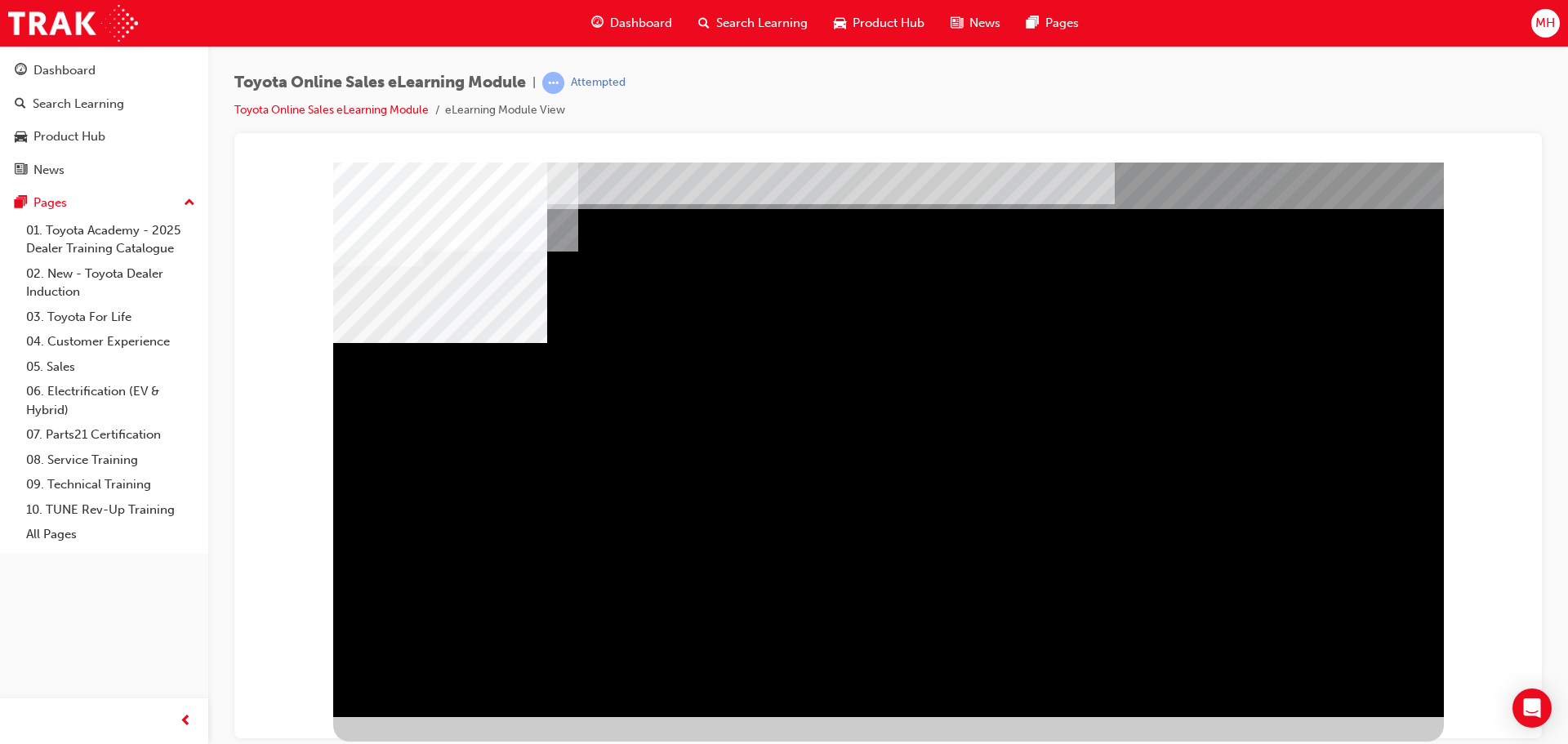
drag, startPoint x: 1261, startPoint y: 618, endPoint x: 1299, endPoint y: 663, distance: 58.9
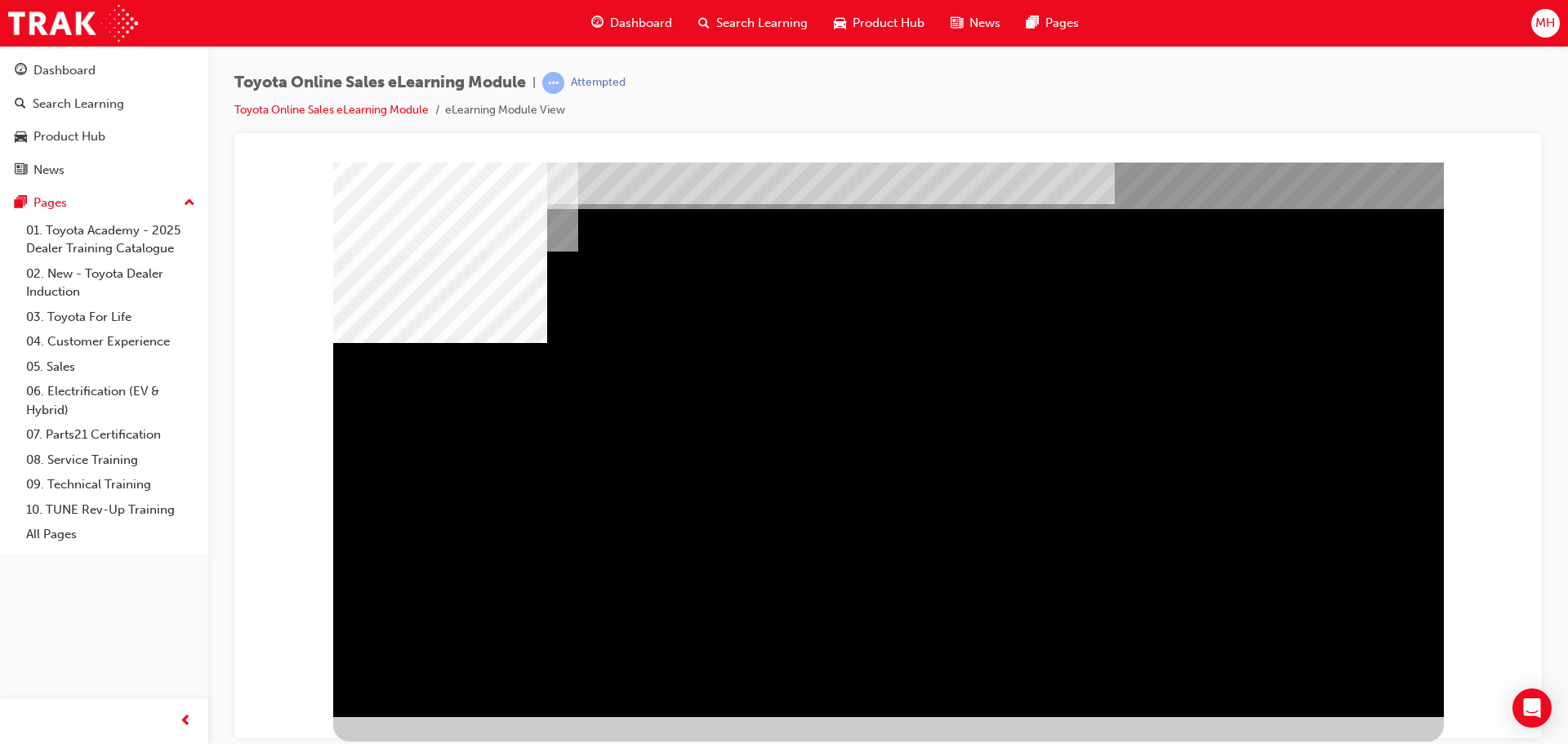
click at [1285, 652] on div "multistate" at bounding box center [889, 422] width 1111 height 588
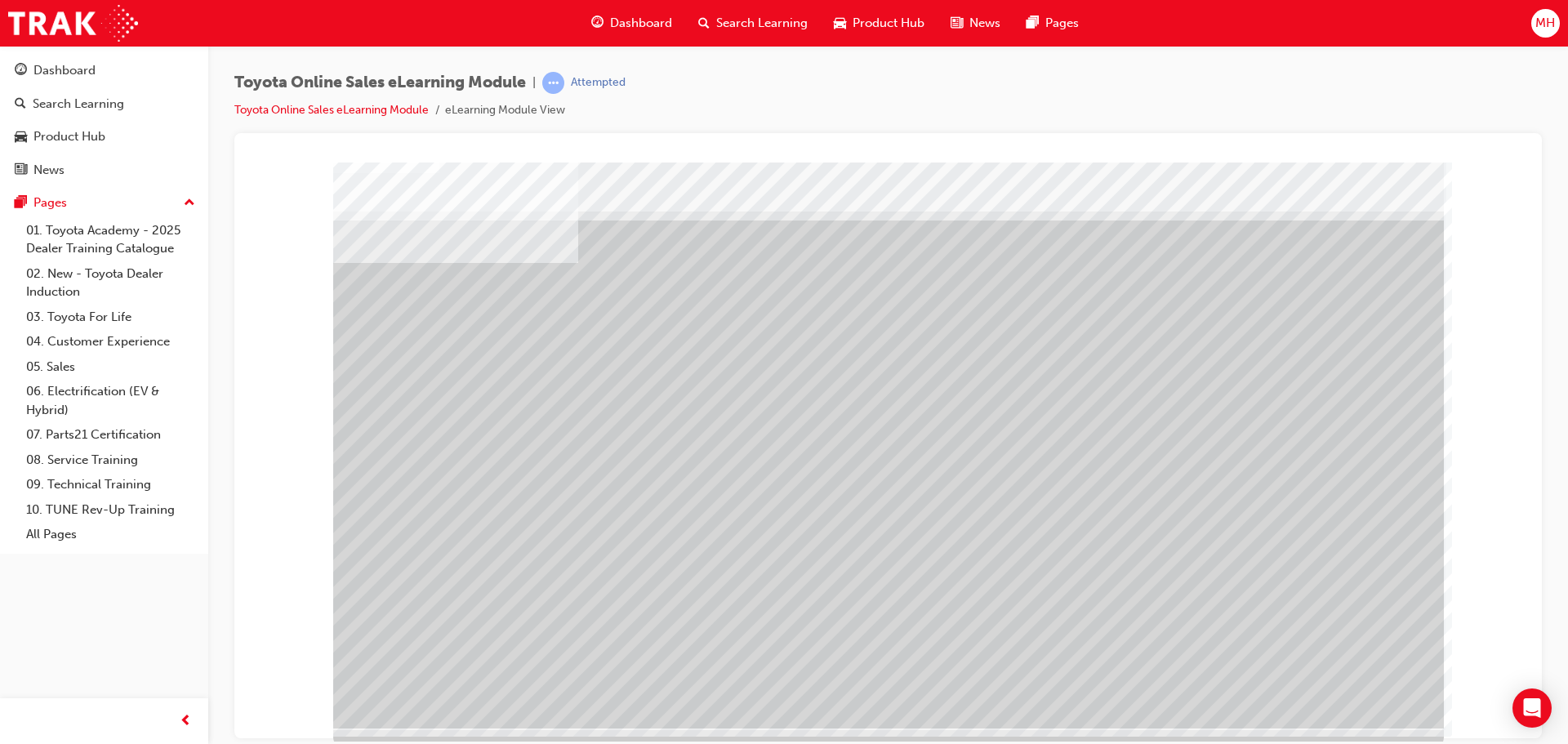
scroll to position [34, 0]
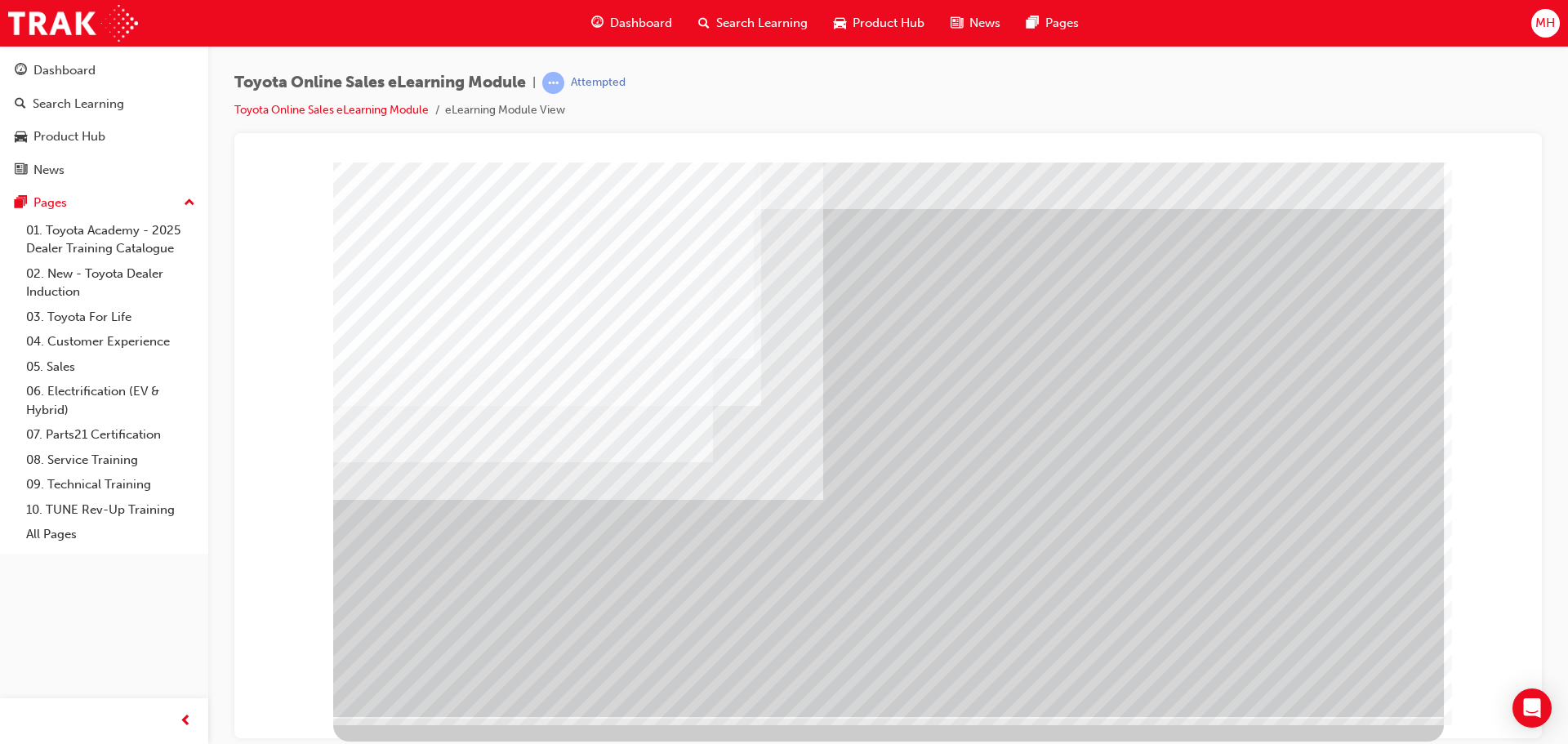
drag, startPoint x: 1188, startPoint y: 454, endPoint x: 1292, endPoint y: 583, distance: 165.7
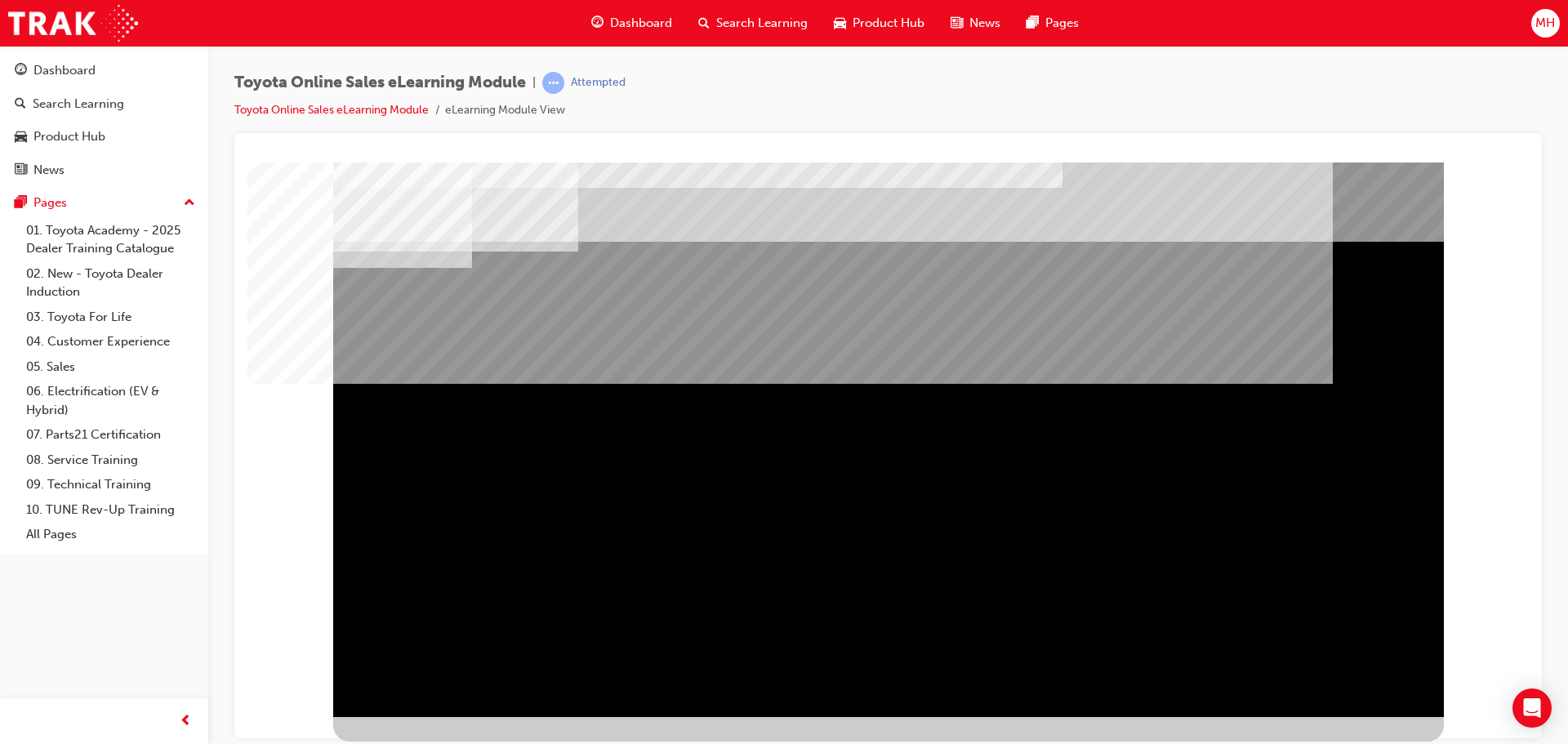
scroll to position [0, 0]
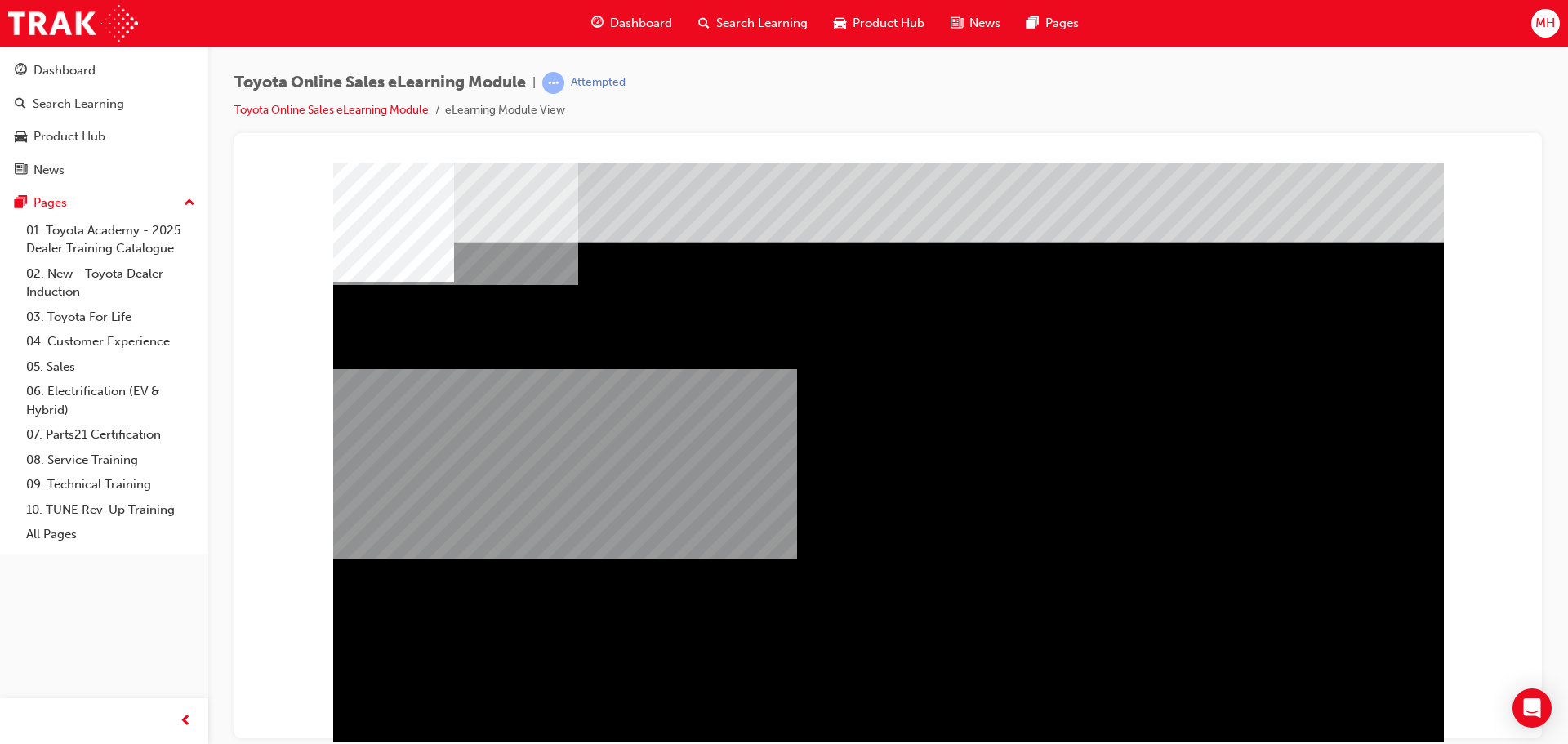
drag, startPoint x: 1001, startPoint y: 566, endPoint x: 974, endPoint y: 422, distance: 146.5
click at [974, 422] on div "multistate" at bounding box center [889, 456] width 1111 height 588
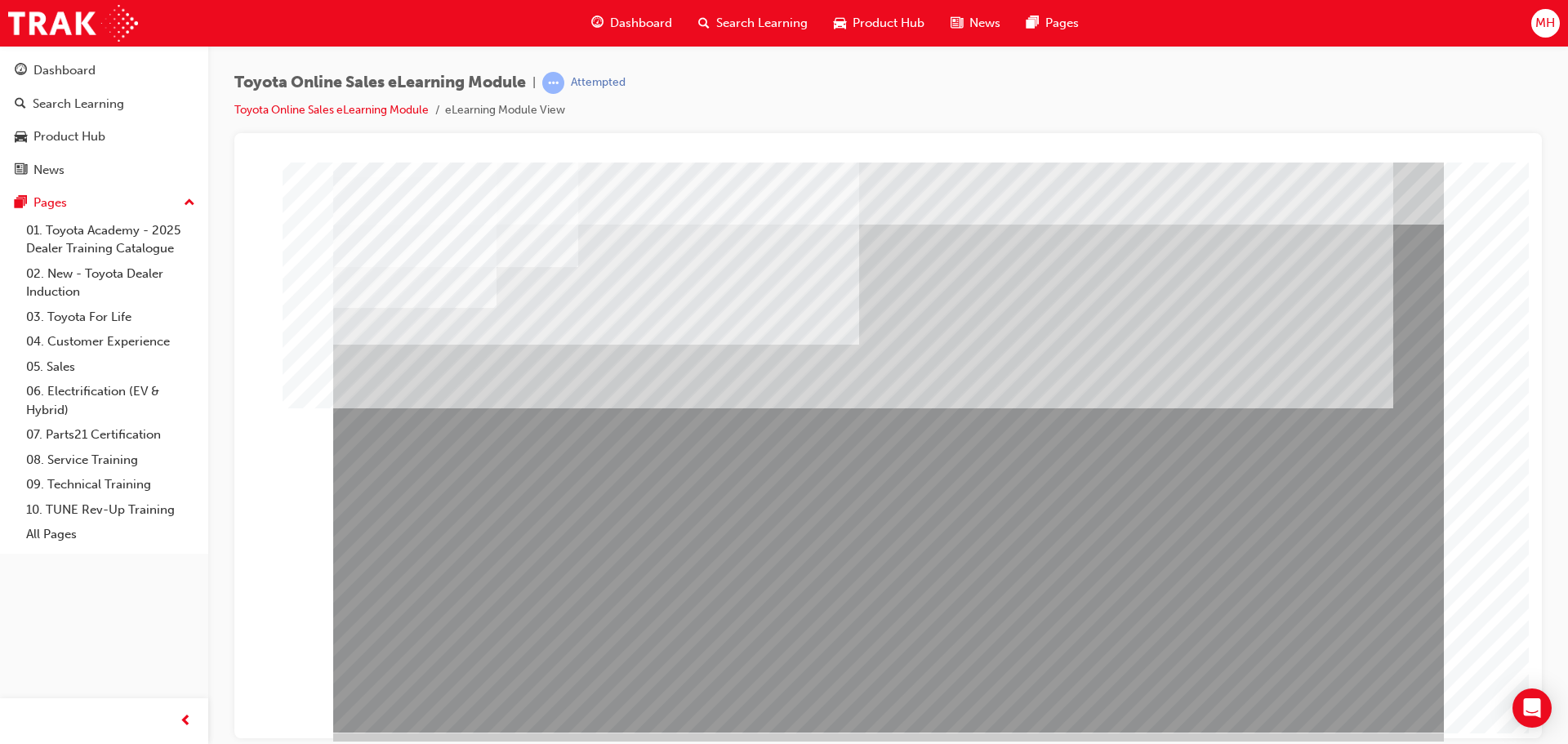
scroll to position [34, 0]
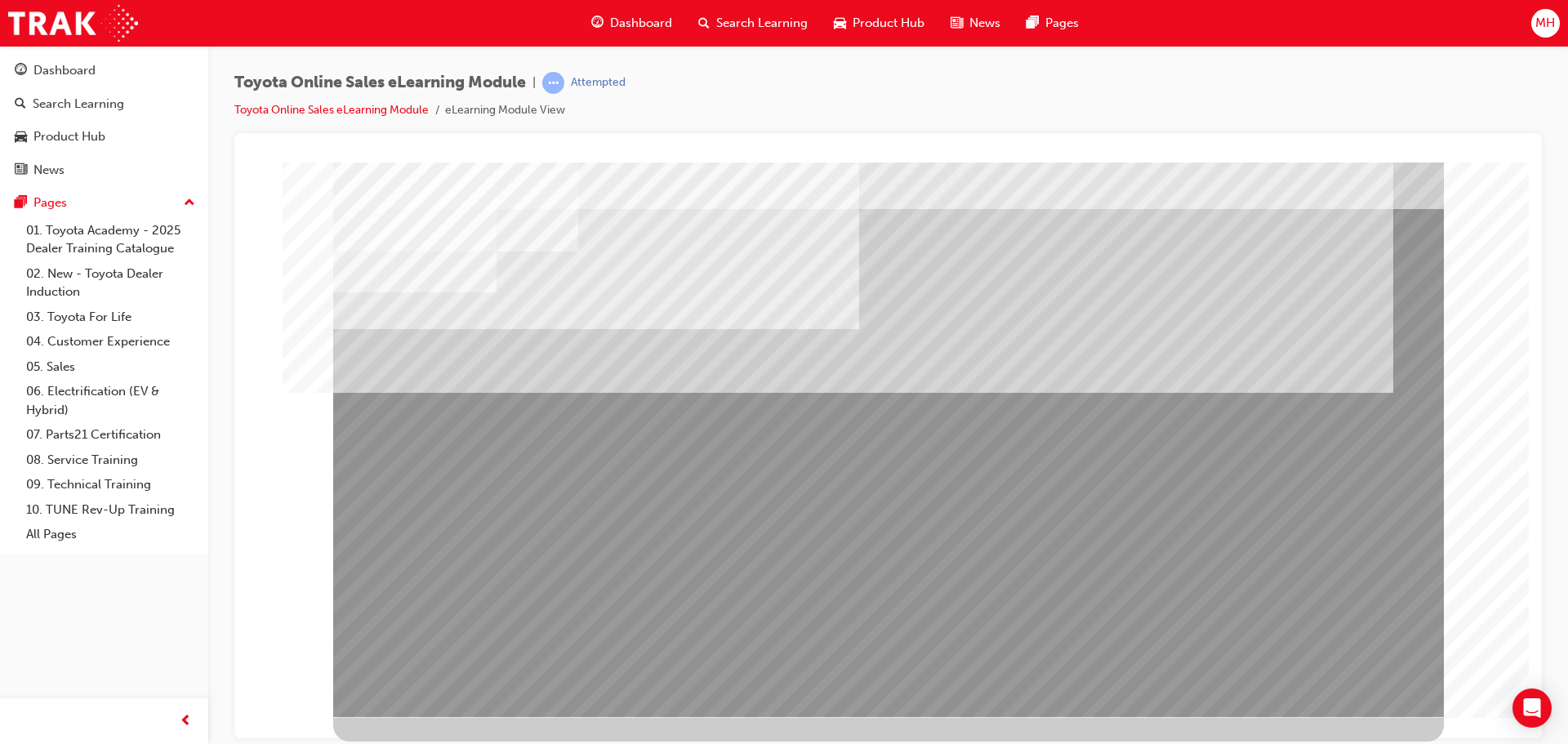
drag, startPoint x: 580, startPoint y: 561, endPoint x: 594, endPoint y: 553, distance: 16.1
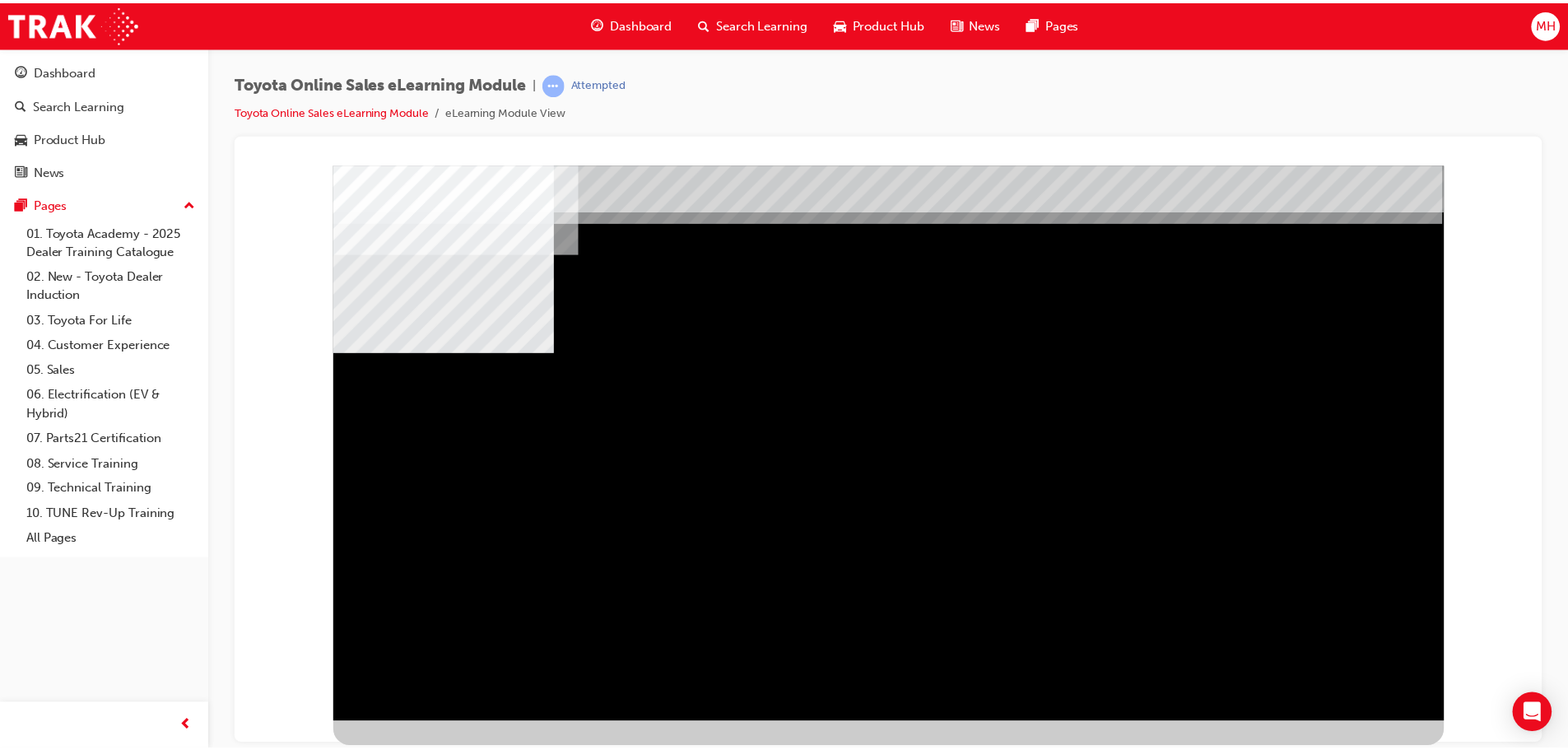
scroll to position [0, 0]
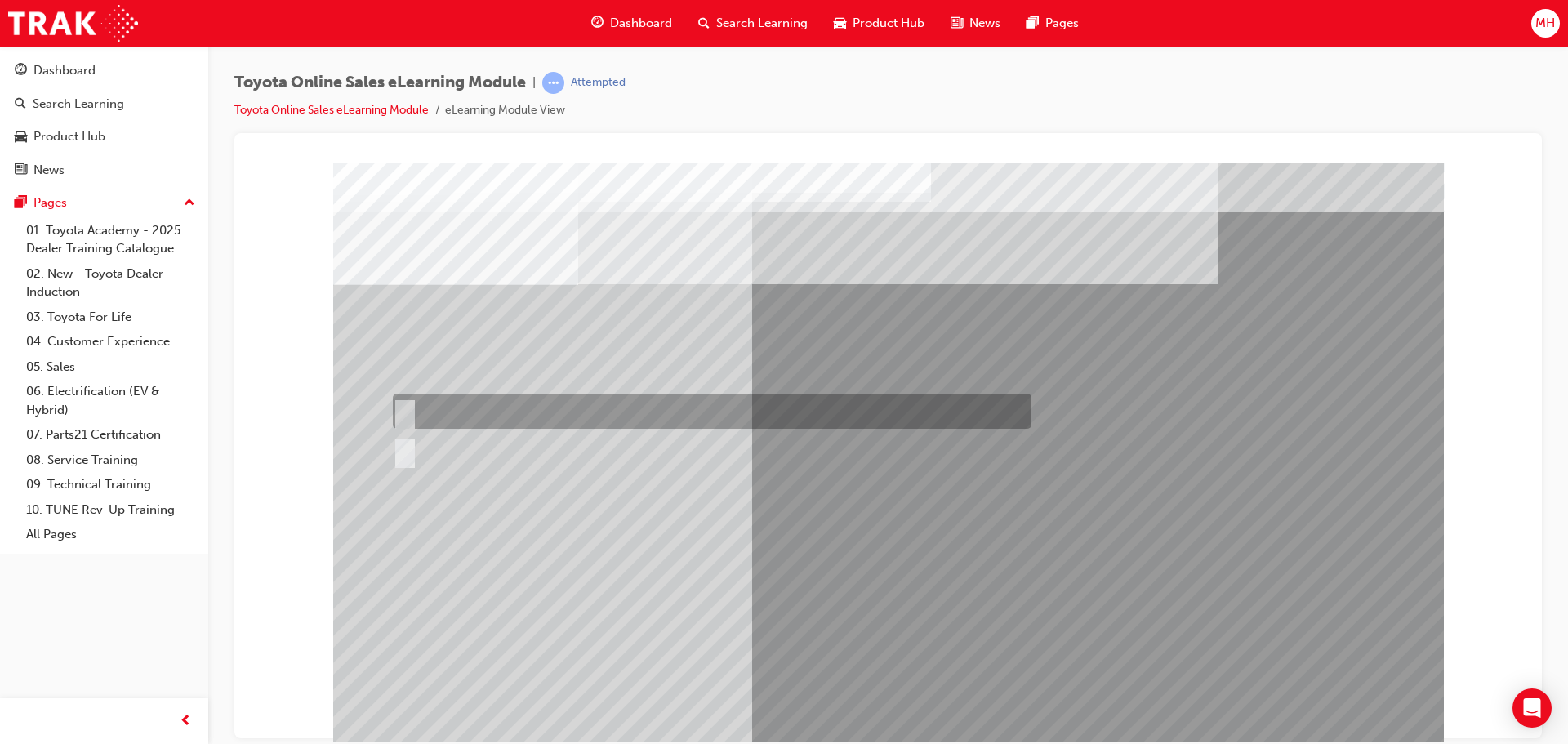
click at [465, 411] on div at bounding box center [708, 411] width 639 height 35
radio input "true"
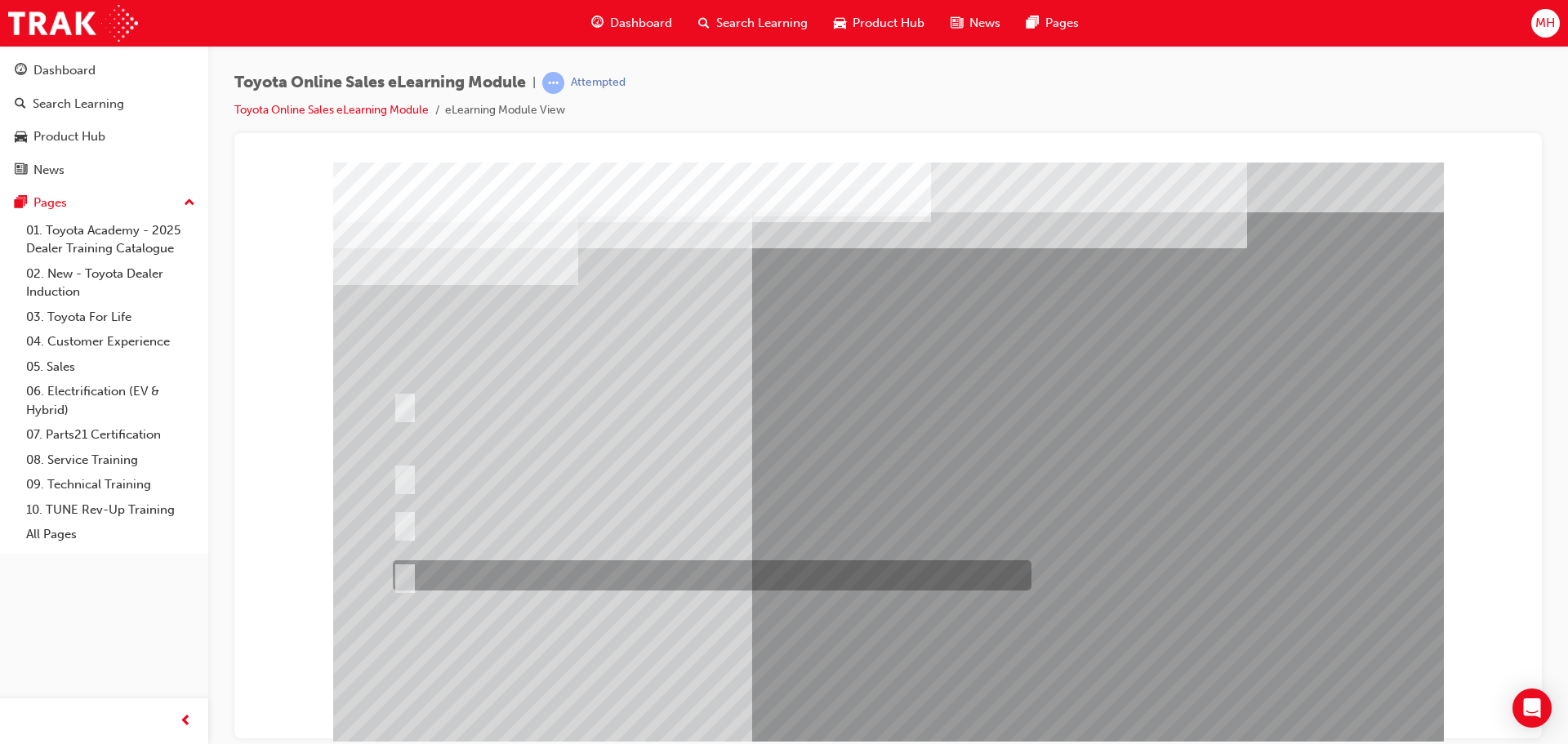
click at [753, 577] on div at bounding box center [708, 575] width 639 height 30
radio input "true"
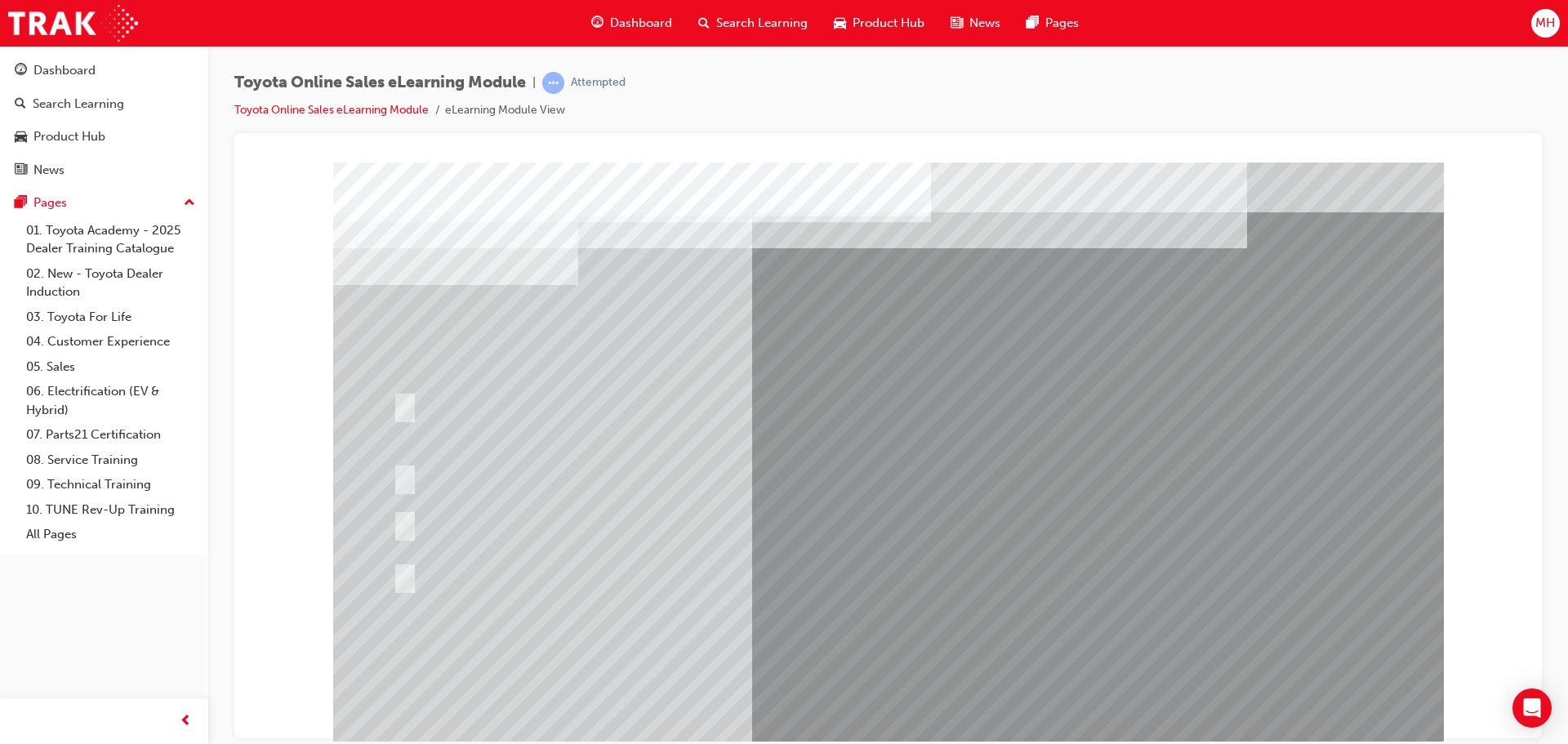
click at [1003, 607] on div at bounding box center [889, 456] width 1111 height 588
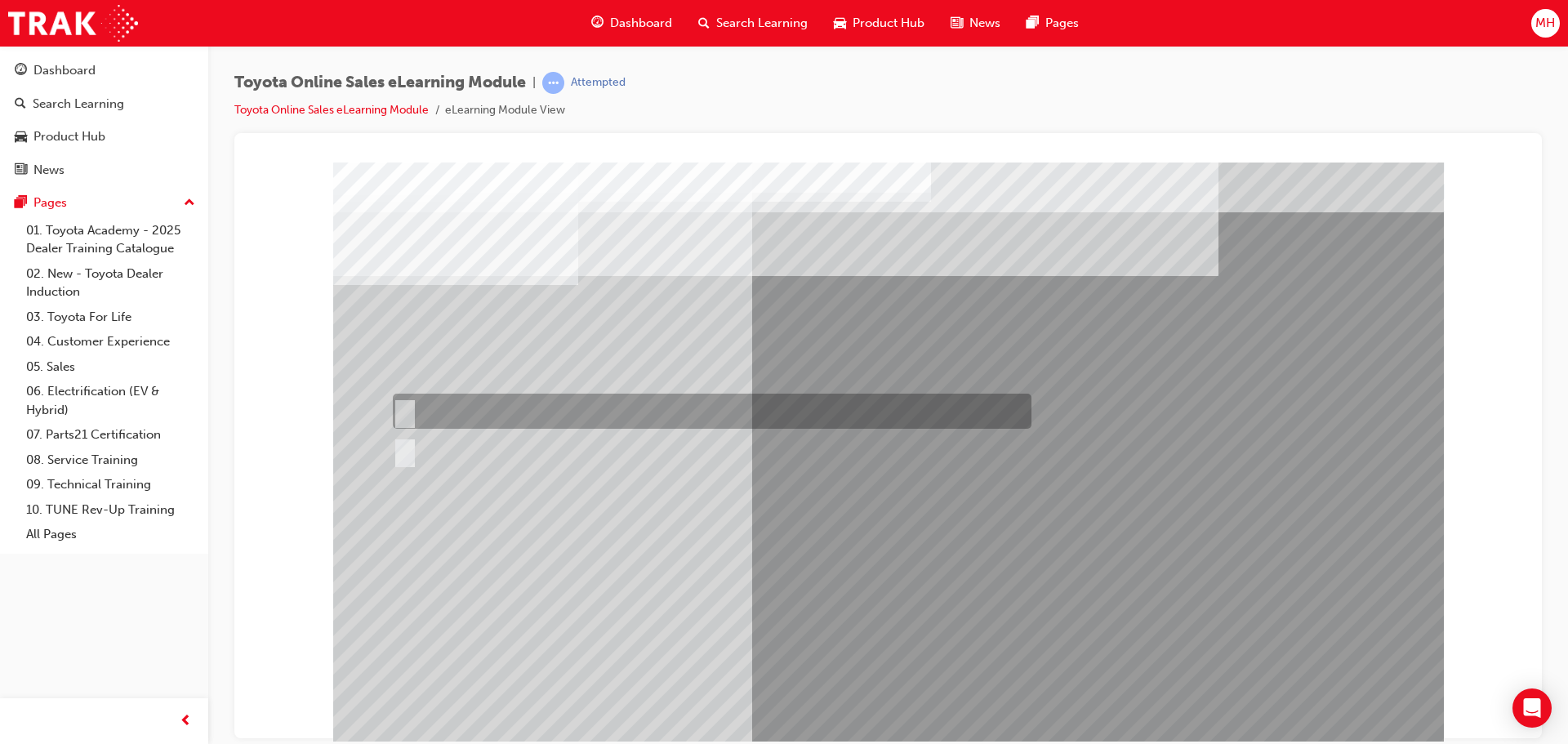
click at [479, 410] on div at bounding box center [708, 411] width 639 height 35
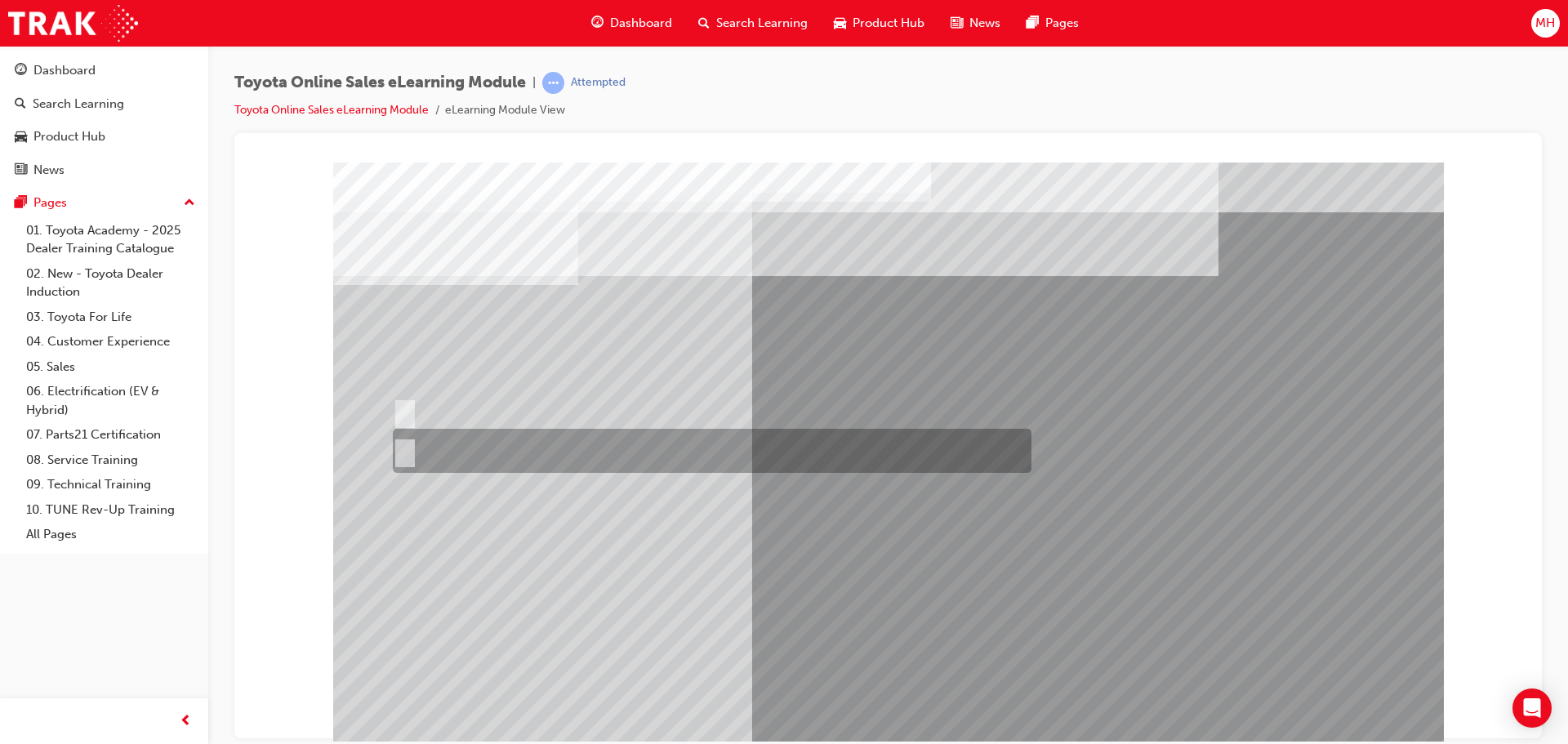
click at [497, 460] on div at bounding box center [708, 451] width 639 height 44
radio input "false"
radio input "true"
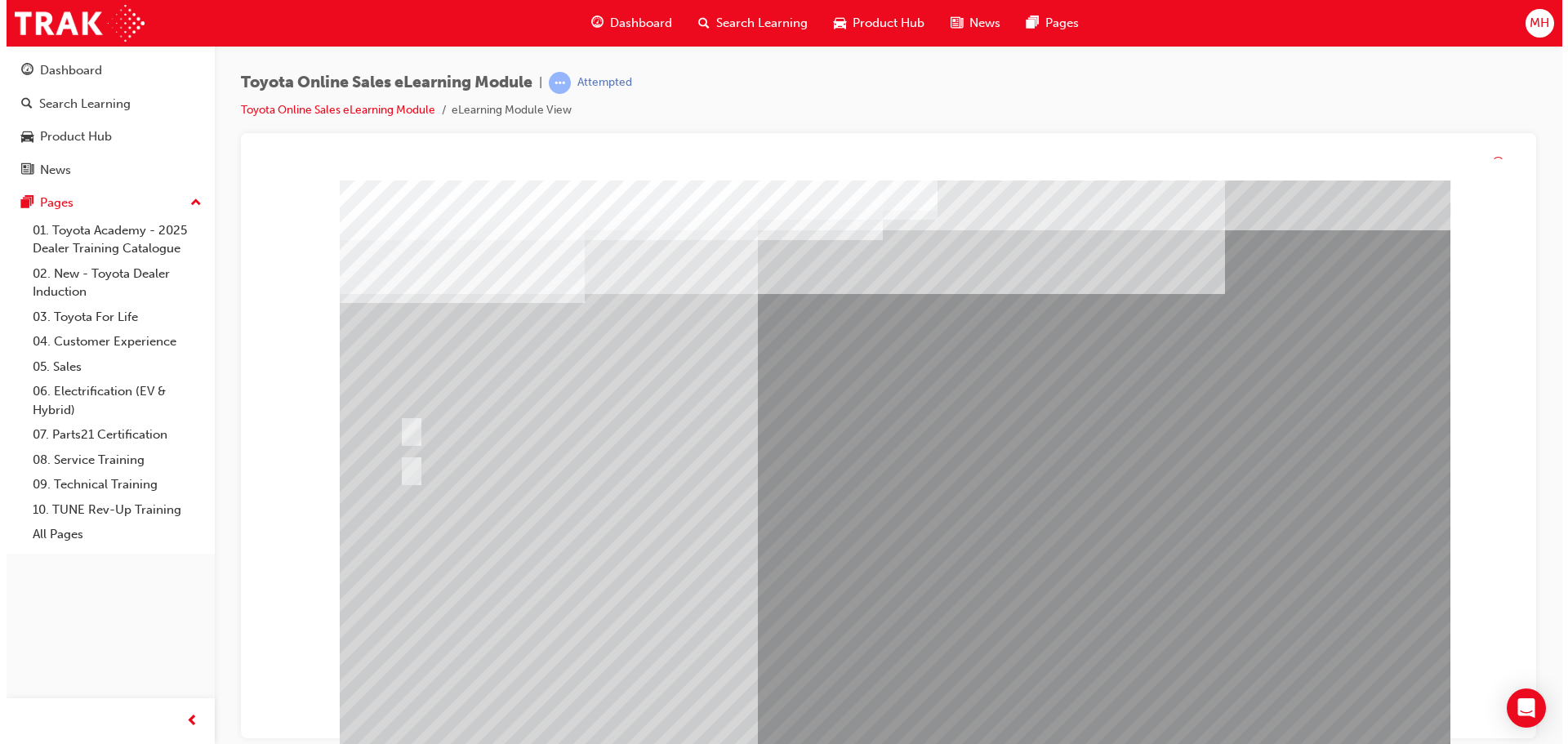
click at [858, 593] on div at bounding box center [895, 475] width 1111 height 588
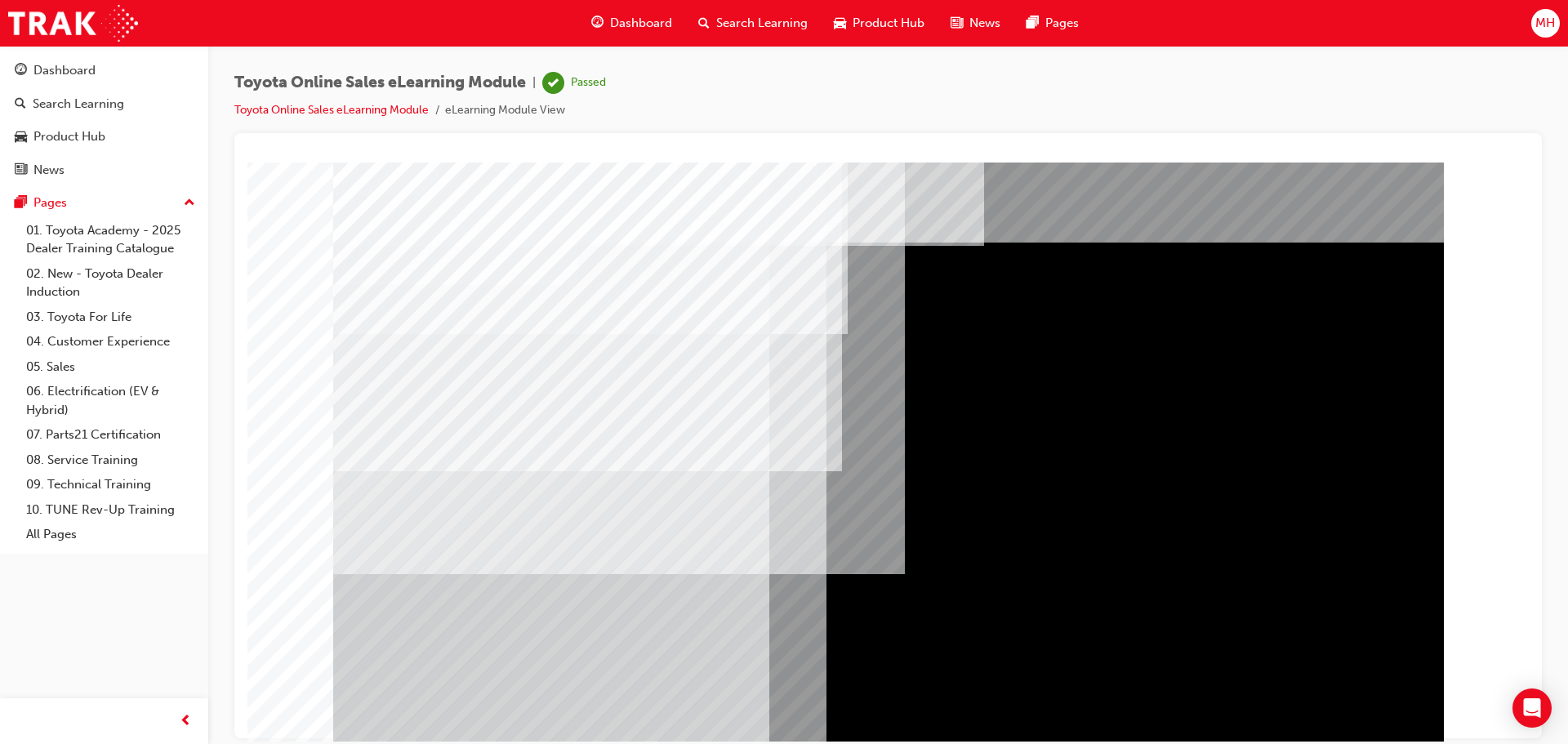
click at [643, 18] on span "Dashboard" at bounding box center [641, 23] width 62 height 19
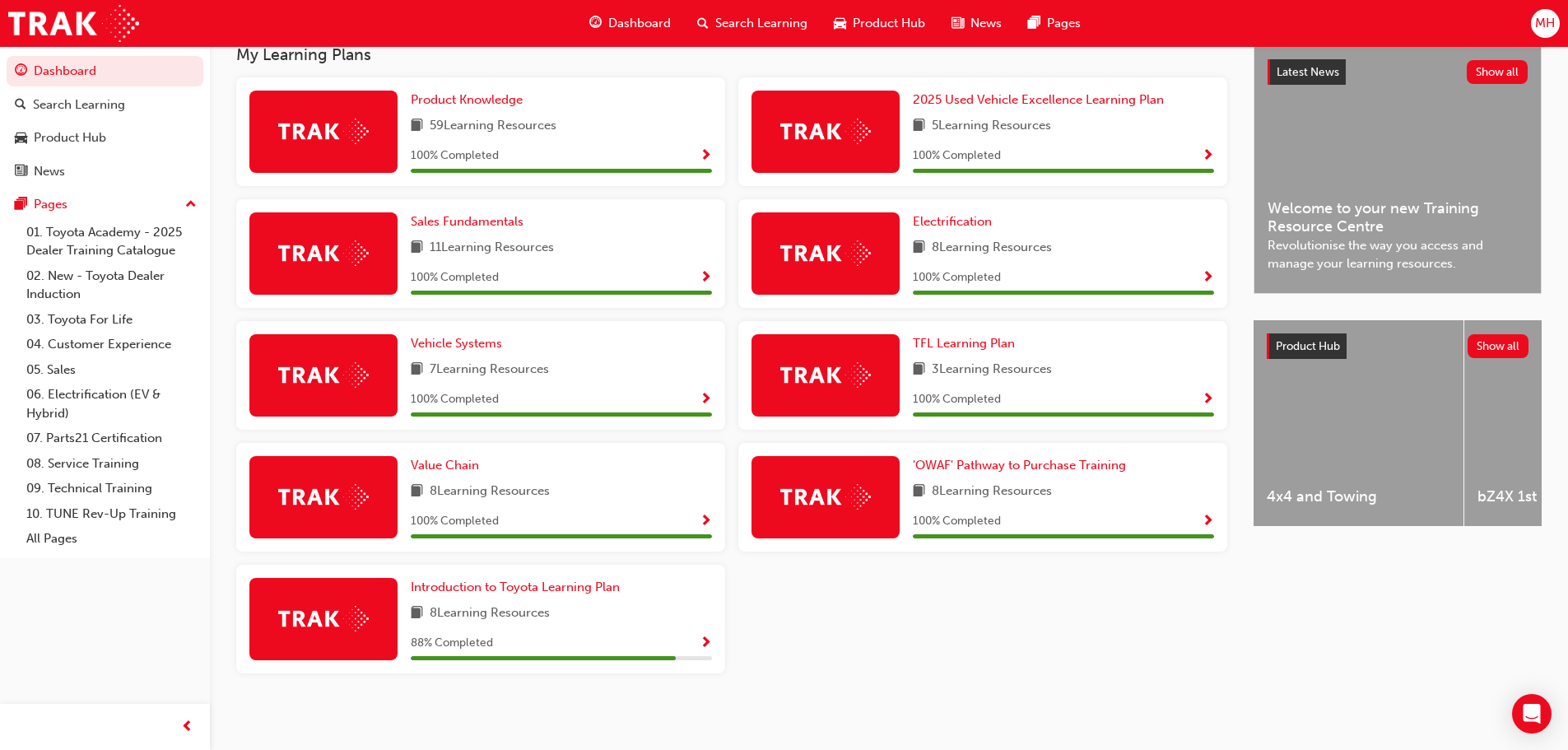
scroll to position [360, 0]
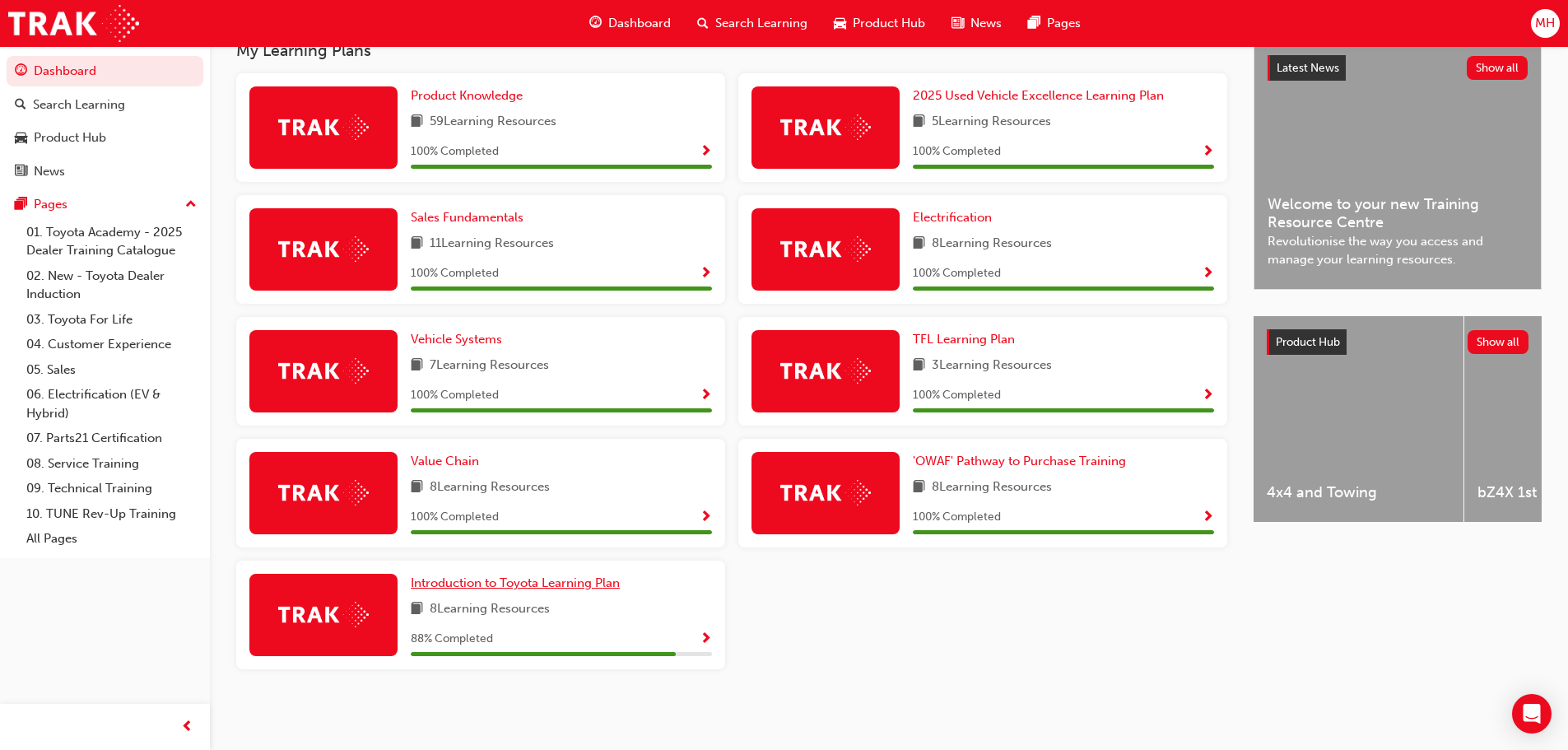
click at [587, 584] on span "Introduction to Toyota Learning Plan" at bounding box center [515, 582] width 209 height 15
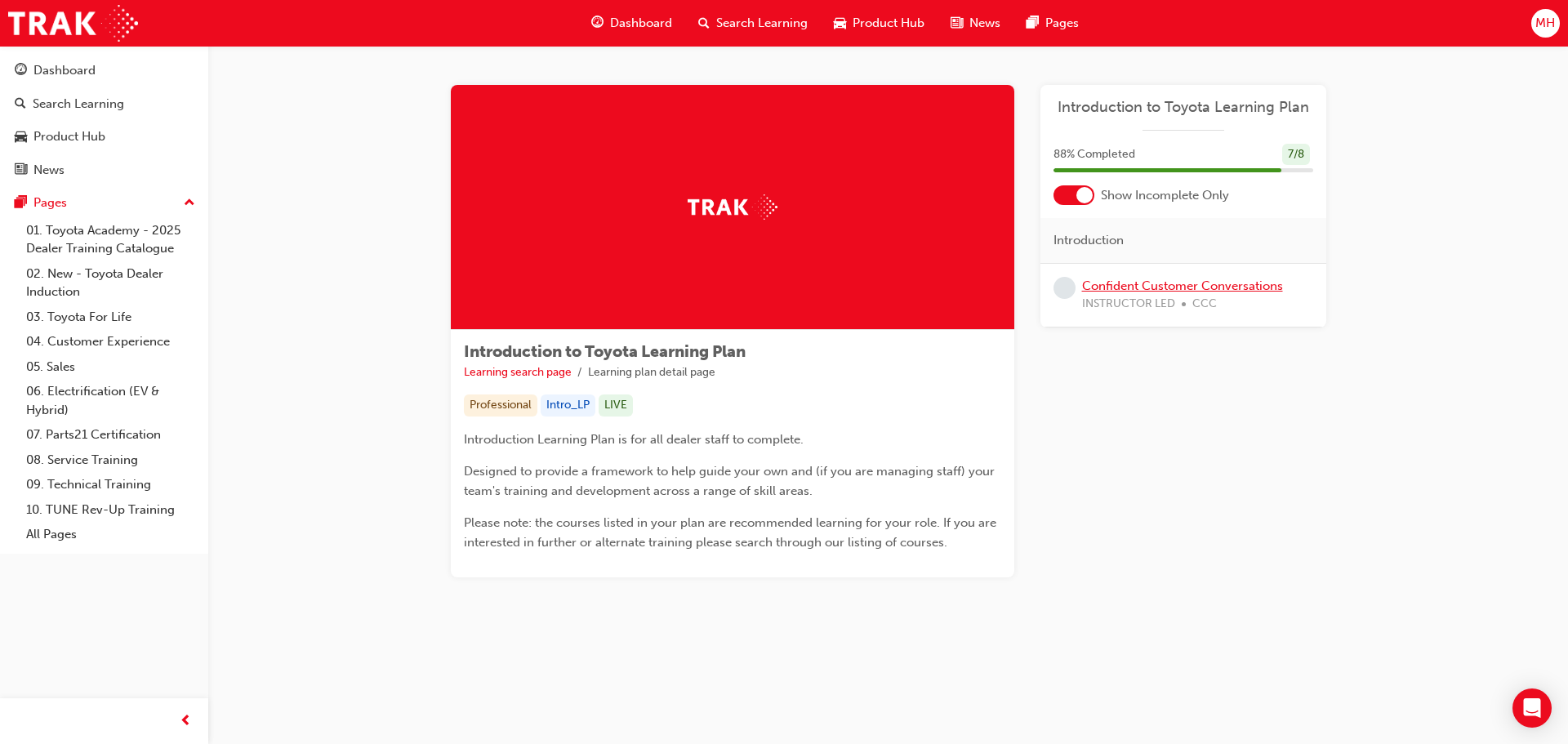
click at [1162, 291] on link "Confident Customer Conversations" at bounding box center [1182, 285] width 201 height 15
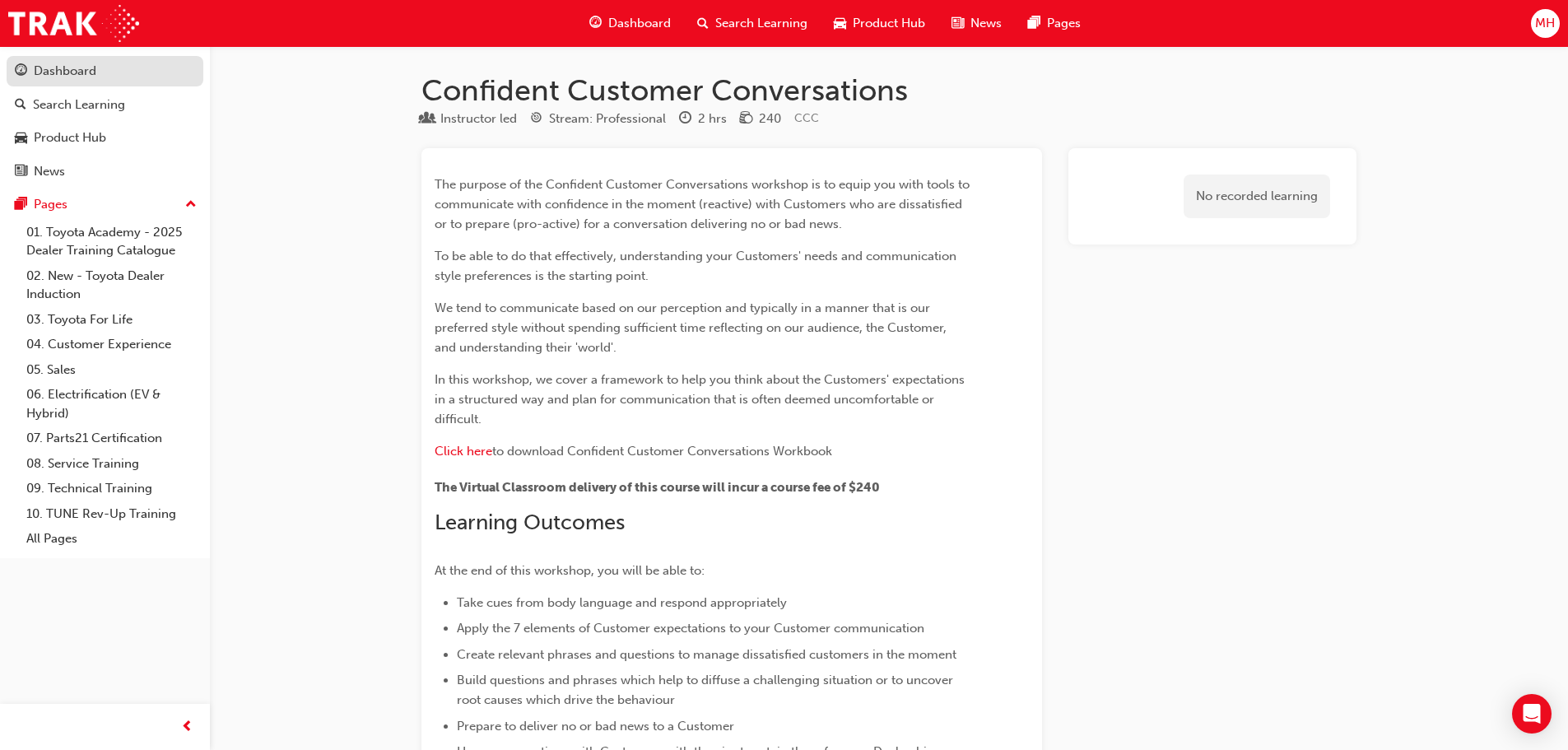
click at [77, 80] on div "Dashboard" at bounding box center [105, 71] width 180 height 21
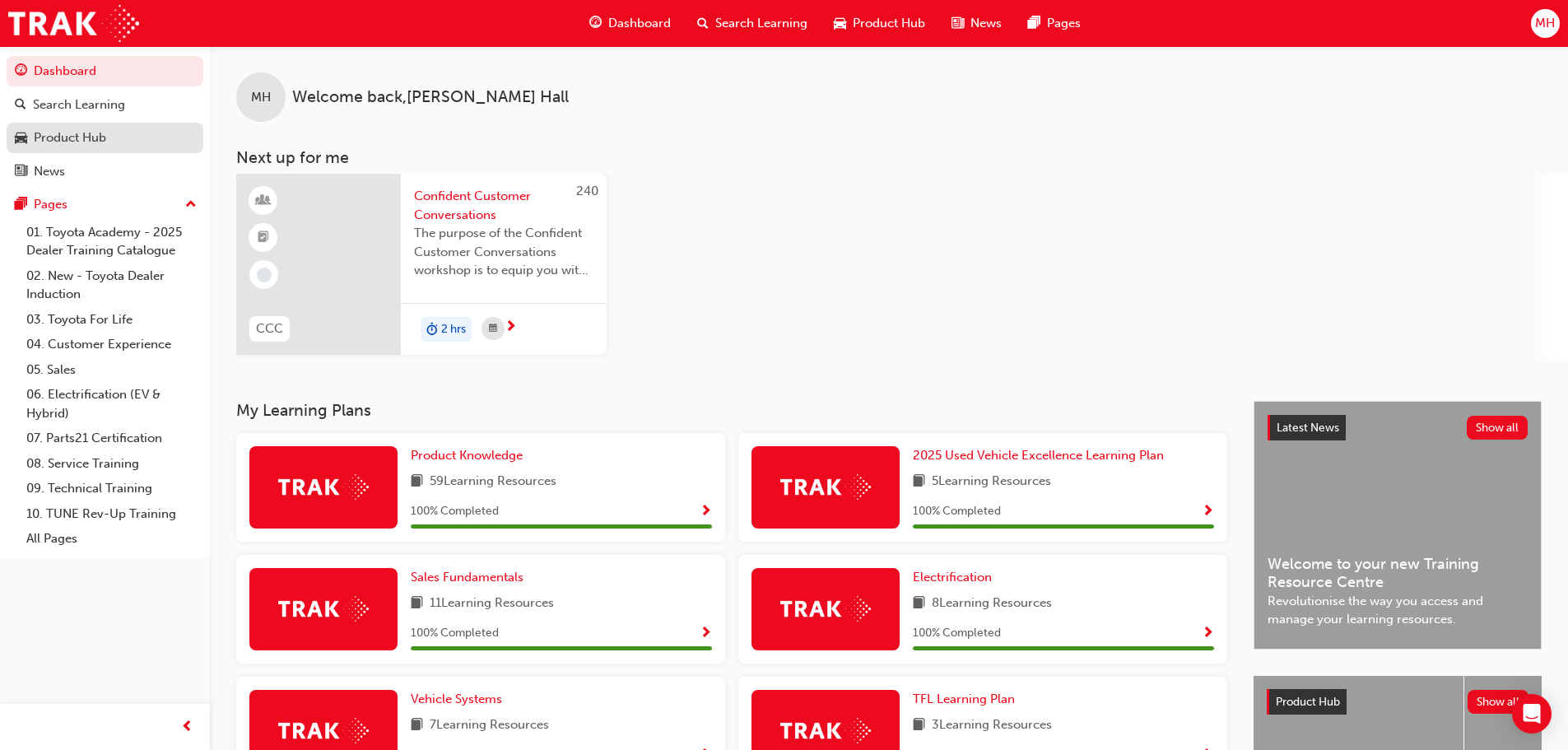
click at [130, 146] on div "Product Hub" at bounding box center [105, 138] width 180 height 21
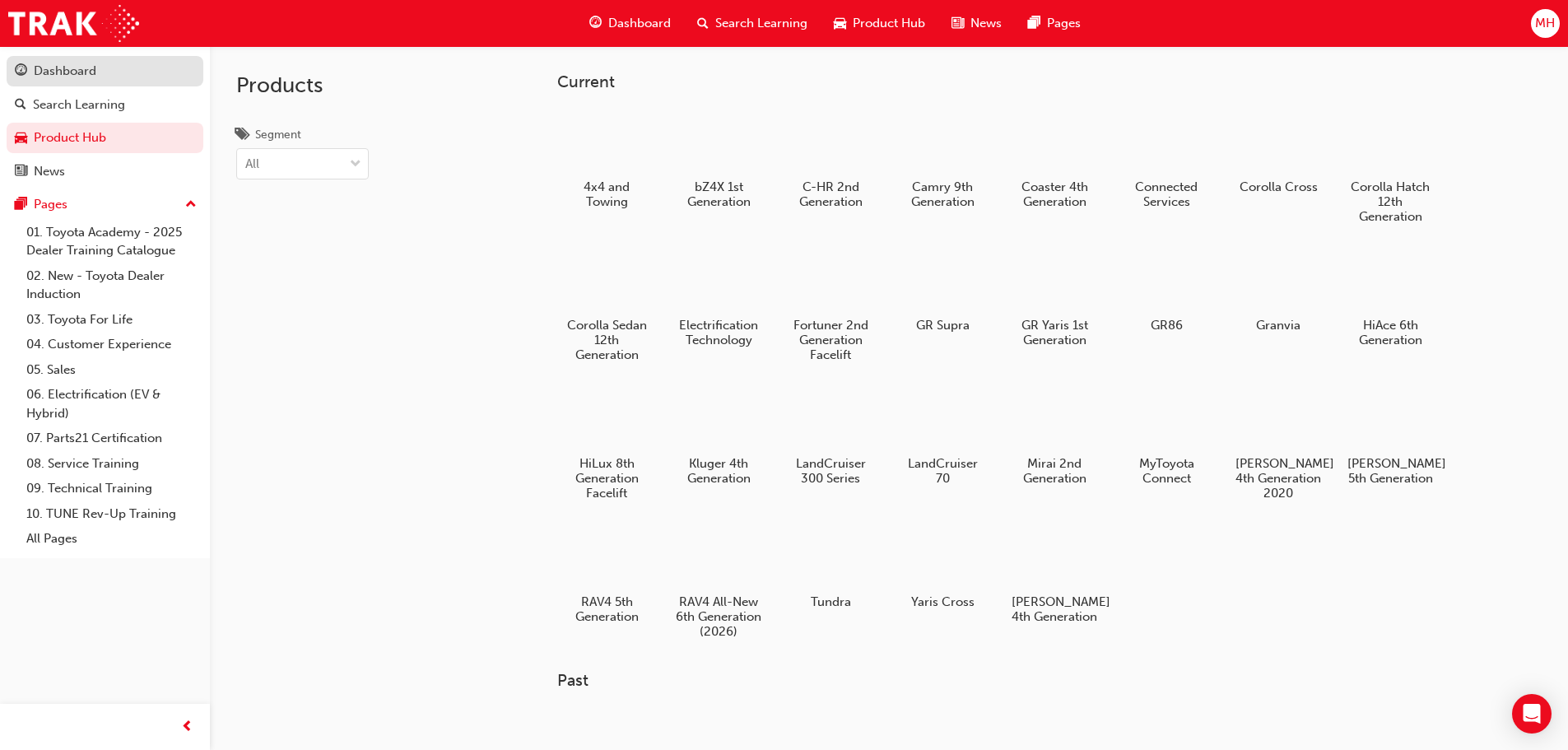
click at [83, 71] on div "Dashboard" at bounding box center [65, 71] width 63 height 19
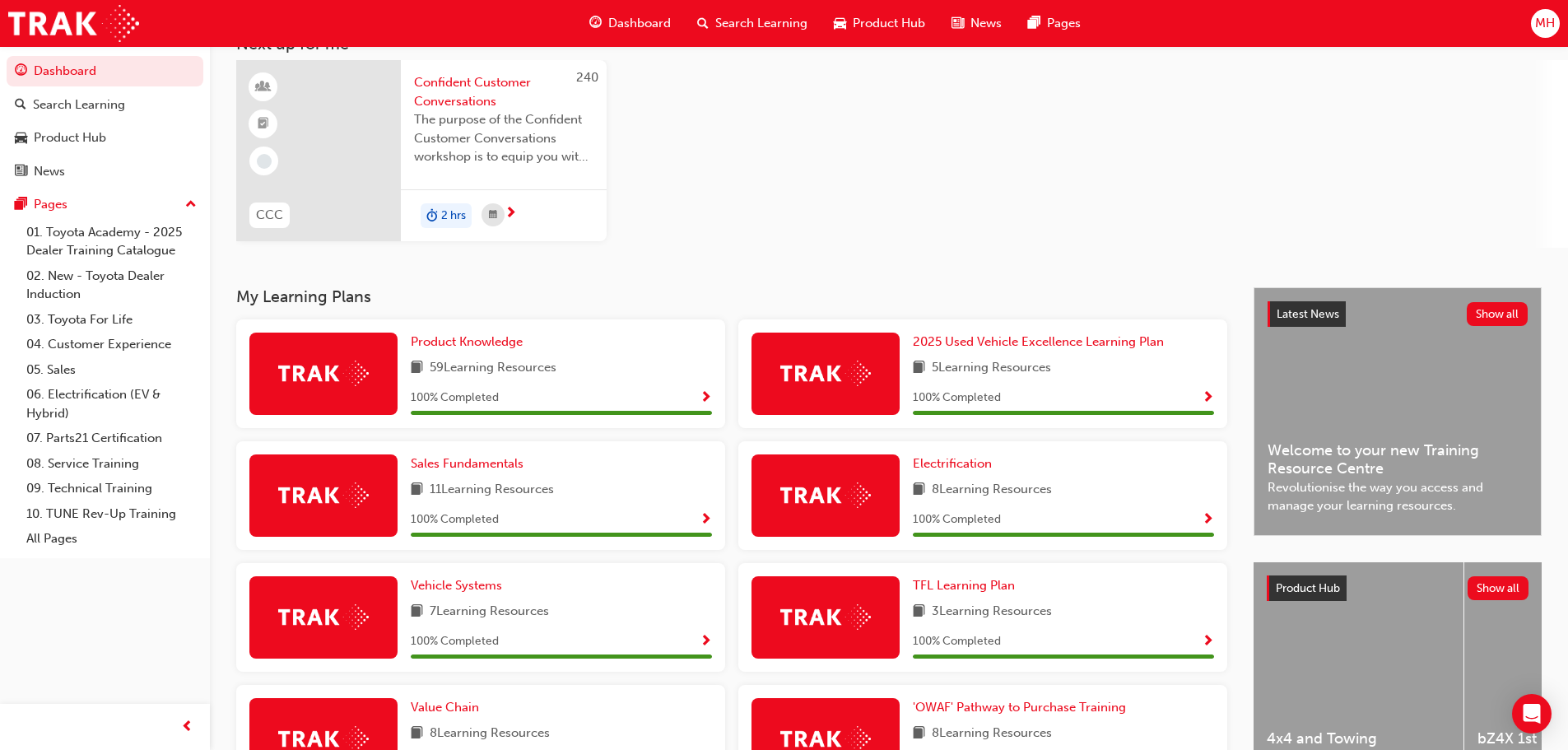
scroll to position [112, 0]
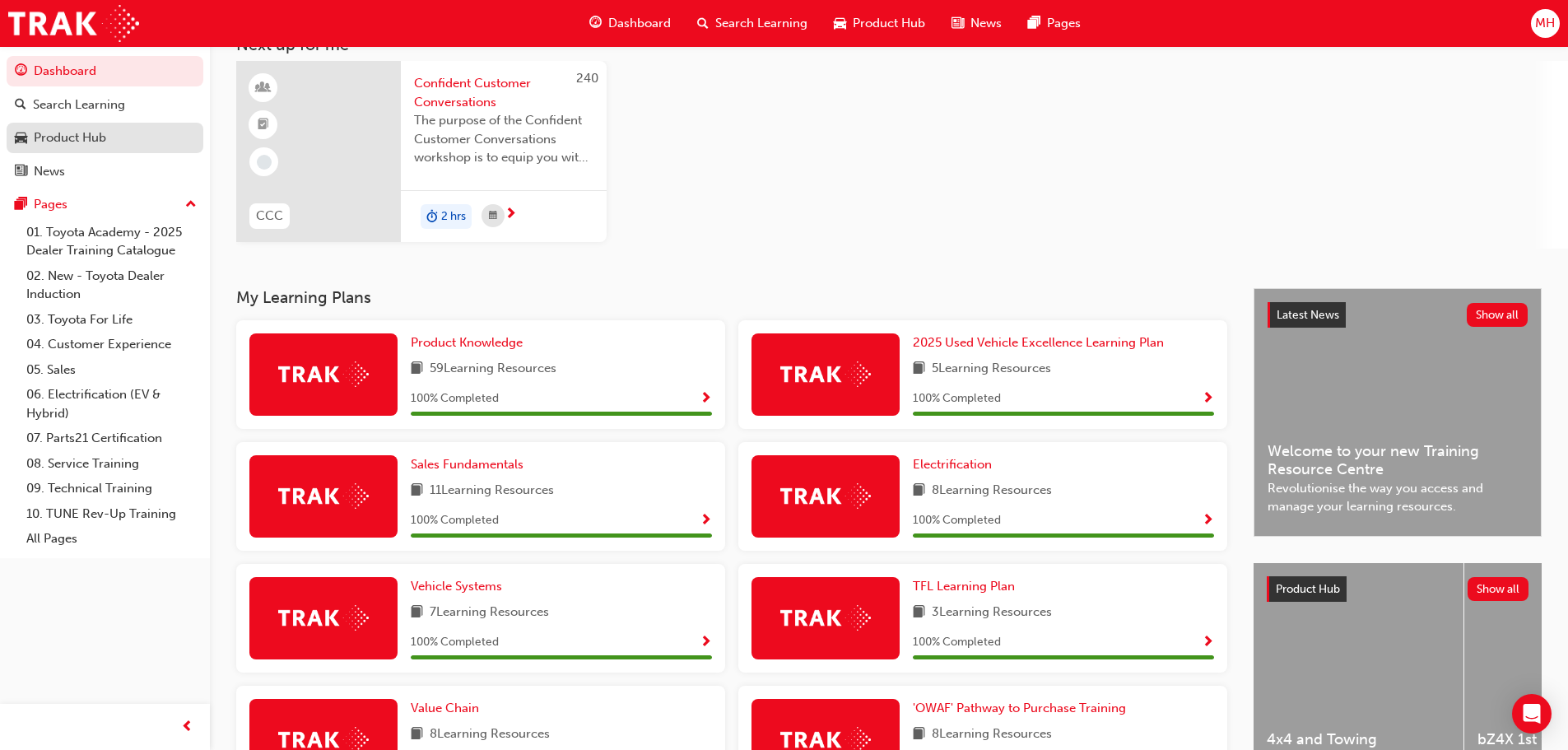
click at [27, 136] on div "Product Hub" at bounding box center [105, 138] width 180 height 21
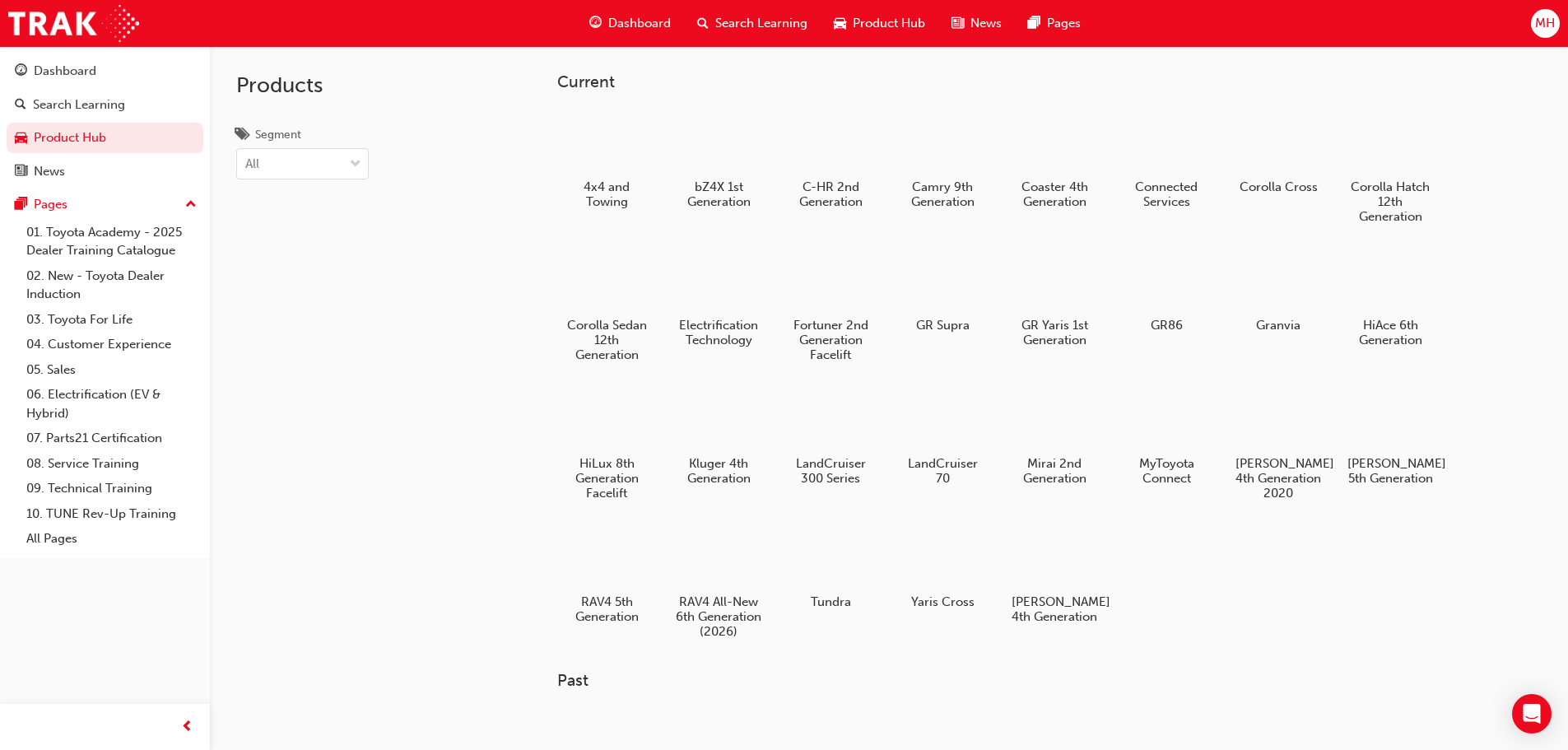
click at [976, 20] on span "News" at bounding box center [986, 23] width 31 height 19
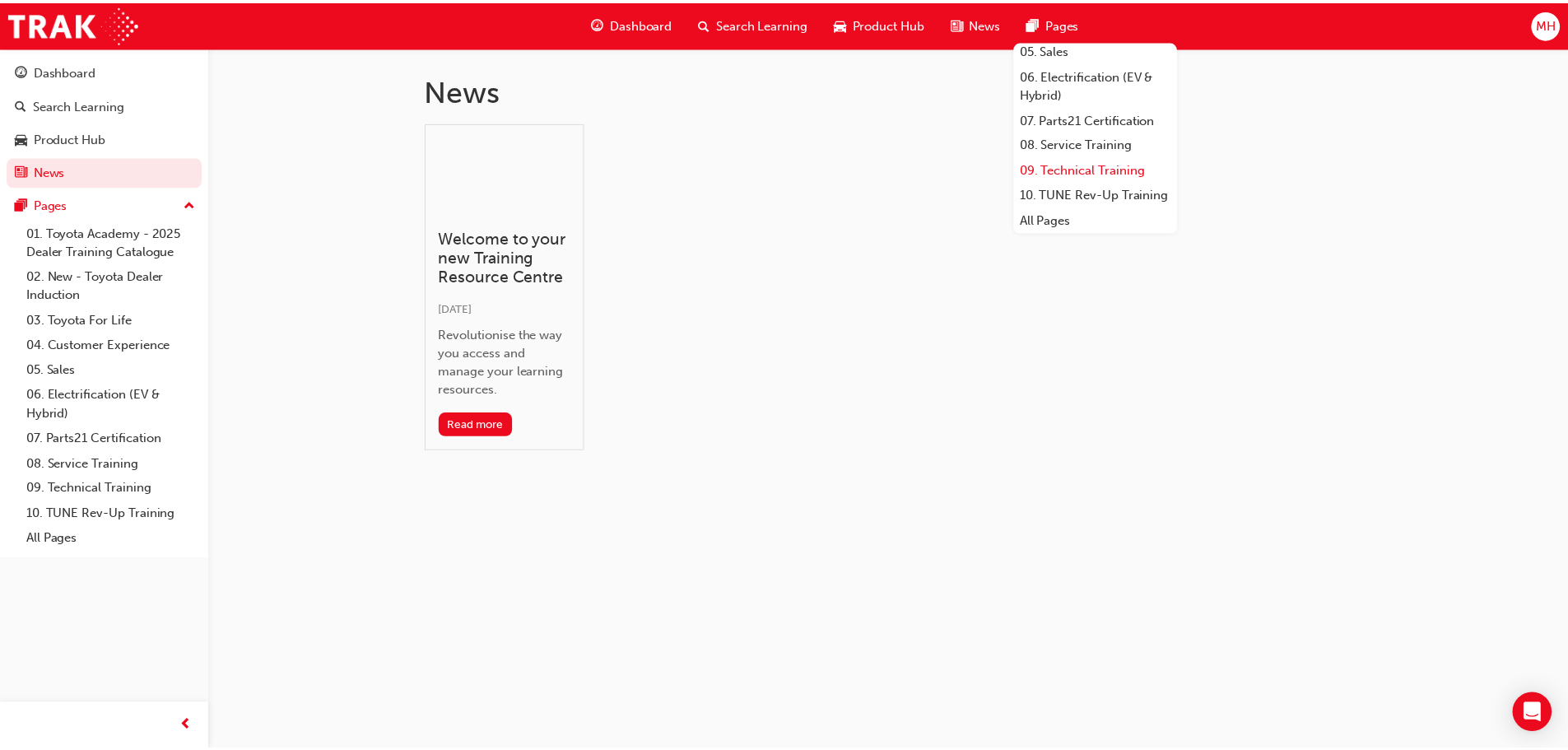
scroll to position [195, 0]
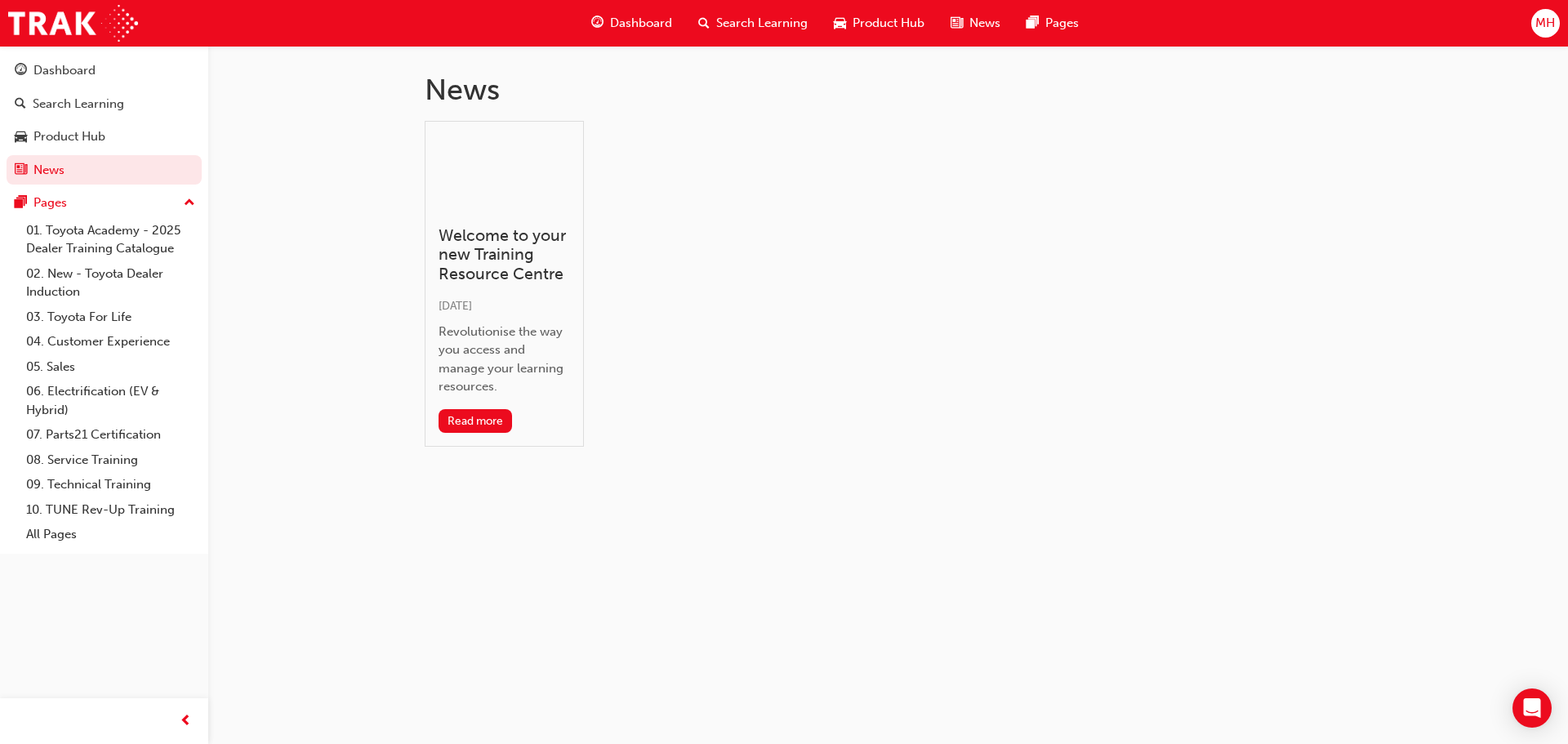
click at [881, 23] on span "Product Hub" at bounding box center [888, 23] width 72 height 19
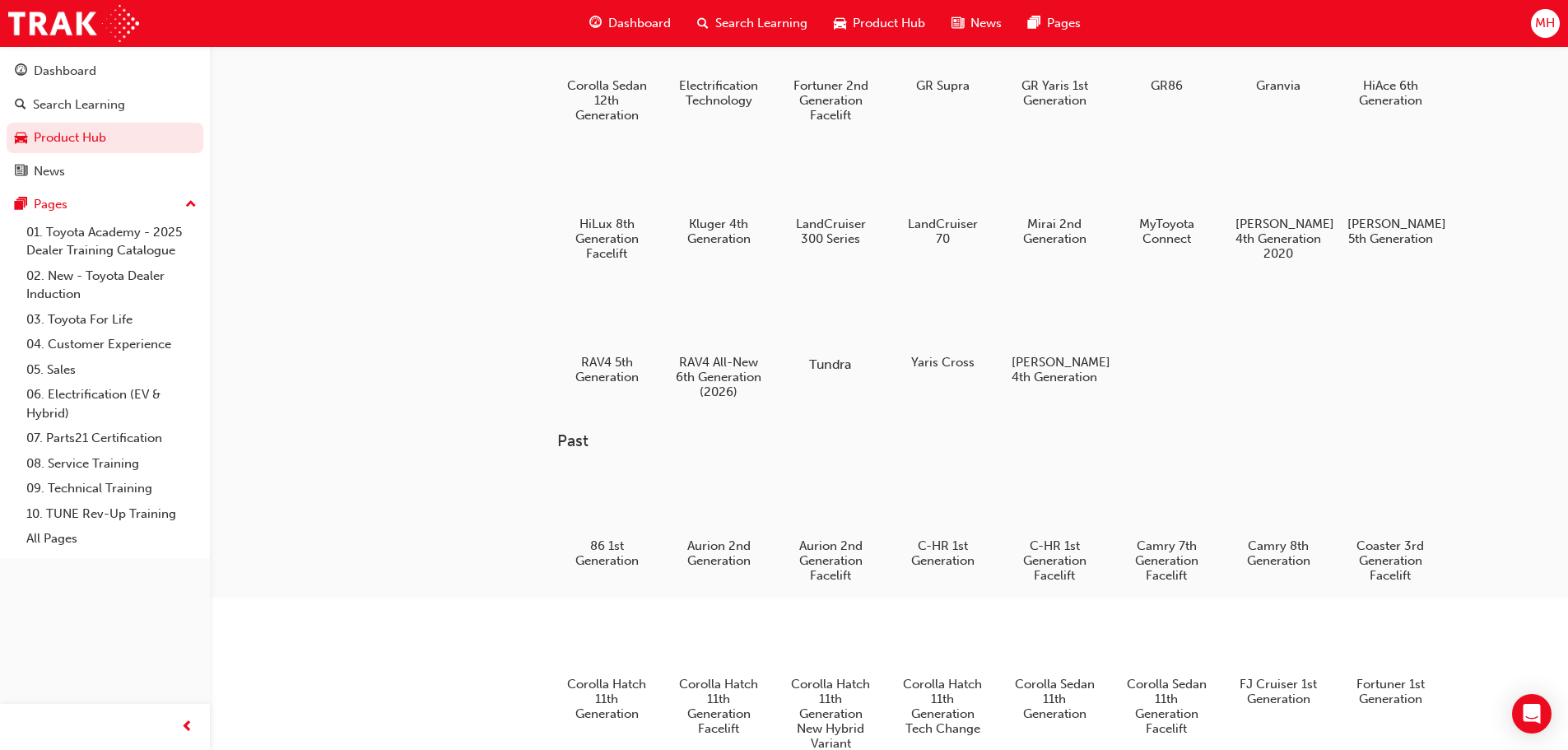
scroll to position [247, 0]
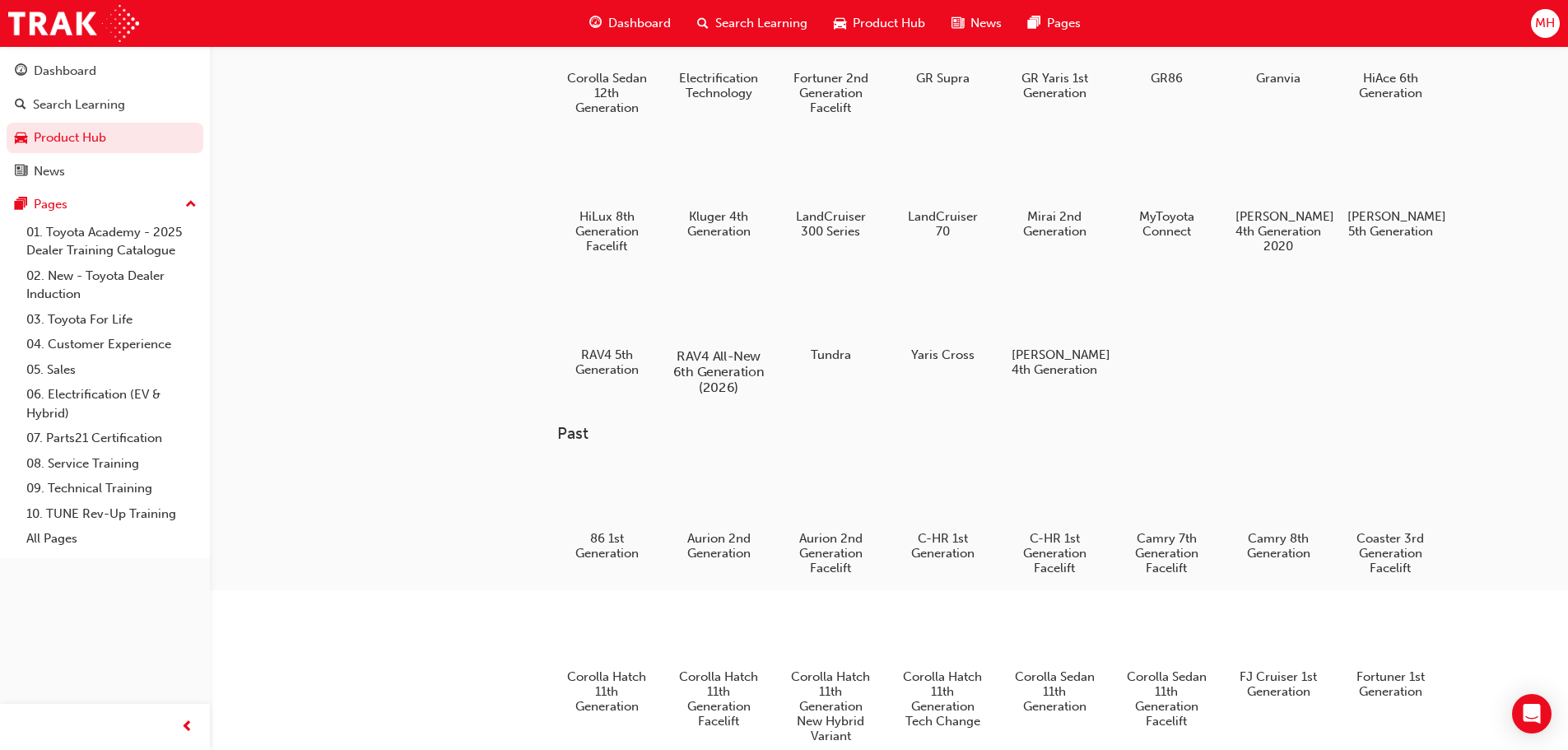
click at [713, 356] on h5 "RAV4 All-New 6th Generation (2026)" at bounding box center [718, 371] width 91 height 47
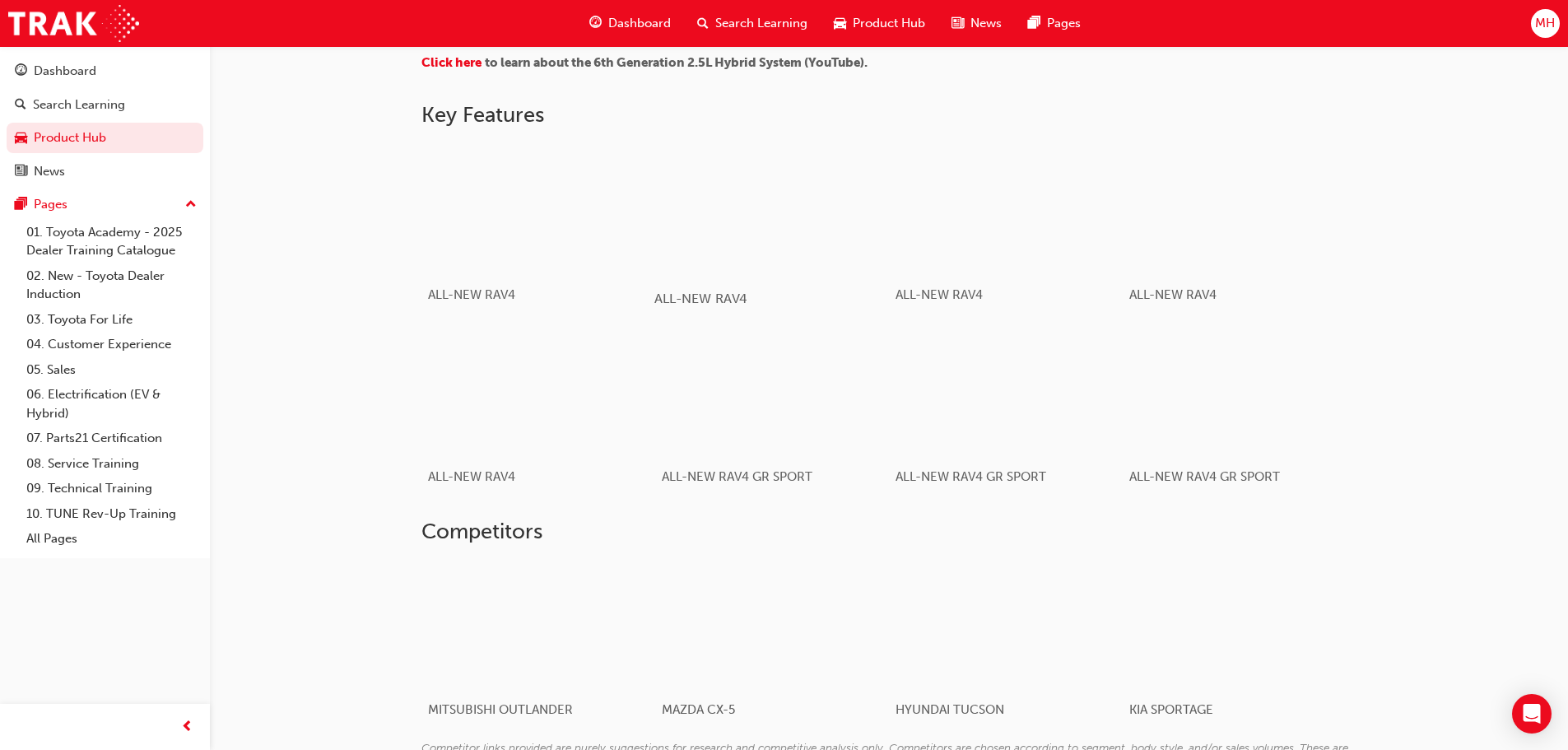
scroll to position [816, 0]
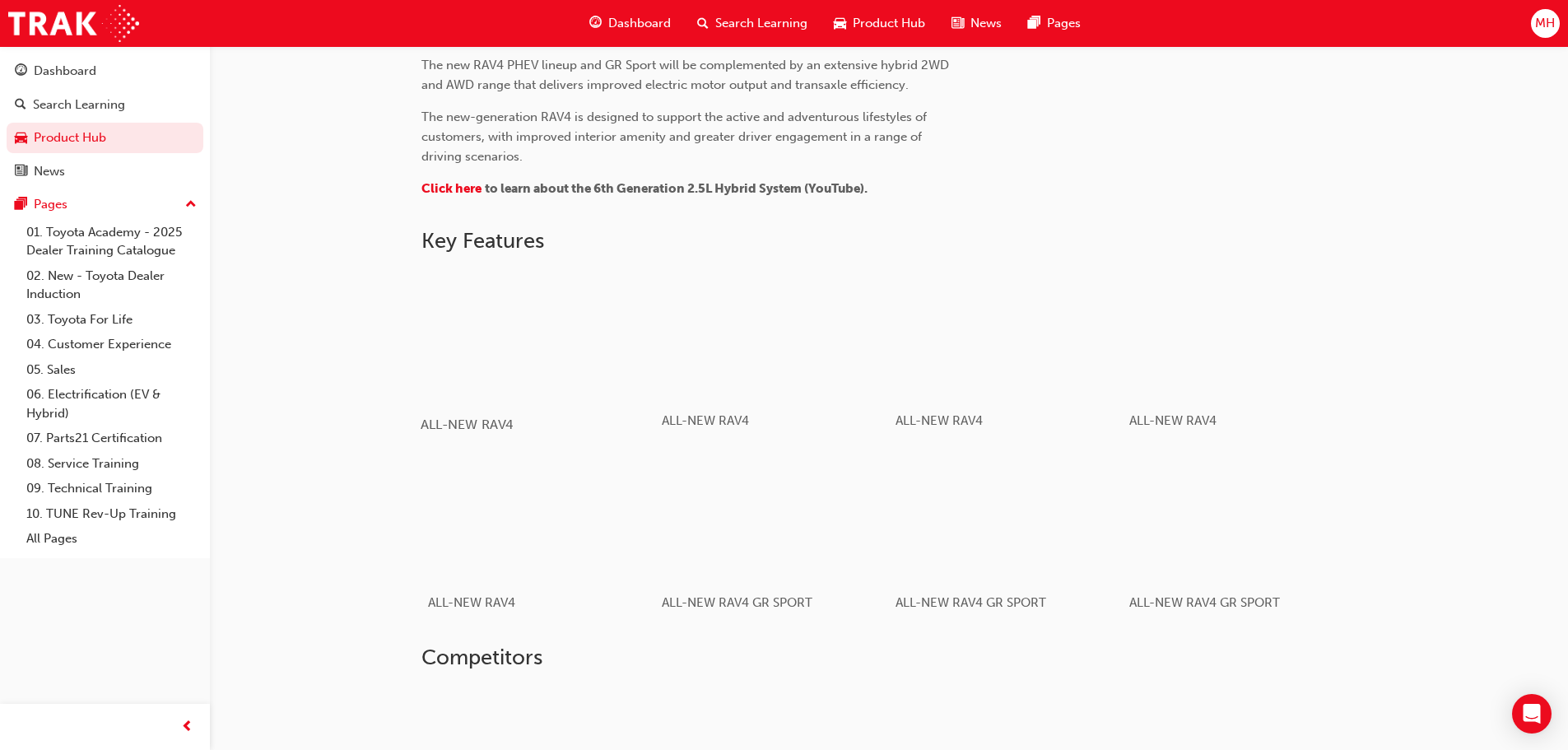
click at [452, 429] on span "ALL-NEW RAV4" at bounding box center [466, 424] width 92 height 16
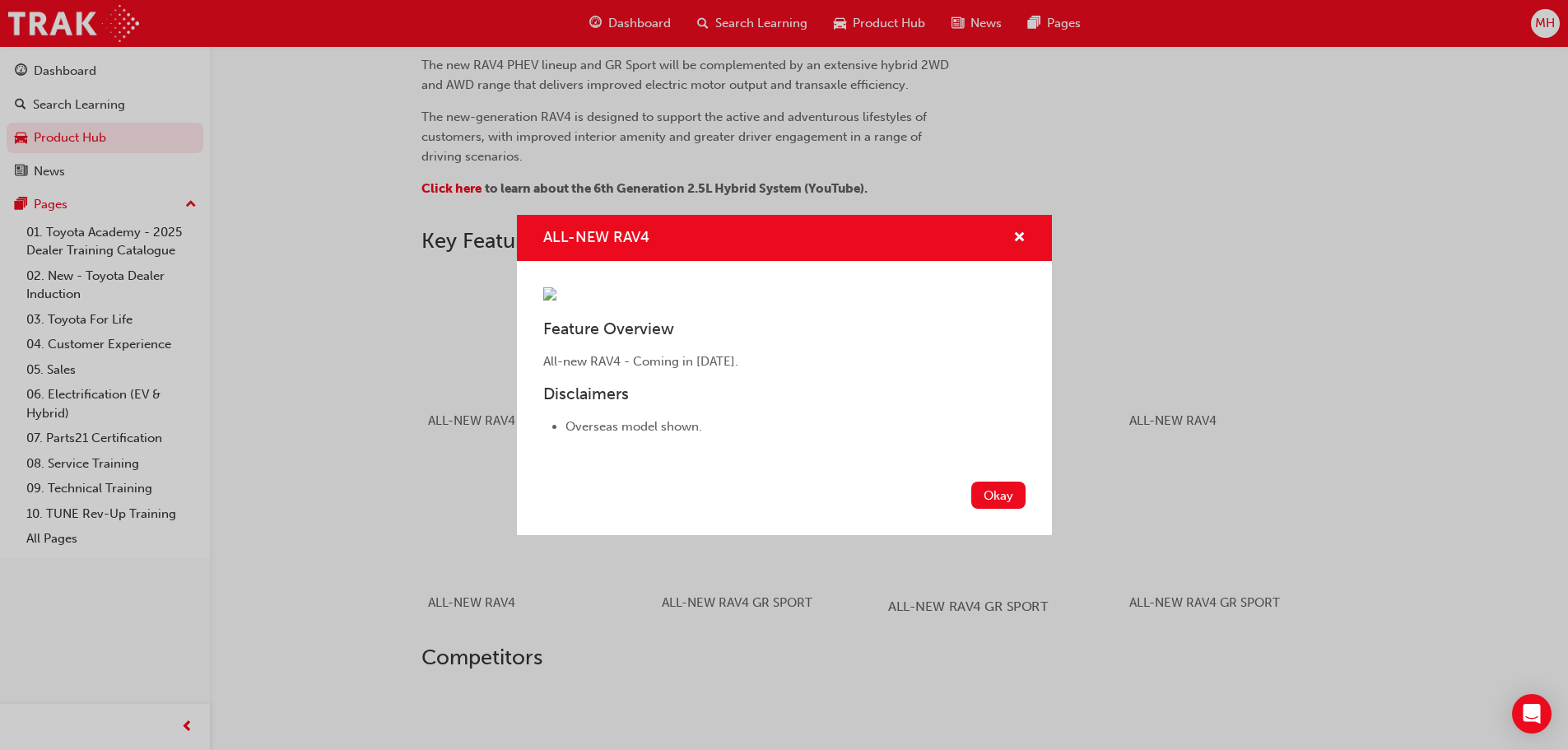
click at [983, 498] on button "Okay" at bounding box center [998, 495] width 54 height 27
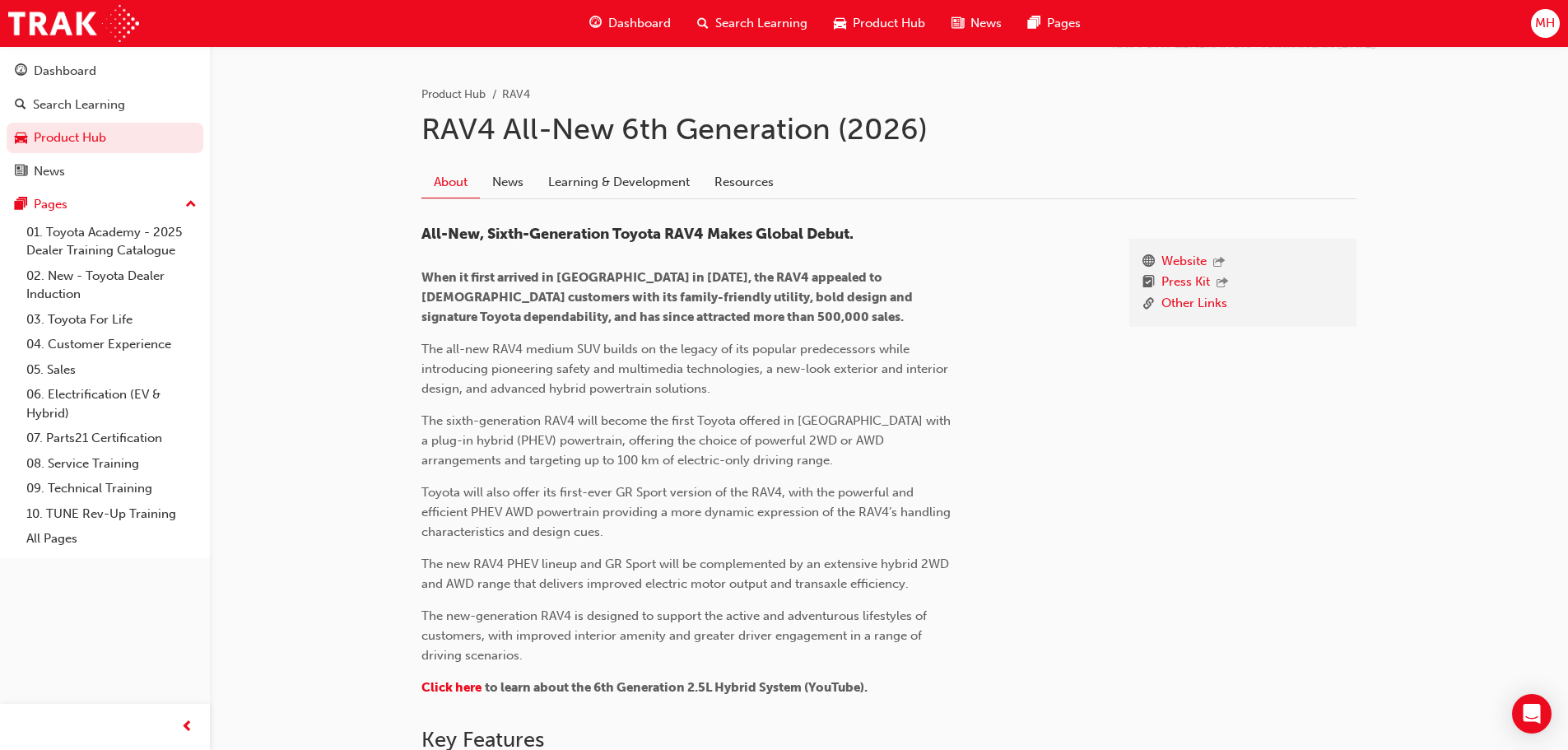
scroll to position [239, 0]
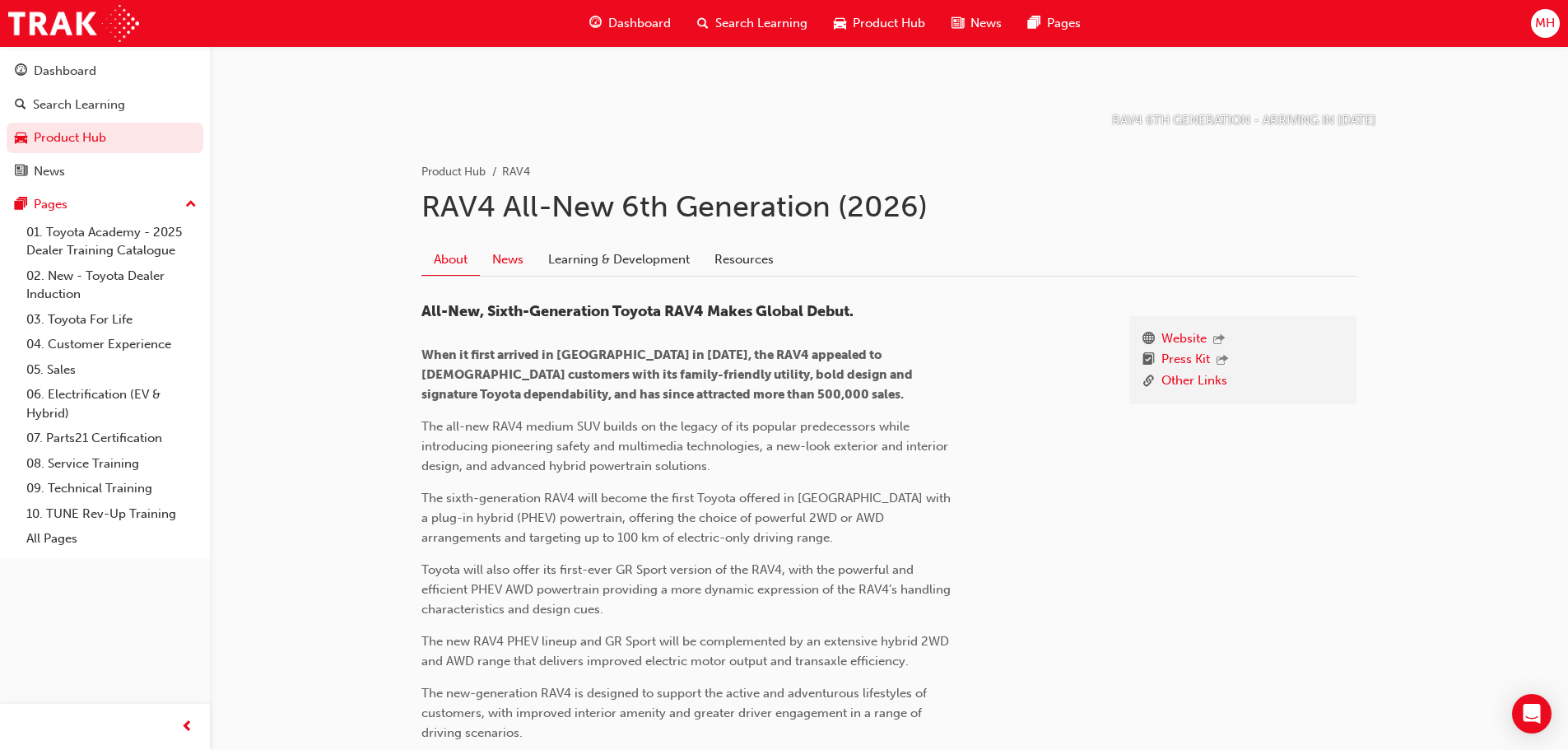
click at [516, 269] on link "News" at bounding box center [507, 259] width 56 height 31
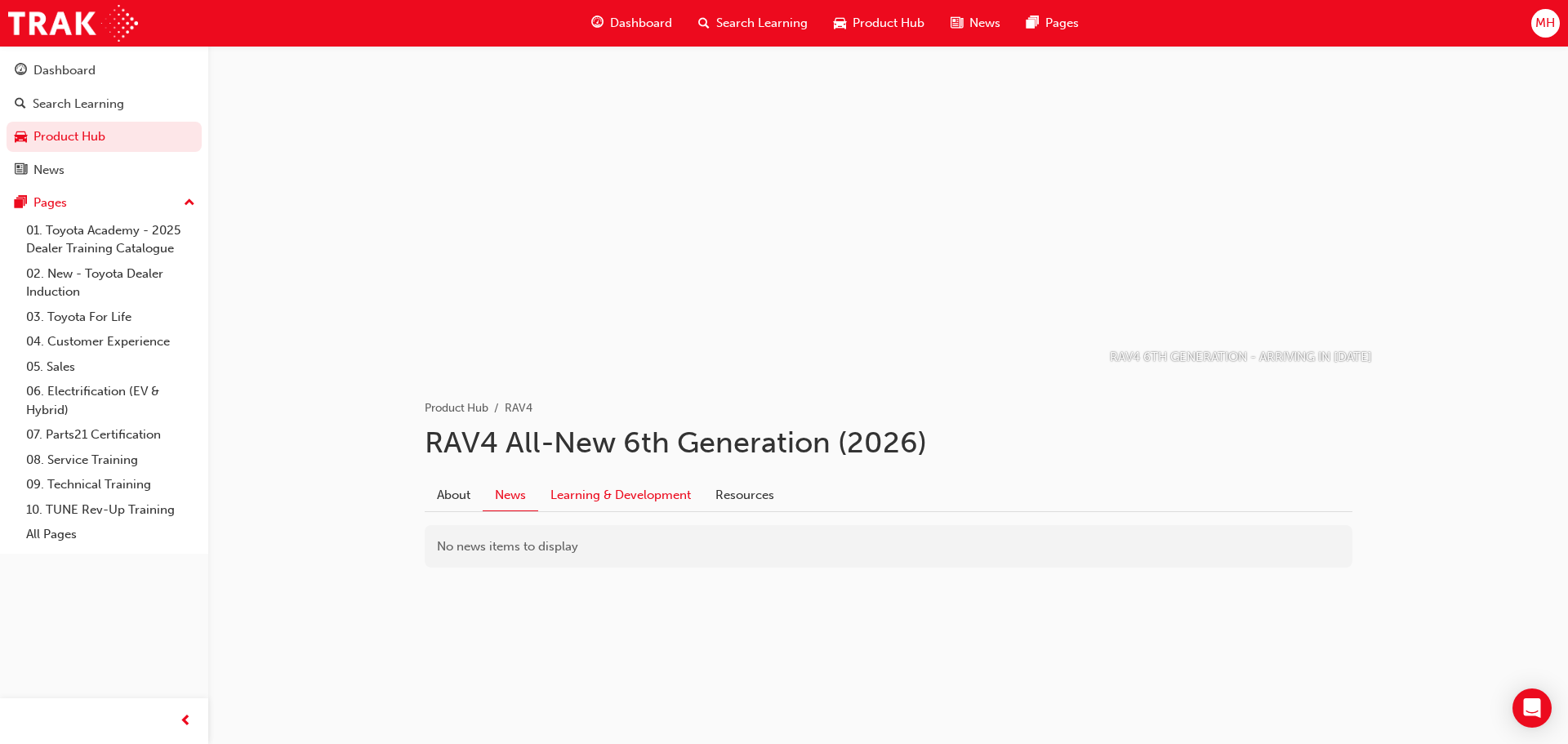
click at [634, 486] on link "Learning & Development" at bounding box center [621, 494] width 165 height 31
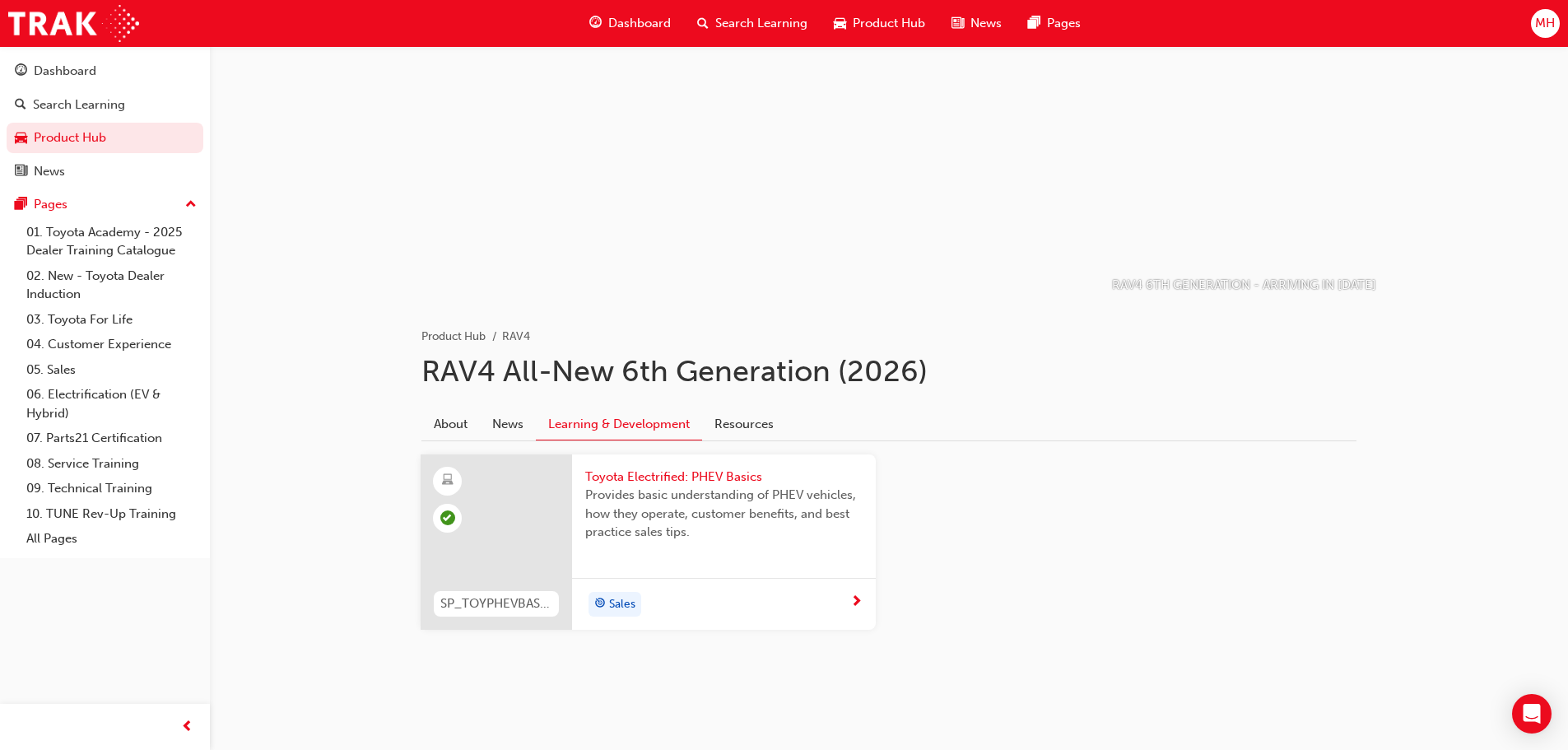
scroll to position [75, 0]
click at [713, 425] on link "Resources" at bounding box center [744, 423] width 84 height 31
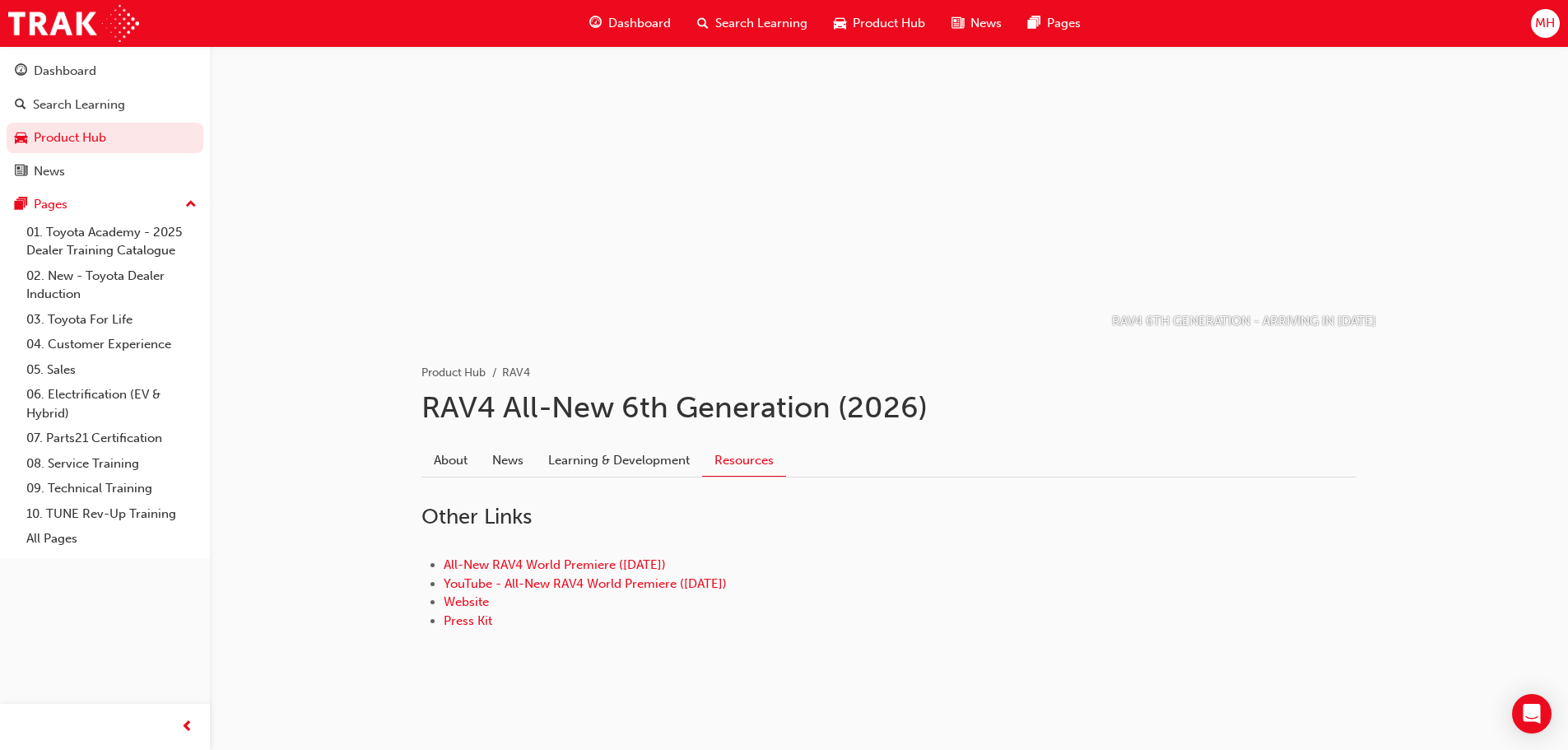
scroll to position [38, 0]
click at [617, 562] on link "All-New RAV4 World Premiere ([DATE])" at bounding box center [555, 564] width 222 height 15
